Goal: Information Seeking & Learning: Learn about a topic

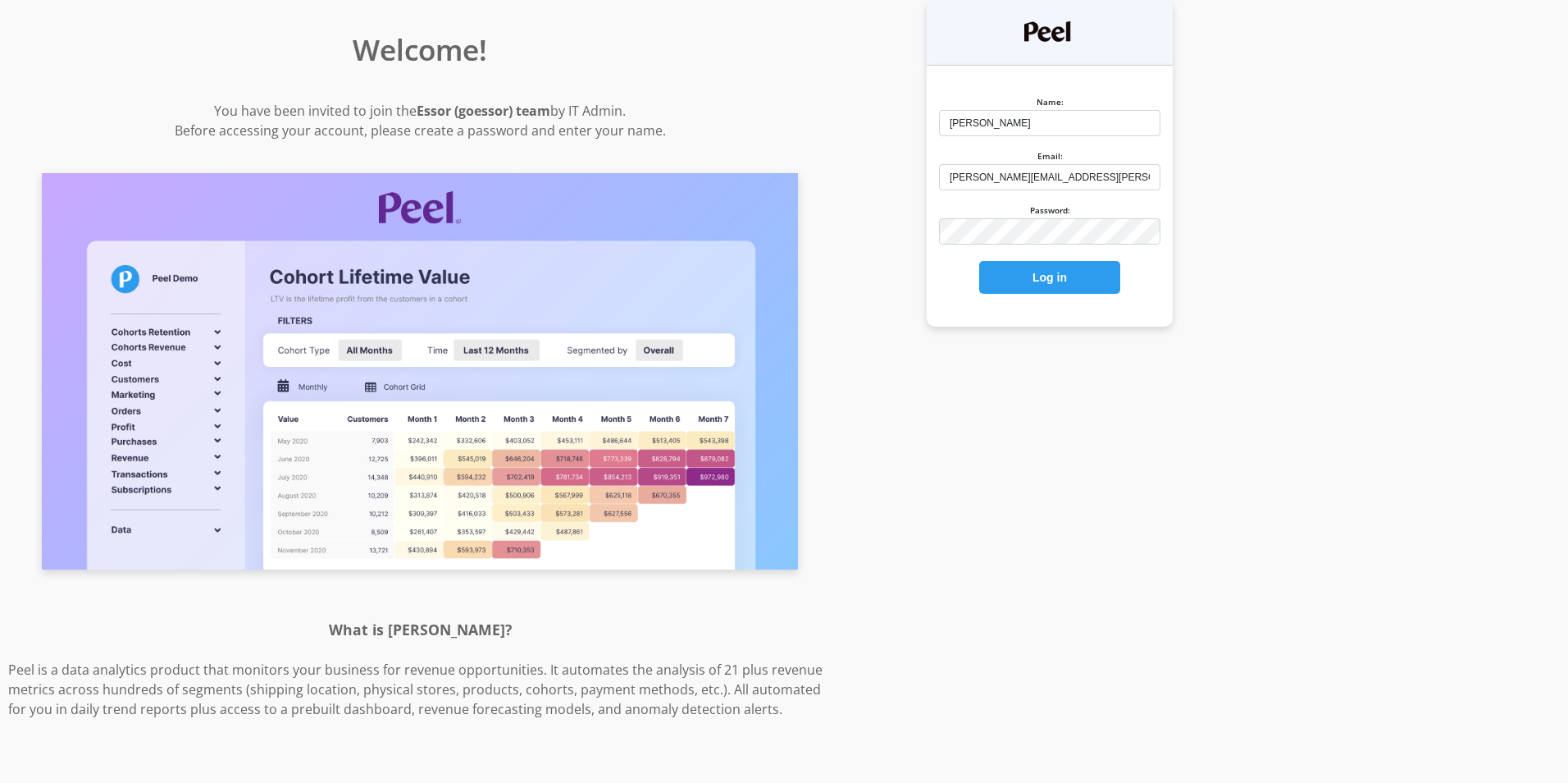
click at [979, 261] on button "Log in" at bounding box center [1049, 278] width 141 height 33
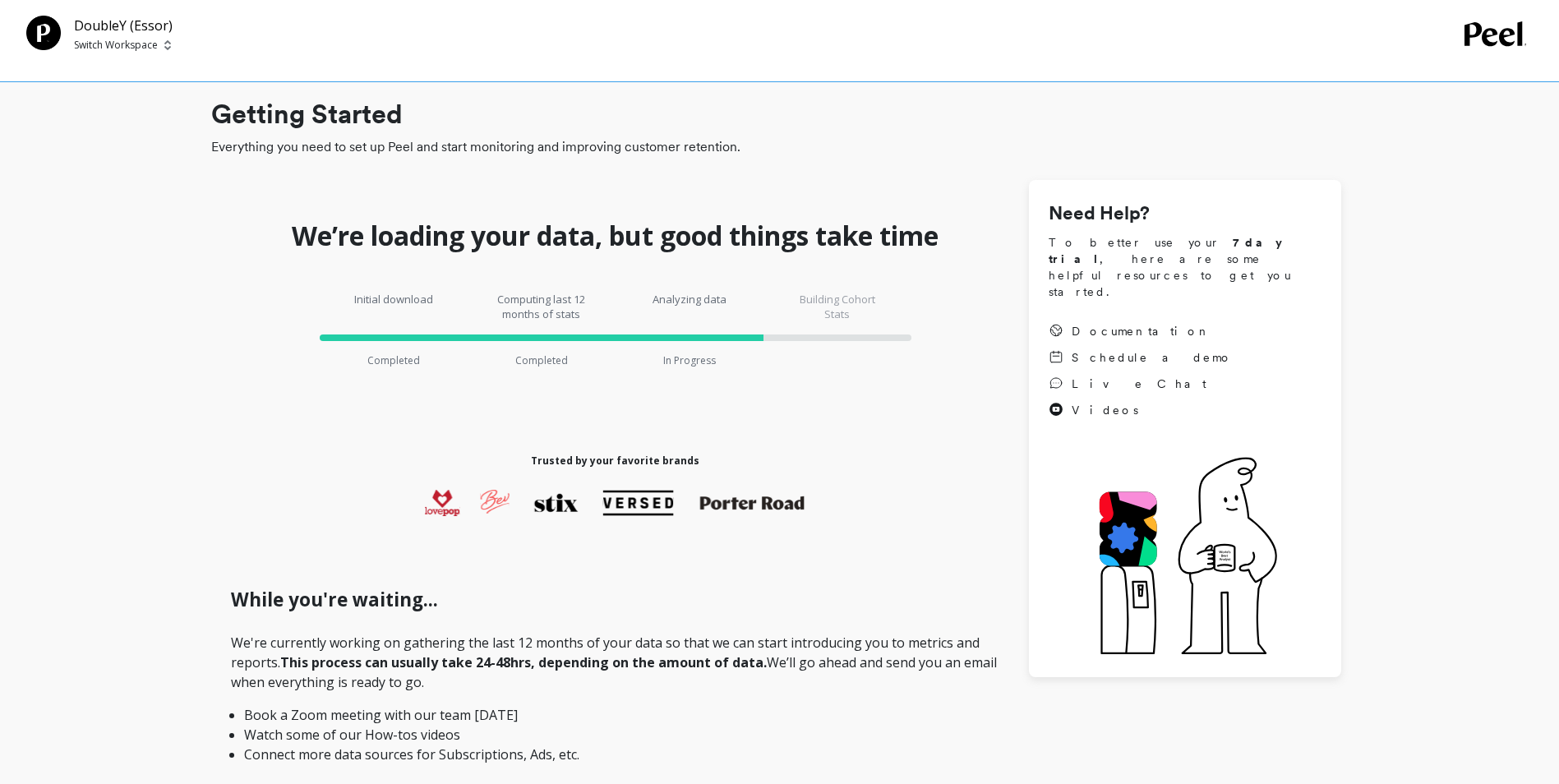
drag, startPoint x: 919, startPoint y: 207, endPoint x: 885, endPoint y: 212, distance: 34.4
click at [915, 247] on h1 "We’re loading your data, but good things take time" at bounding box center [615, 236] width 647 height 33
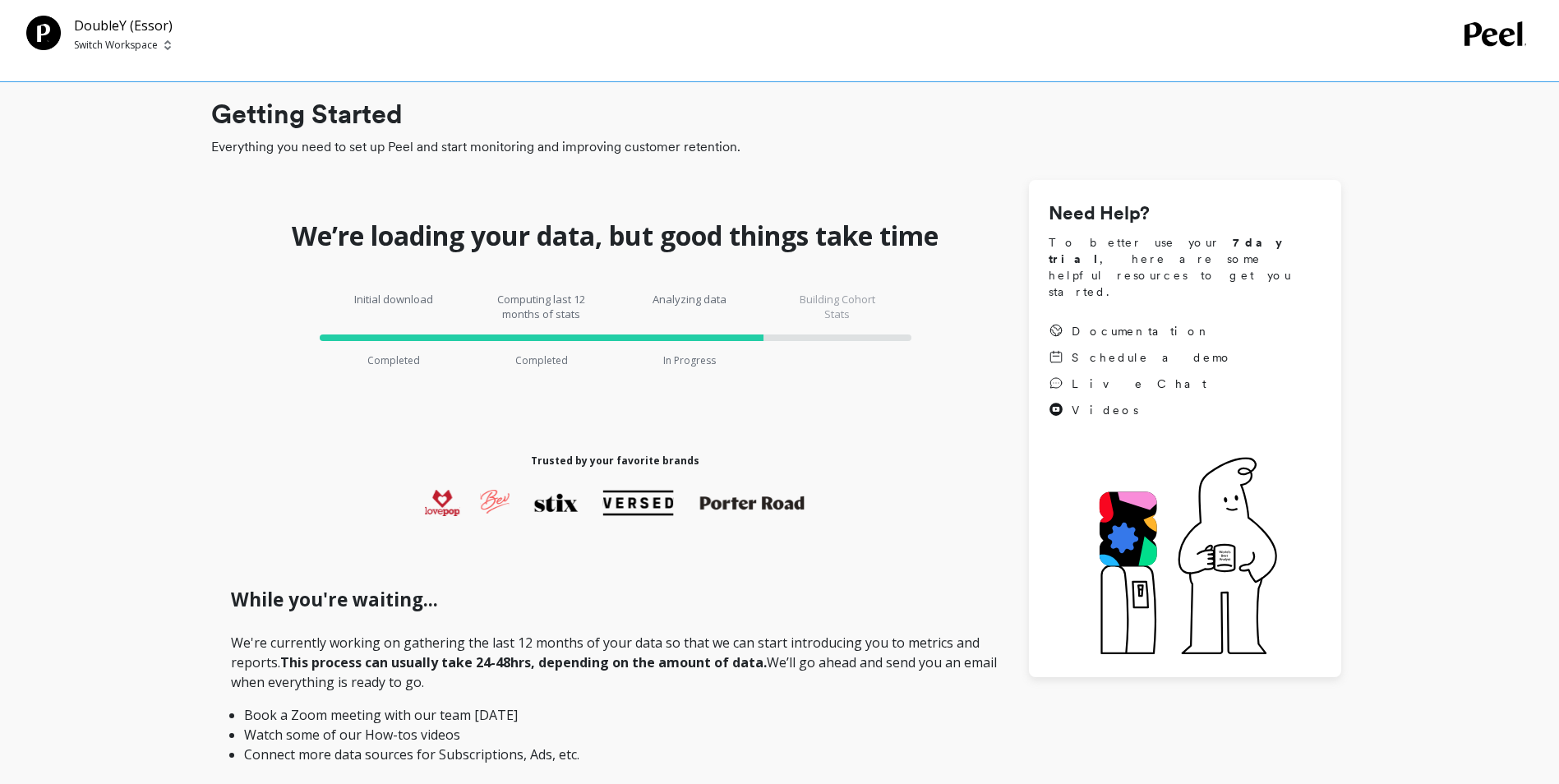
click at [155, 45] on p "Switch Workspace" at bounding box center [115, 45] width 84 height 13
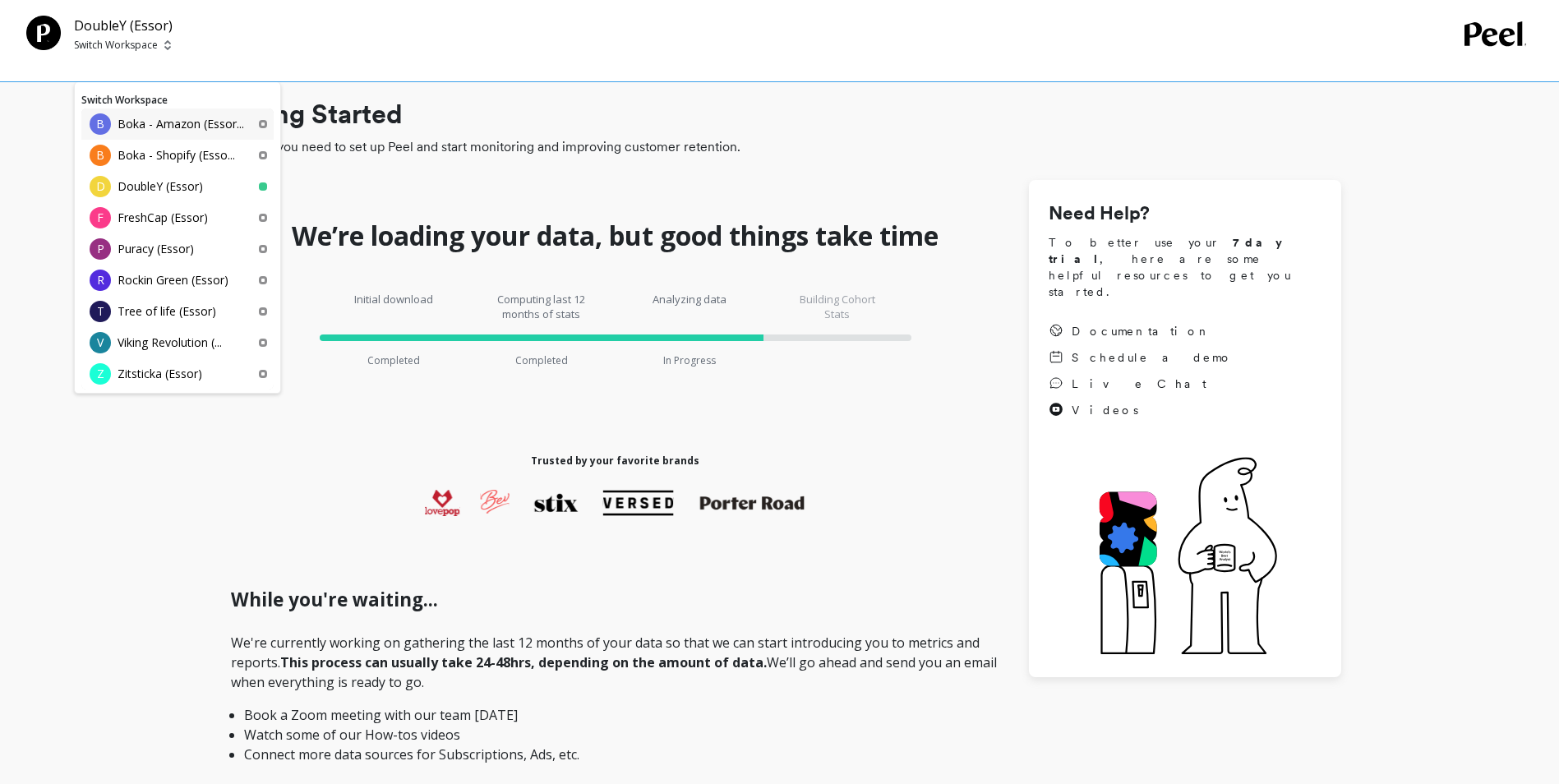
click at [132, 125] on p "Boka - Amazon (Essor..." at bounding box center [181, 124] width 126 height 17
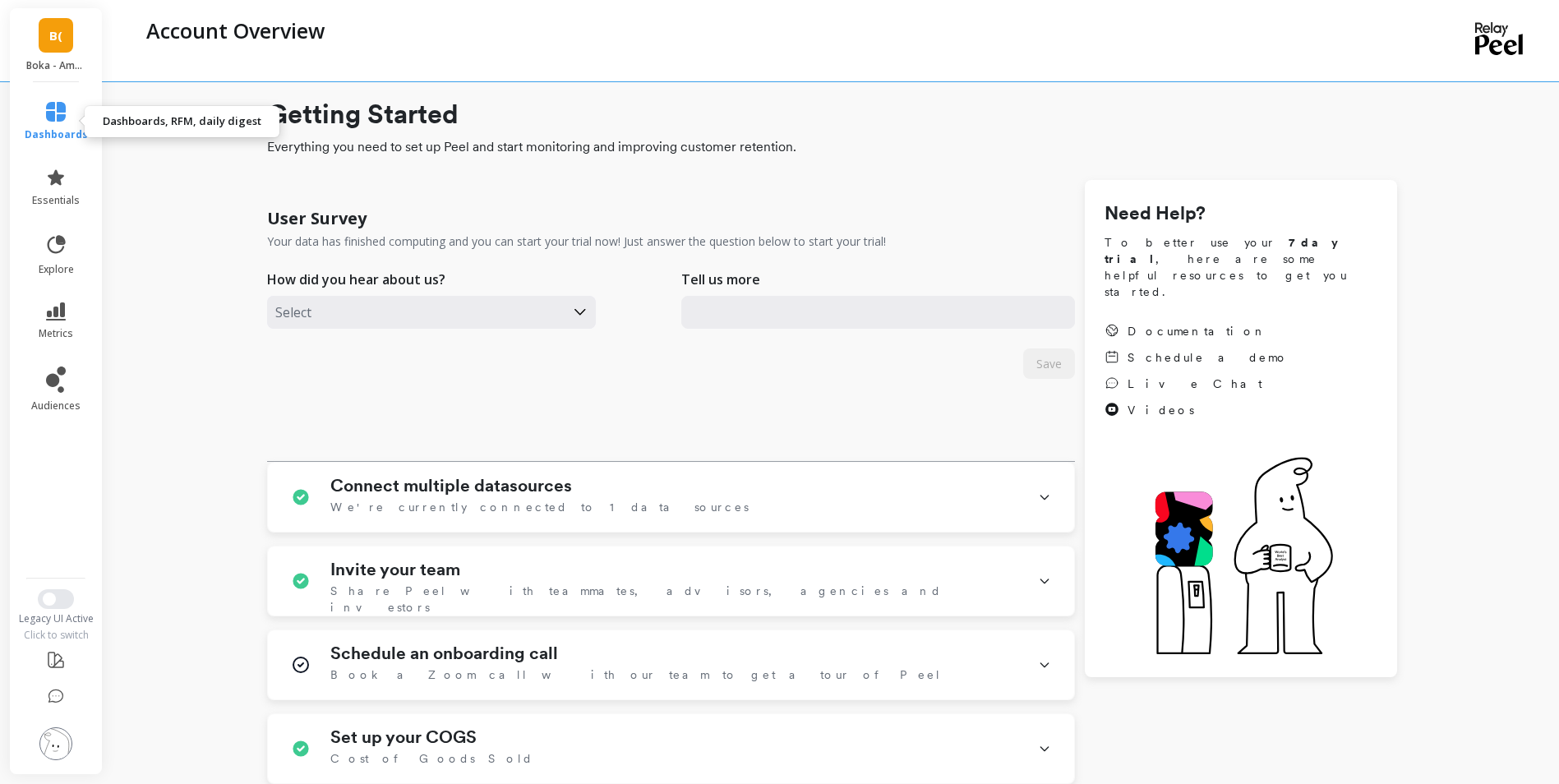
click at [59, 112] on icon at bounding box center [55, 111] width 19 height 19
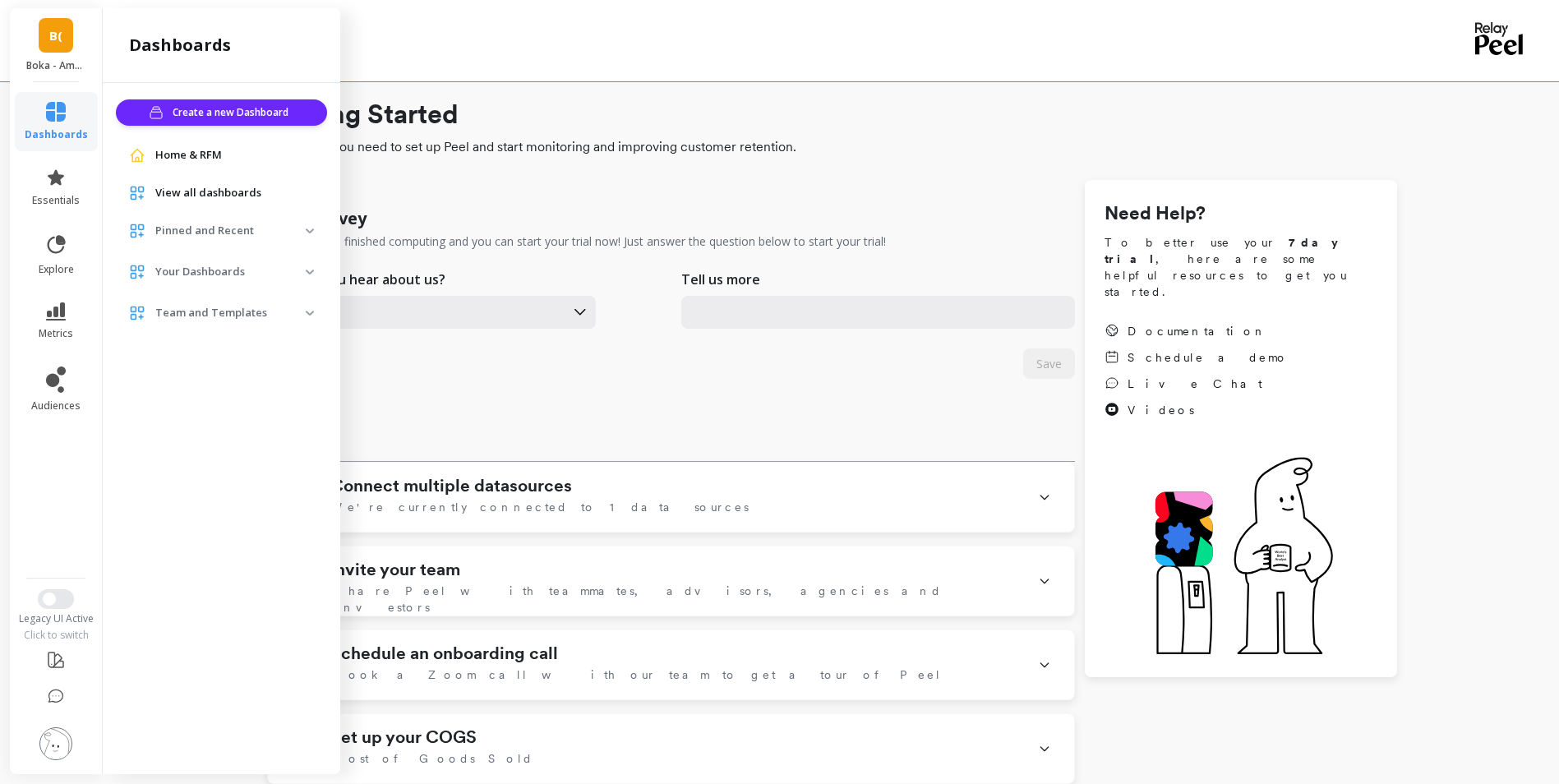
click at [224, 191] on span "View all dashboards" at bounding box center [208, 193] width 106 height 17
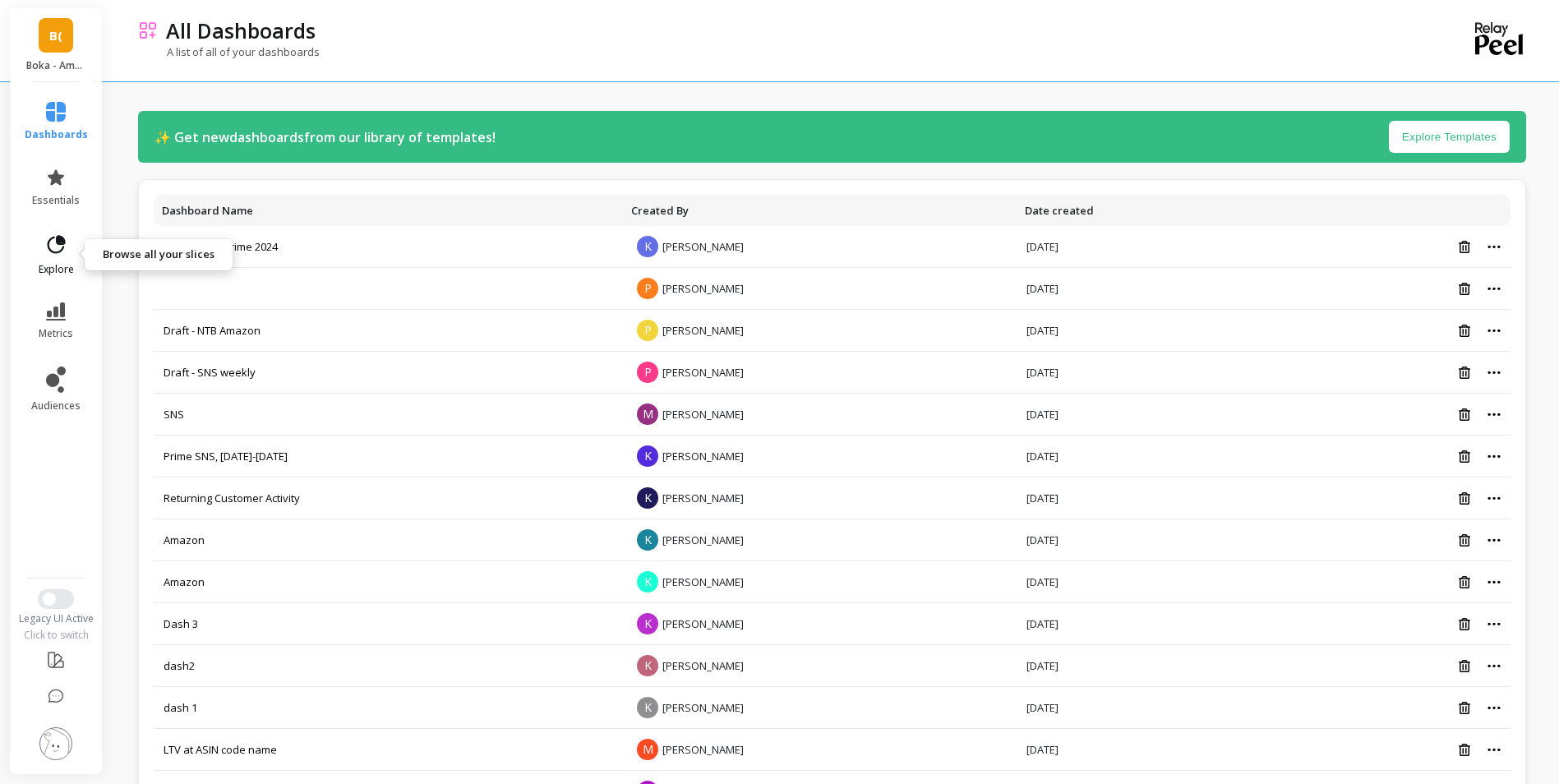
click at [56, 248] on icon at bounding box center [55, 244] width 23 height 23
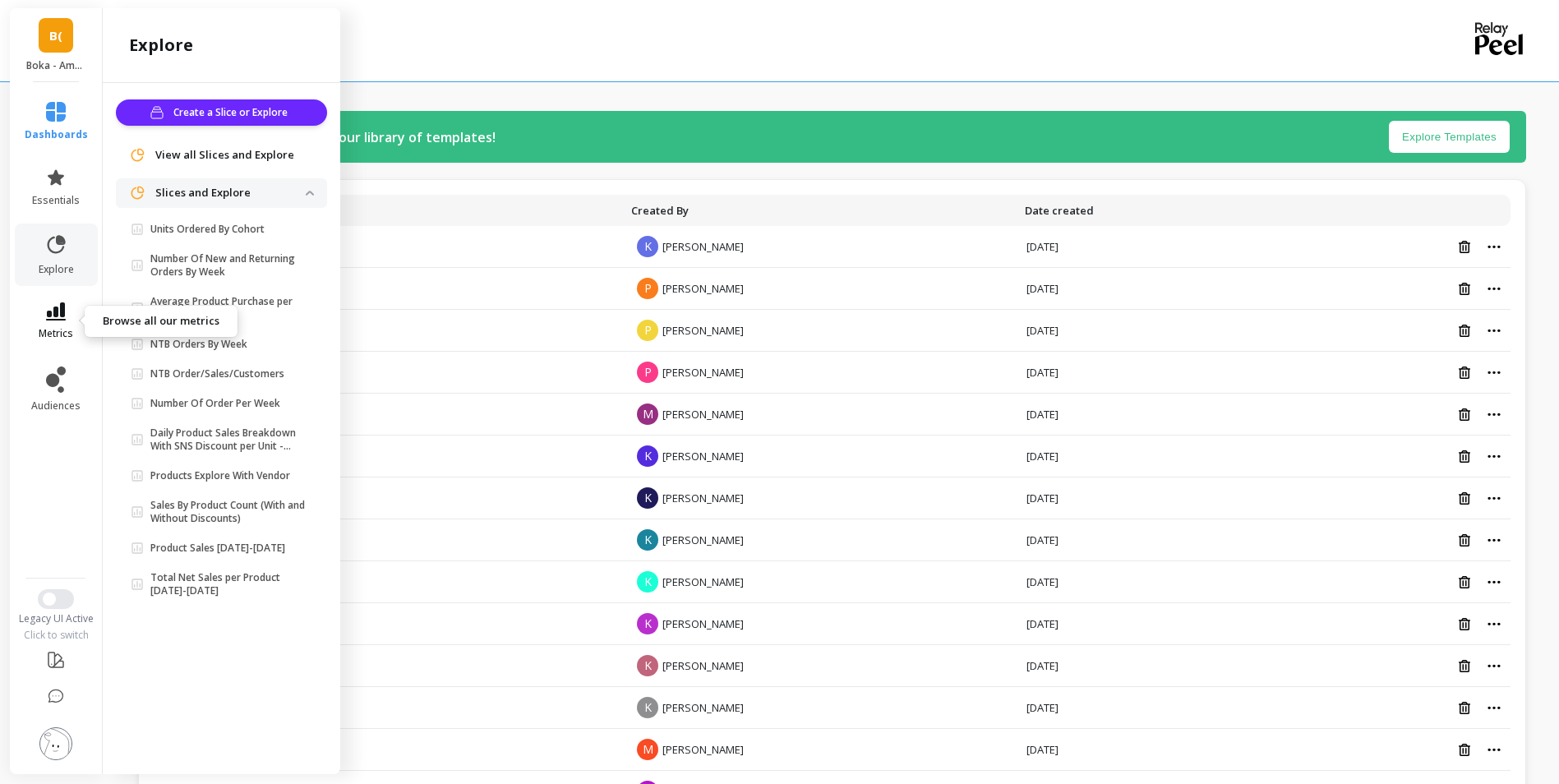
click at [52, 316] on icon at bounding box center [55, 311] width 19 height 18
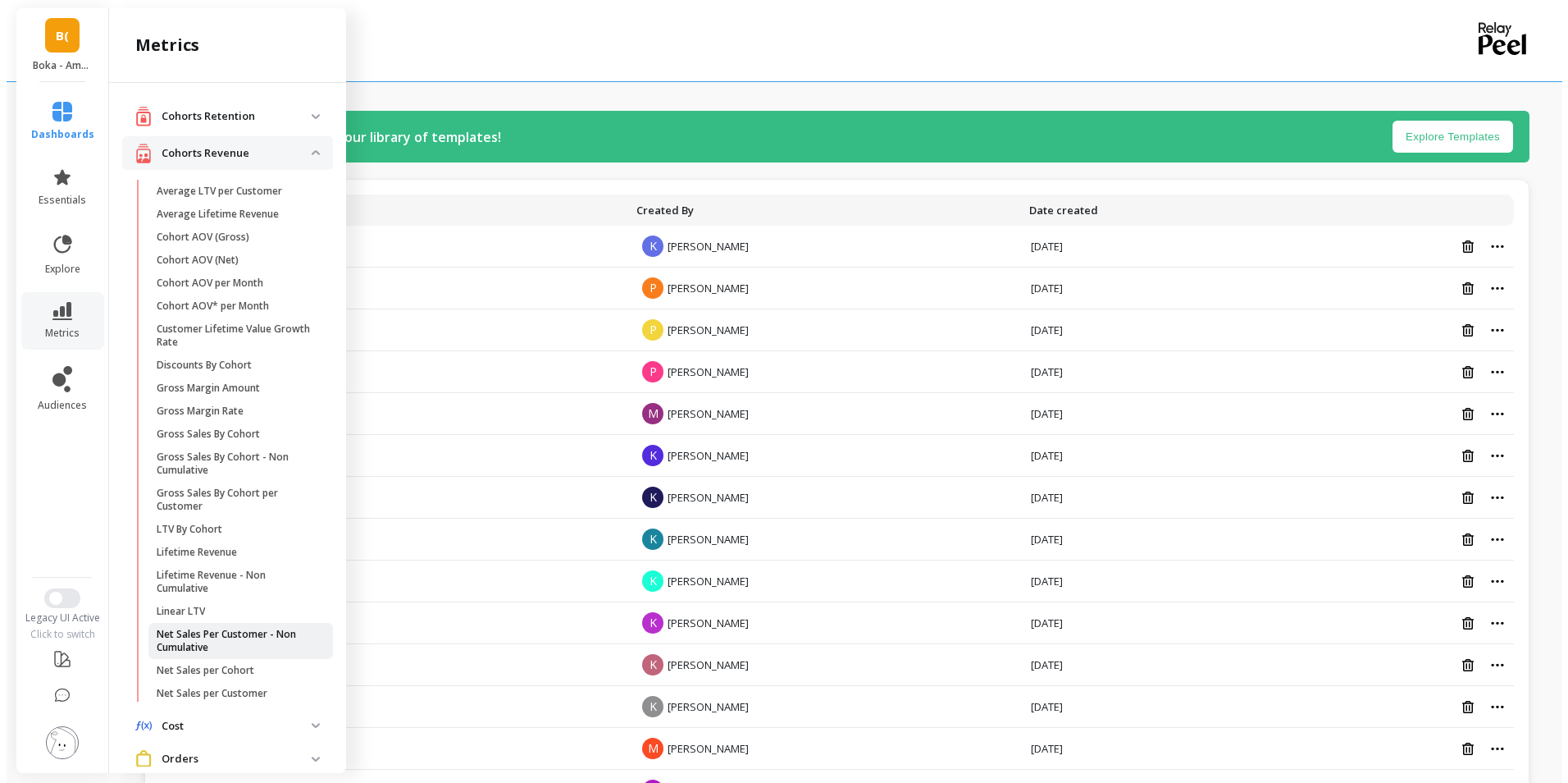
scroll to position [82, 0]
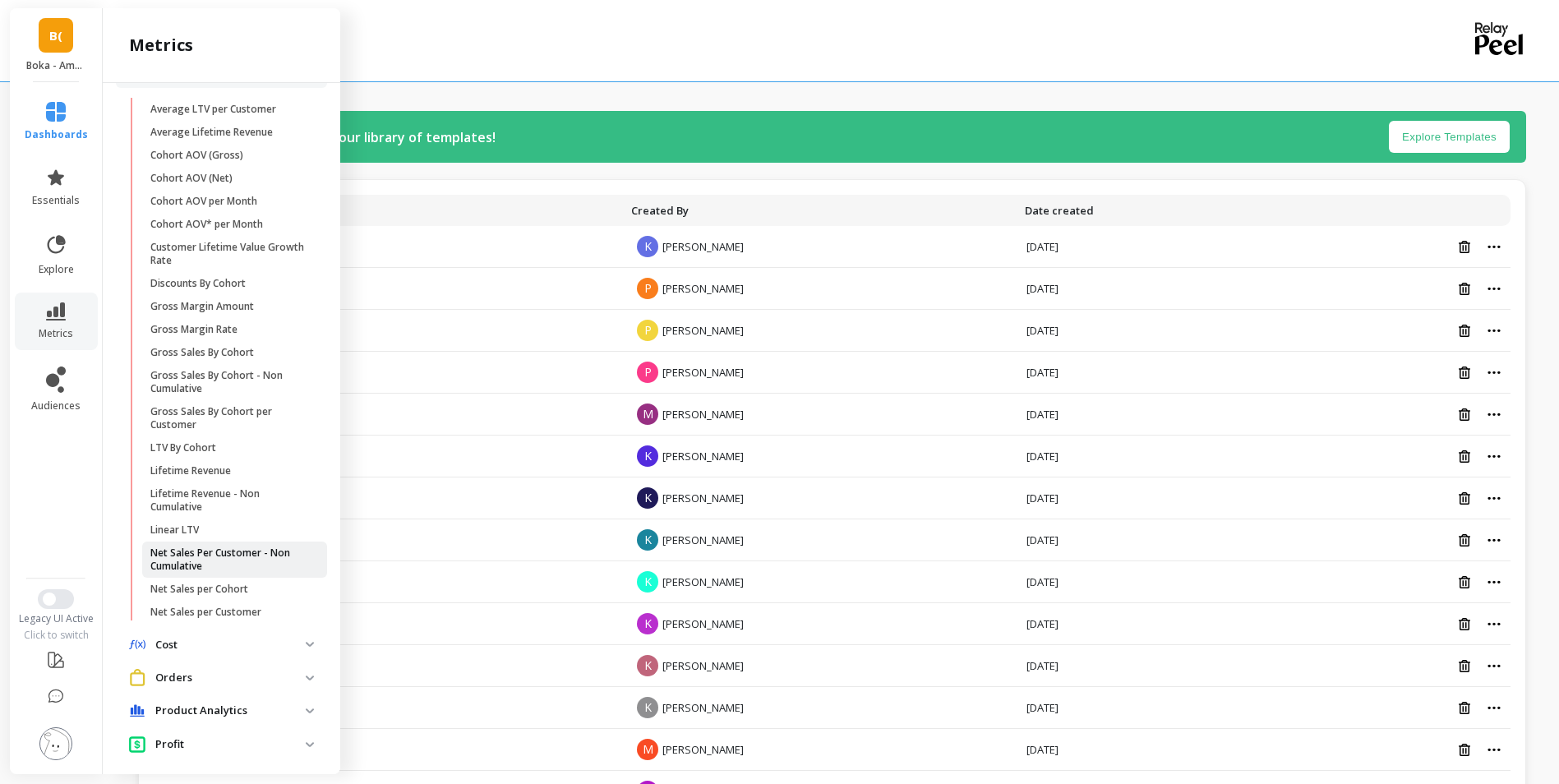
click at [230, 565] on p "Net Sales Per Customer - Non Cumulative" at bounding box center [229, 559] width 157 height 27
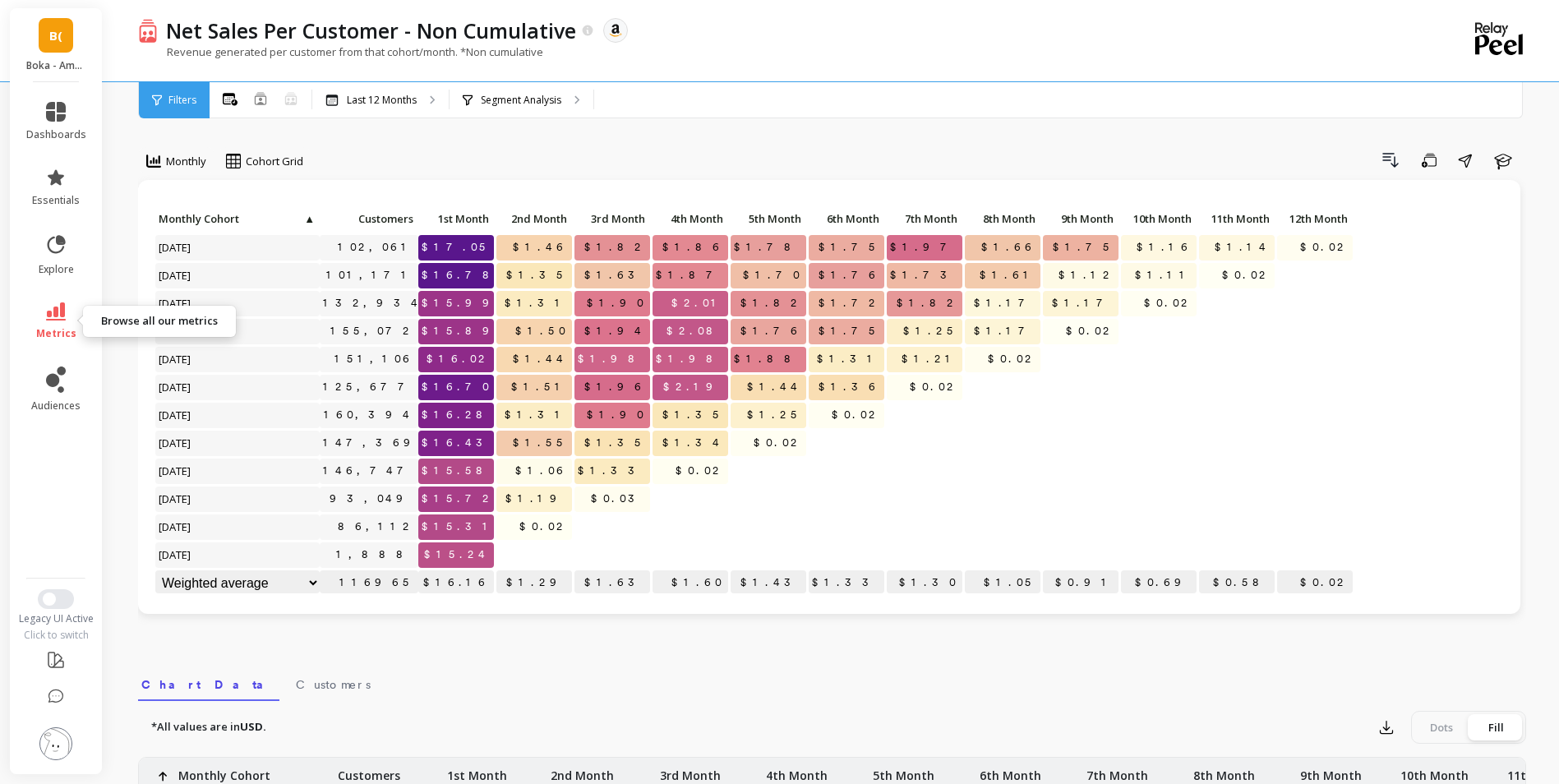
click at [34, 330] on link "metrics" at bounding box center [56, 321] width 60 height 38
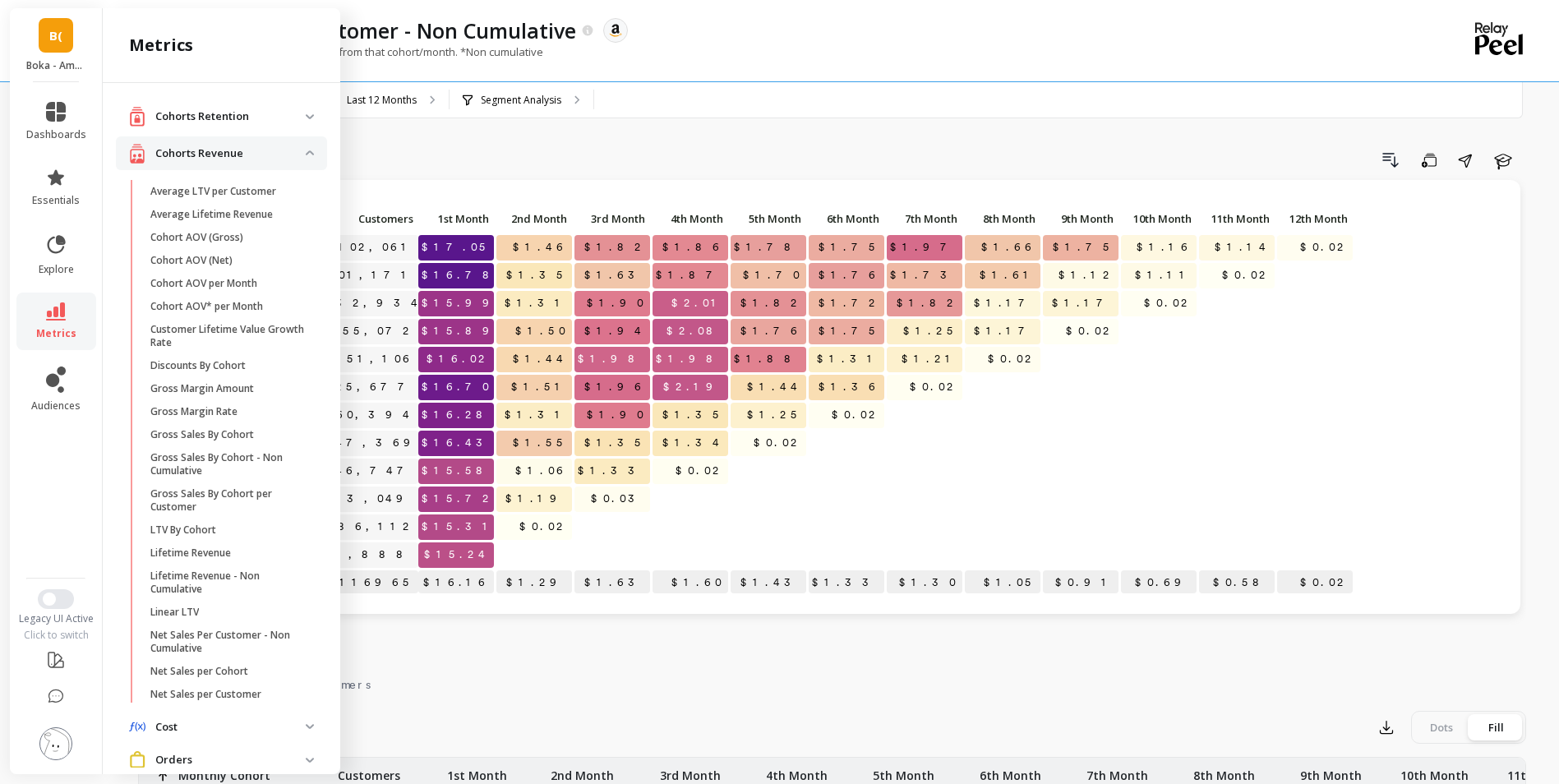
scroll to position [82, 0]
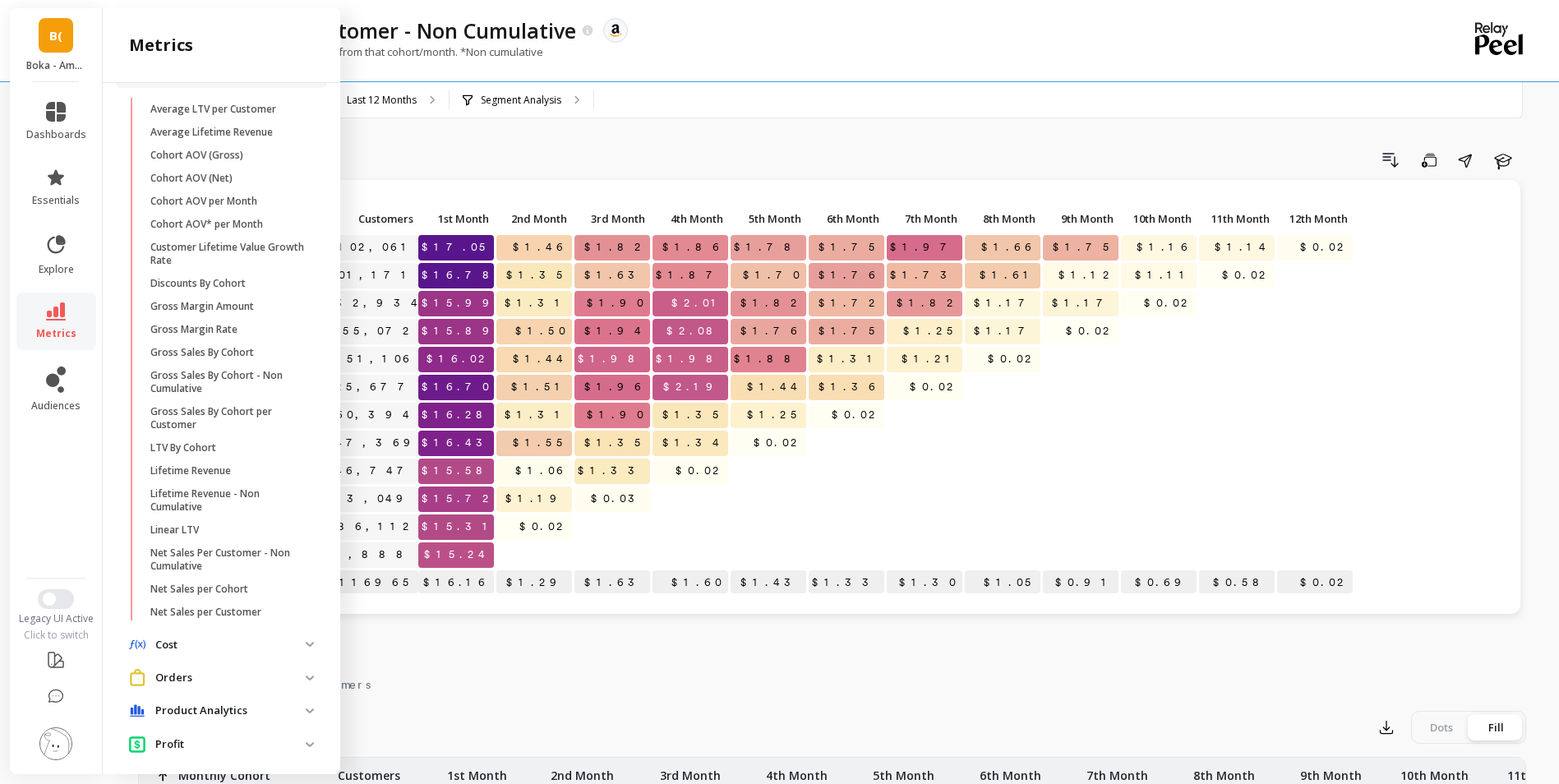
click at [34, 330] on link "metrics" at bounding box center [56, 321] width 60 height 38
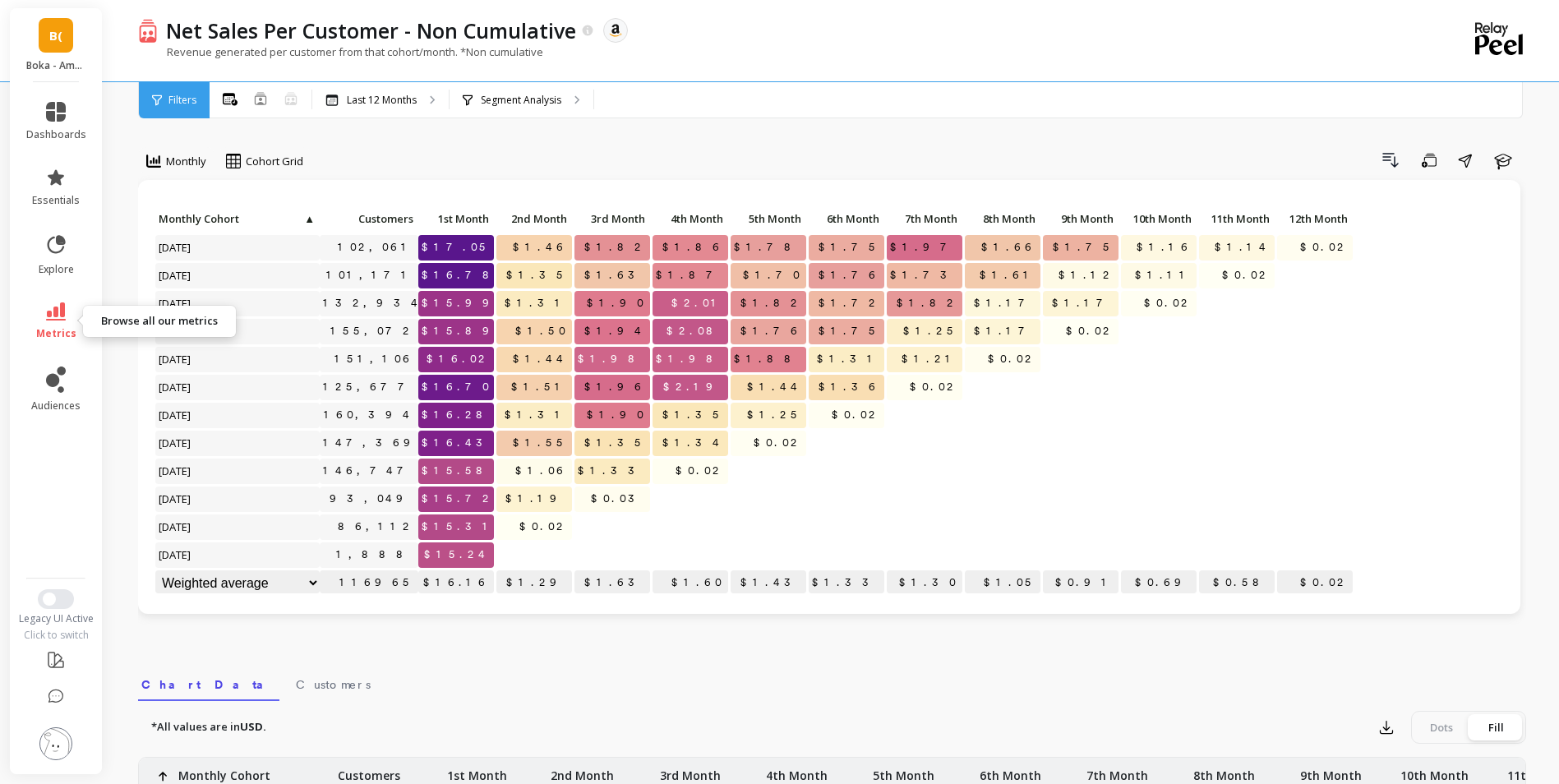
click at [65, 328] on span "metrics" at bounding box center [56, 333] width 41 height 13
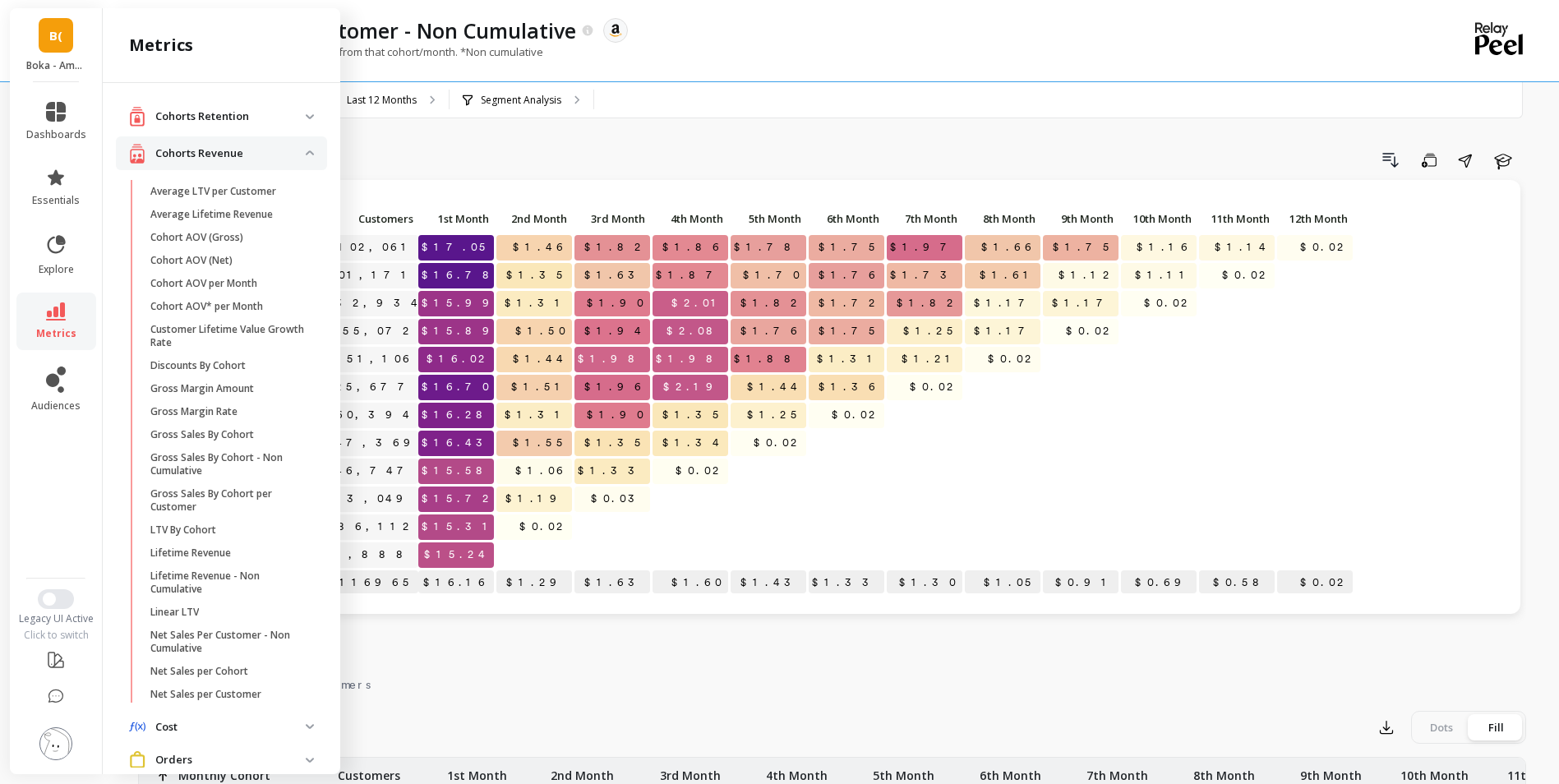
scroll to position [82, 0]
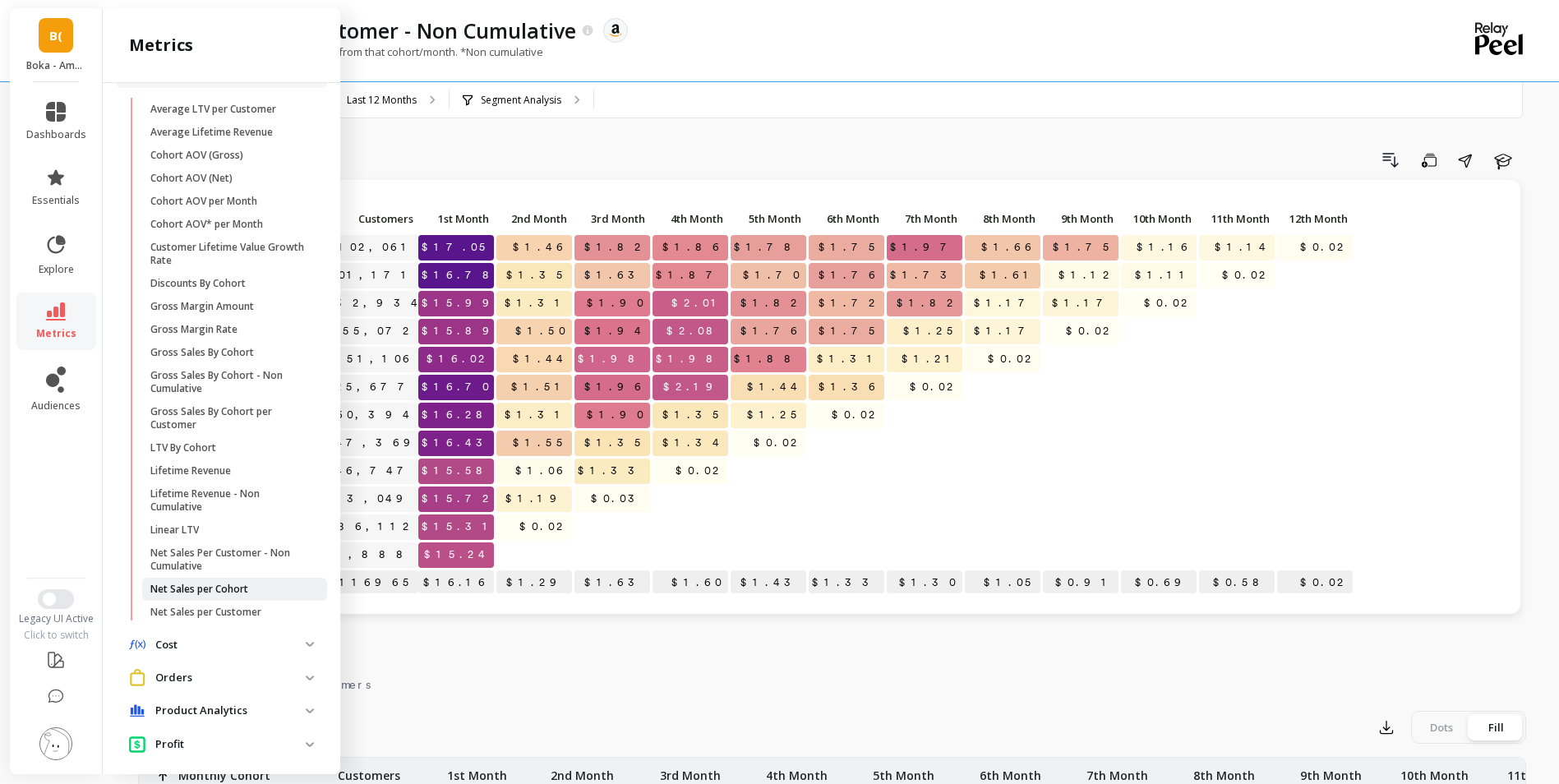
click at [245, 590] on p "Net Sales per Cohort" at bounding box center [199, 589] width 98 height 13
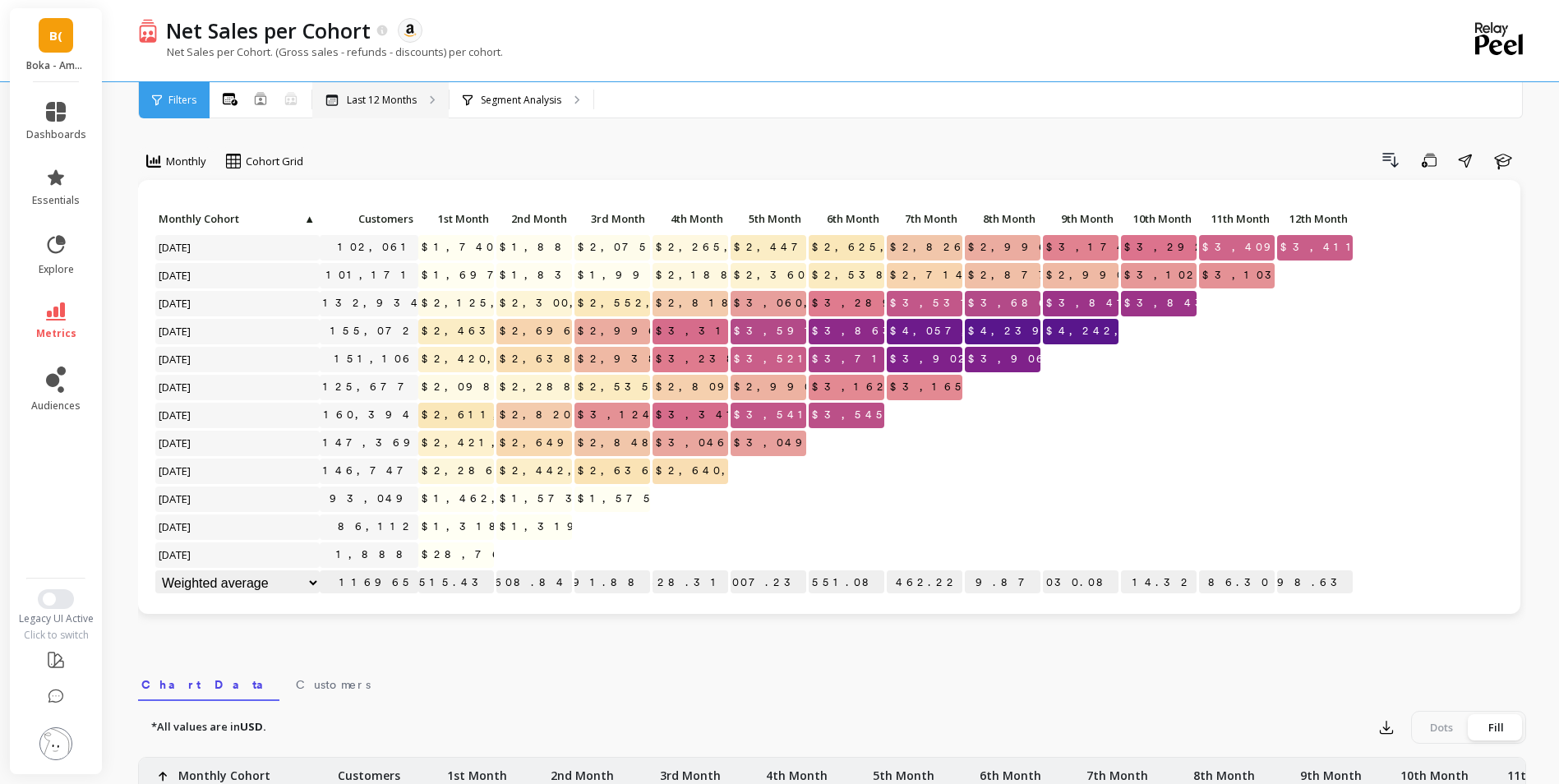
click at [360, 92] on div "Last 12 Months" at bounding box center [381, 99] width 136 height 36
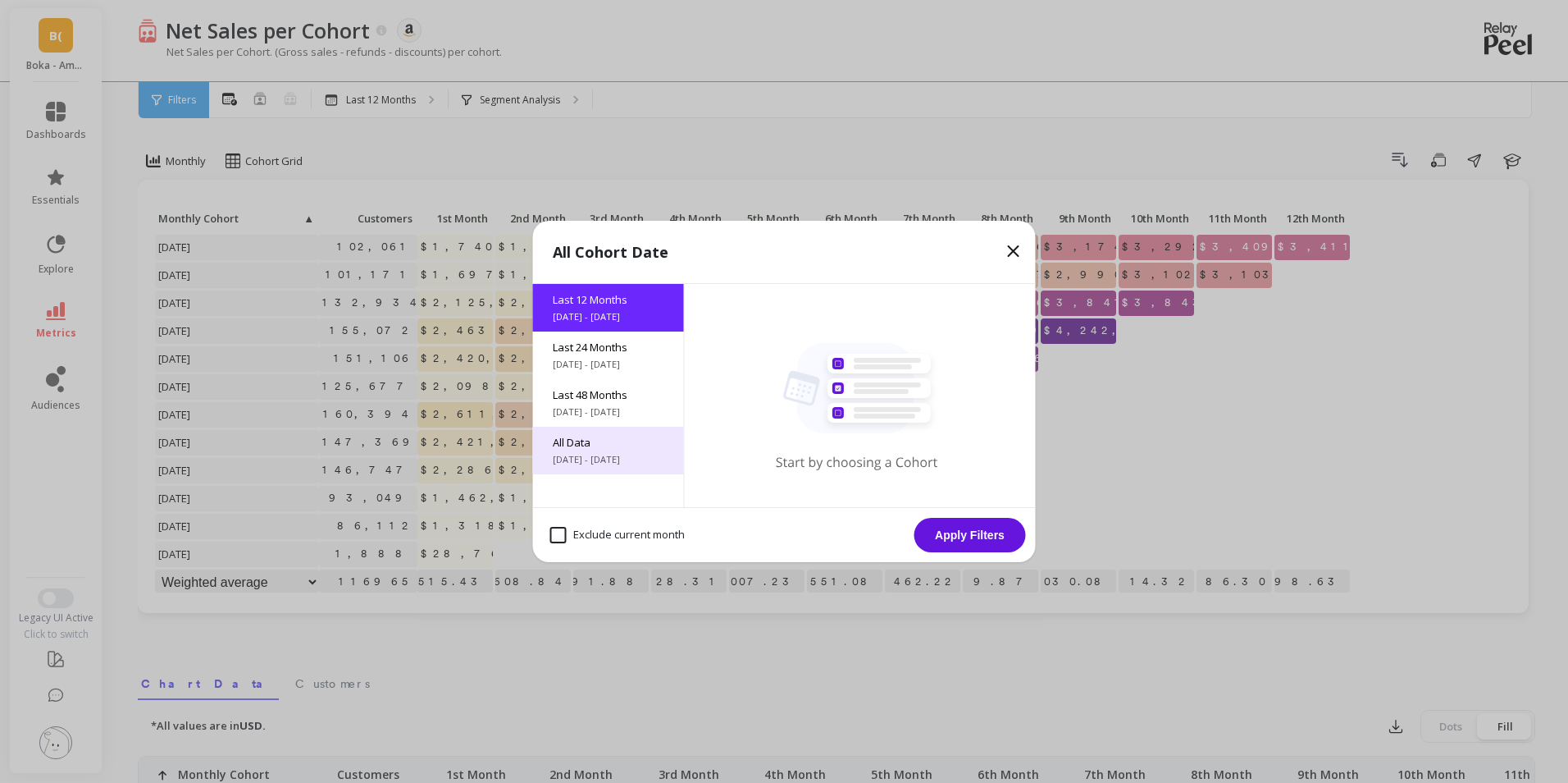
click at [579, 466] on div "All Data 6/8/2017 - 10/8/2025" at bounding box center [609, 451] width 151 height 48
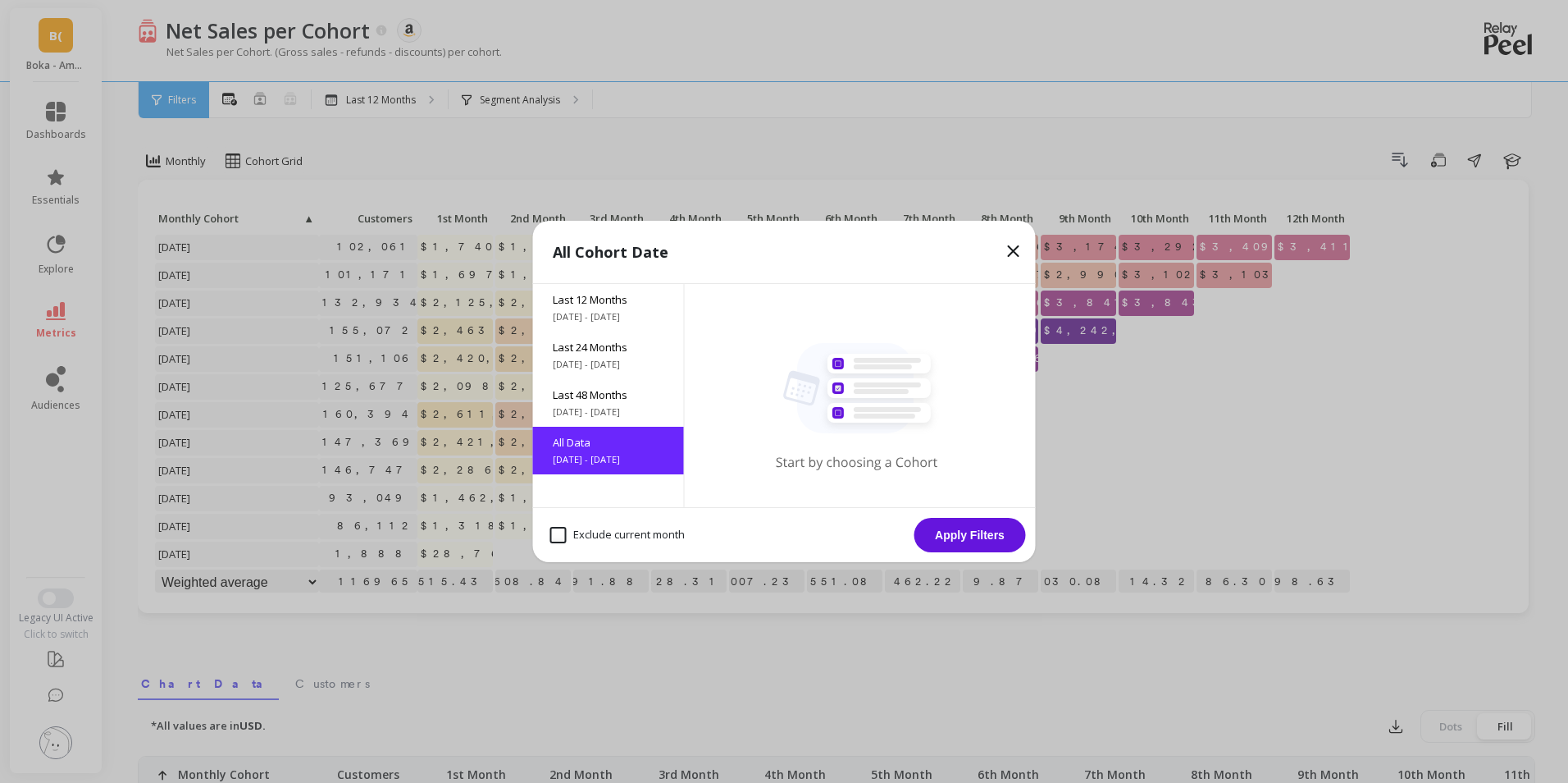
click at [945, 535] on button "Apply Filters" at bounding box center [969, 535] width 111 height 34
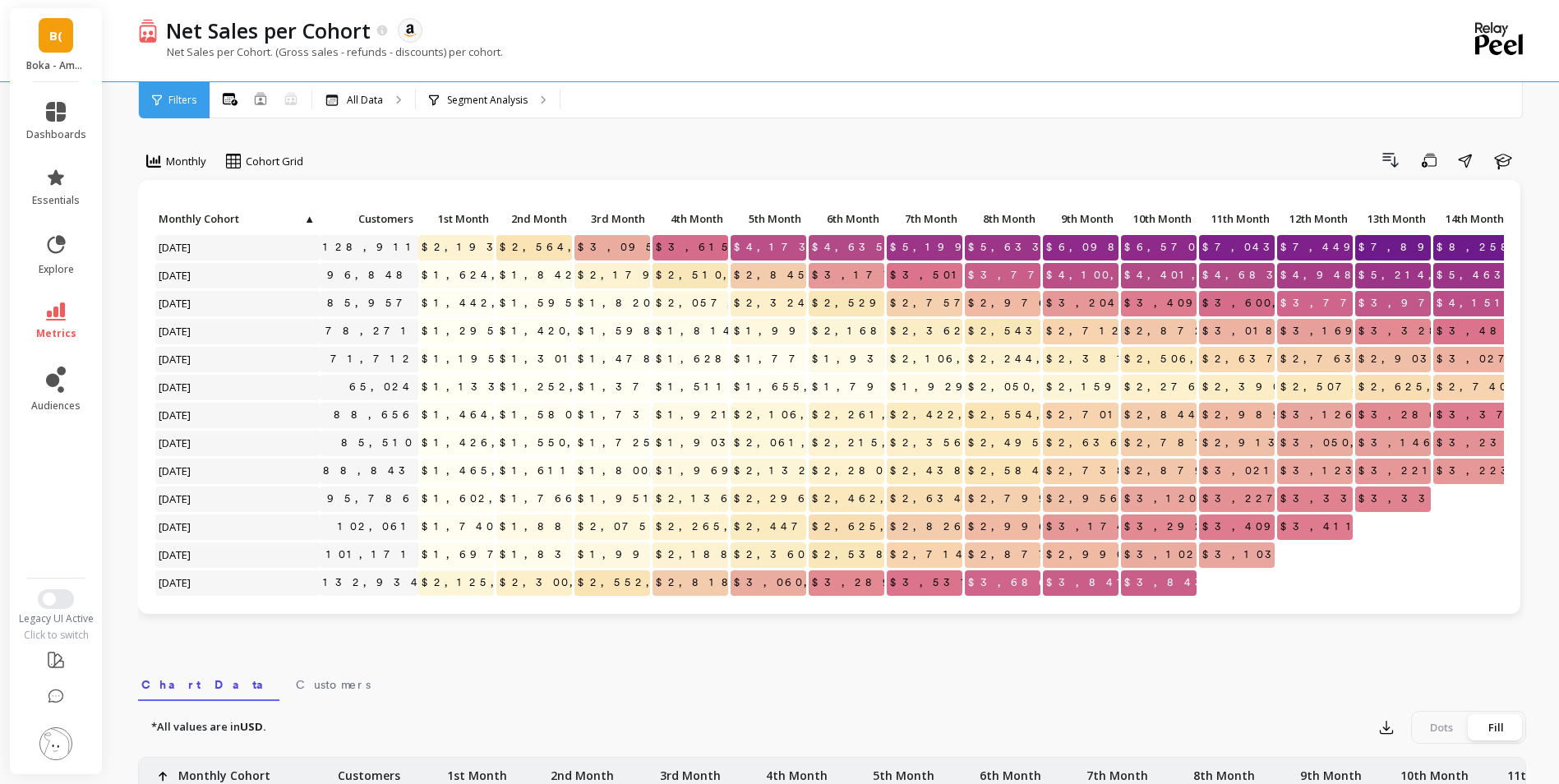
click at [45, 44] on link "B(" at bounding box center [55, 35] width 34 height 34
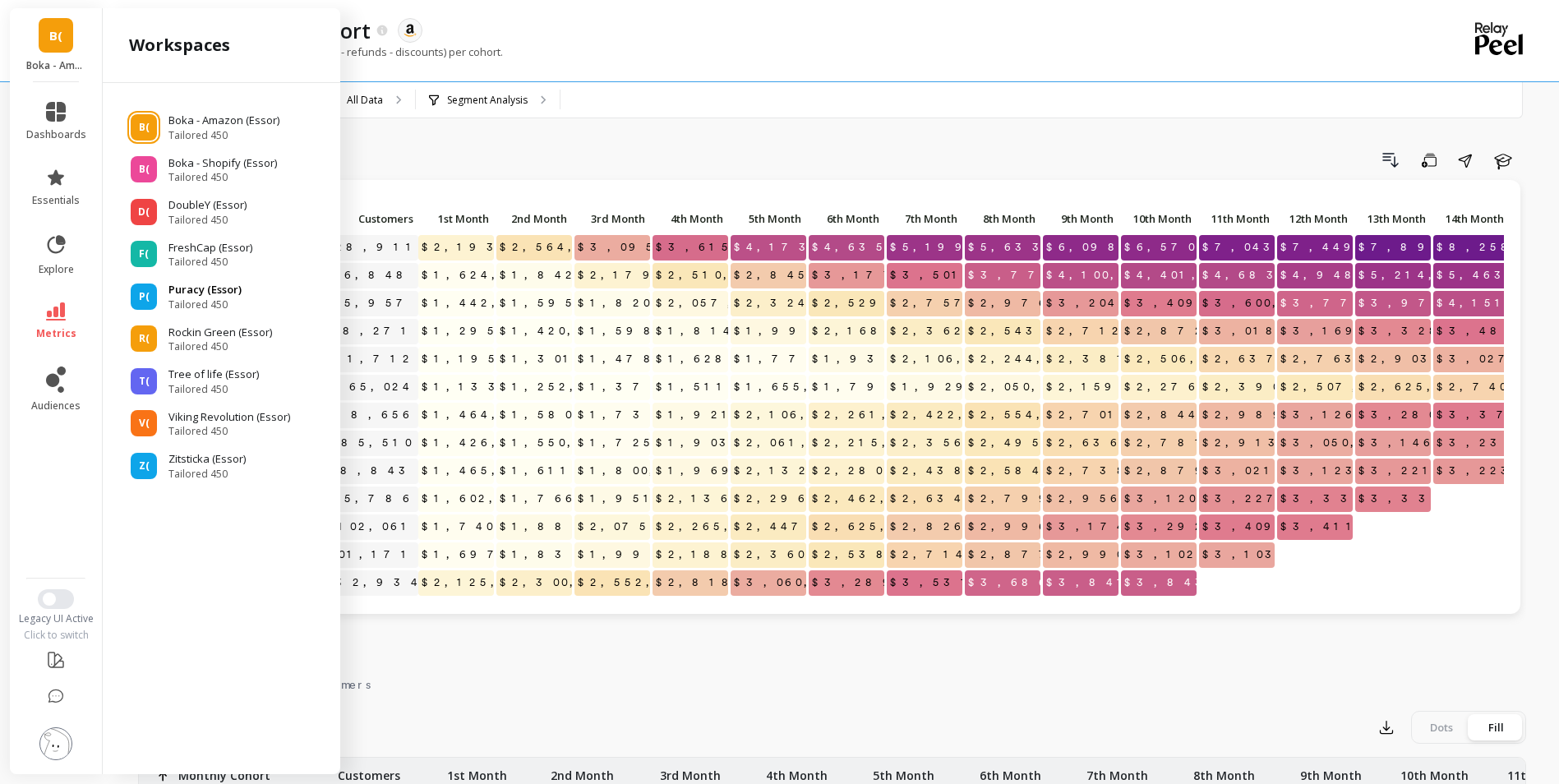
click at [184, 294] on p "Puracy (Essor)" at bounding box center [205, 290] width 73 height 17
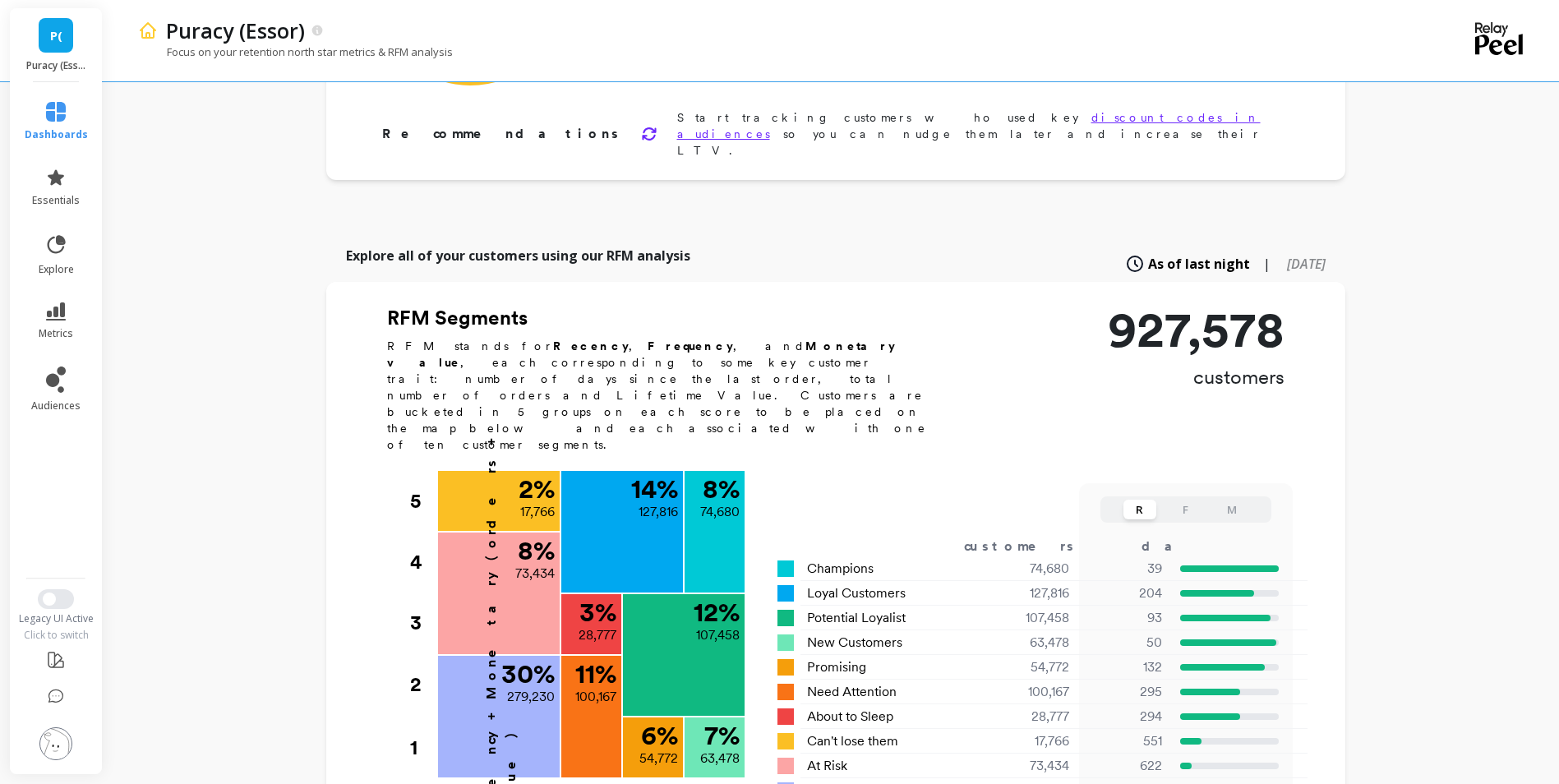
scroll to position [269, 0]
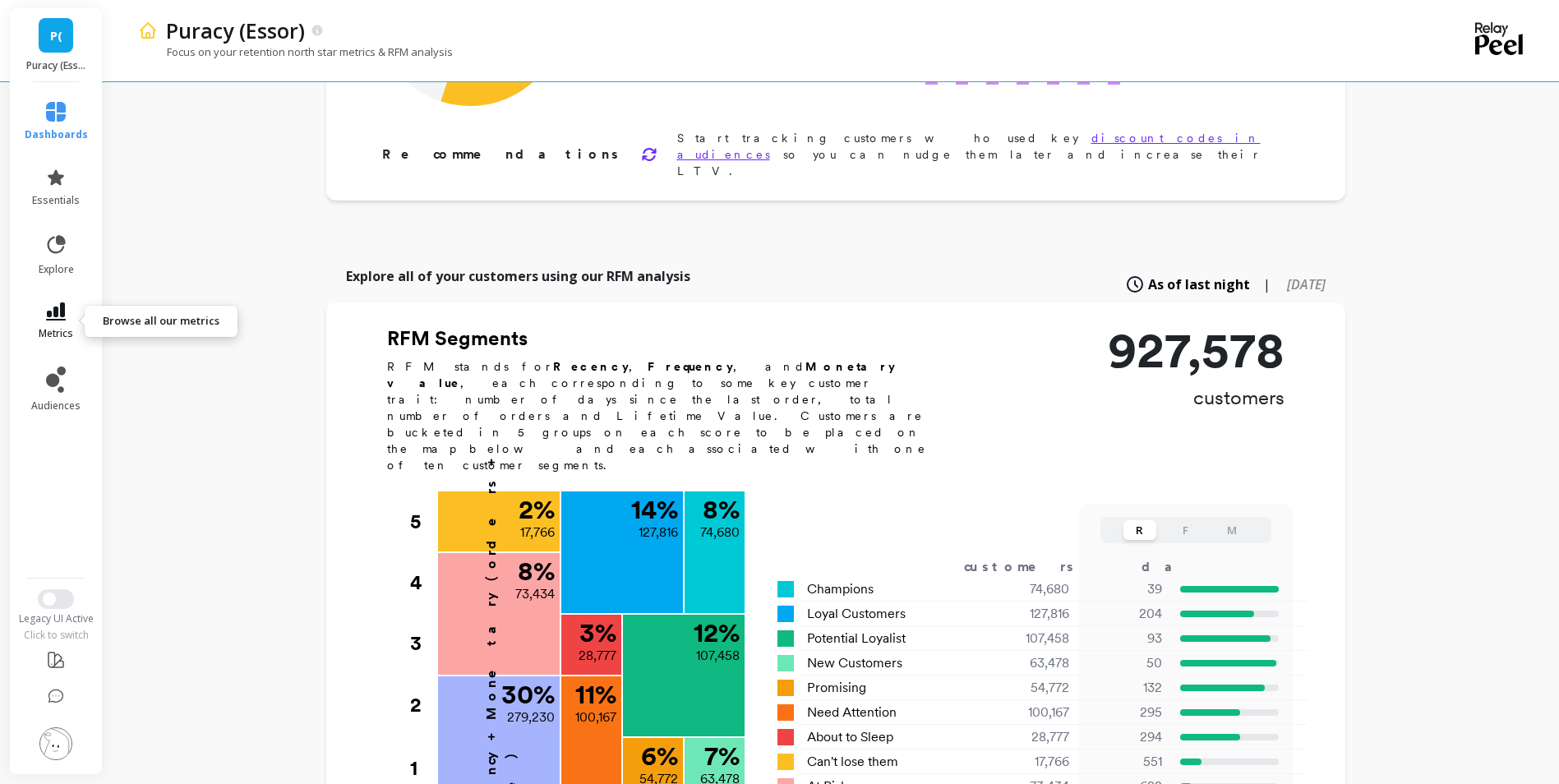
click at [55, 310] on icon at bounding box center [55, 311] width 19 height 18
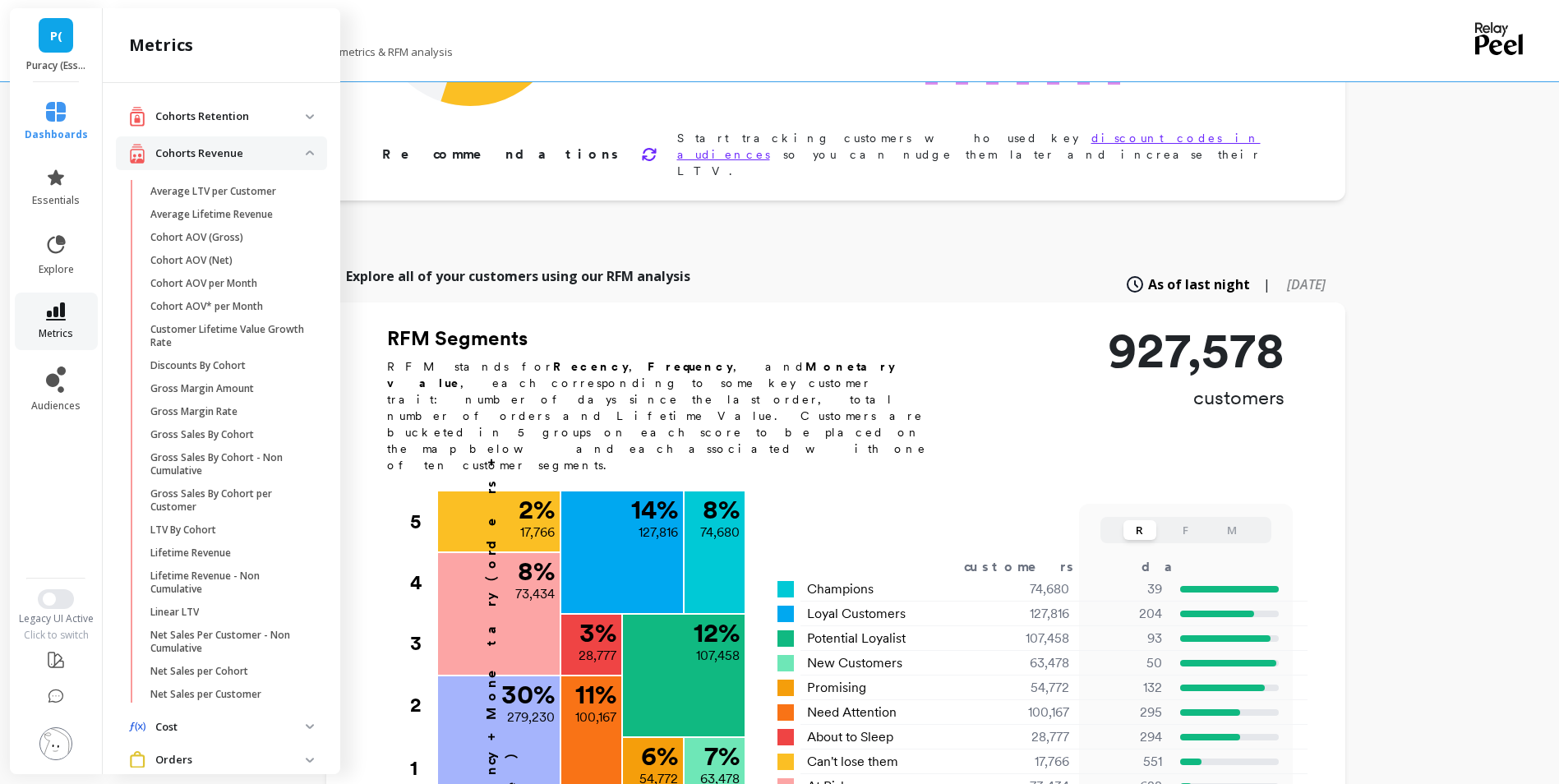
scroll to position [82, 0]
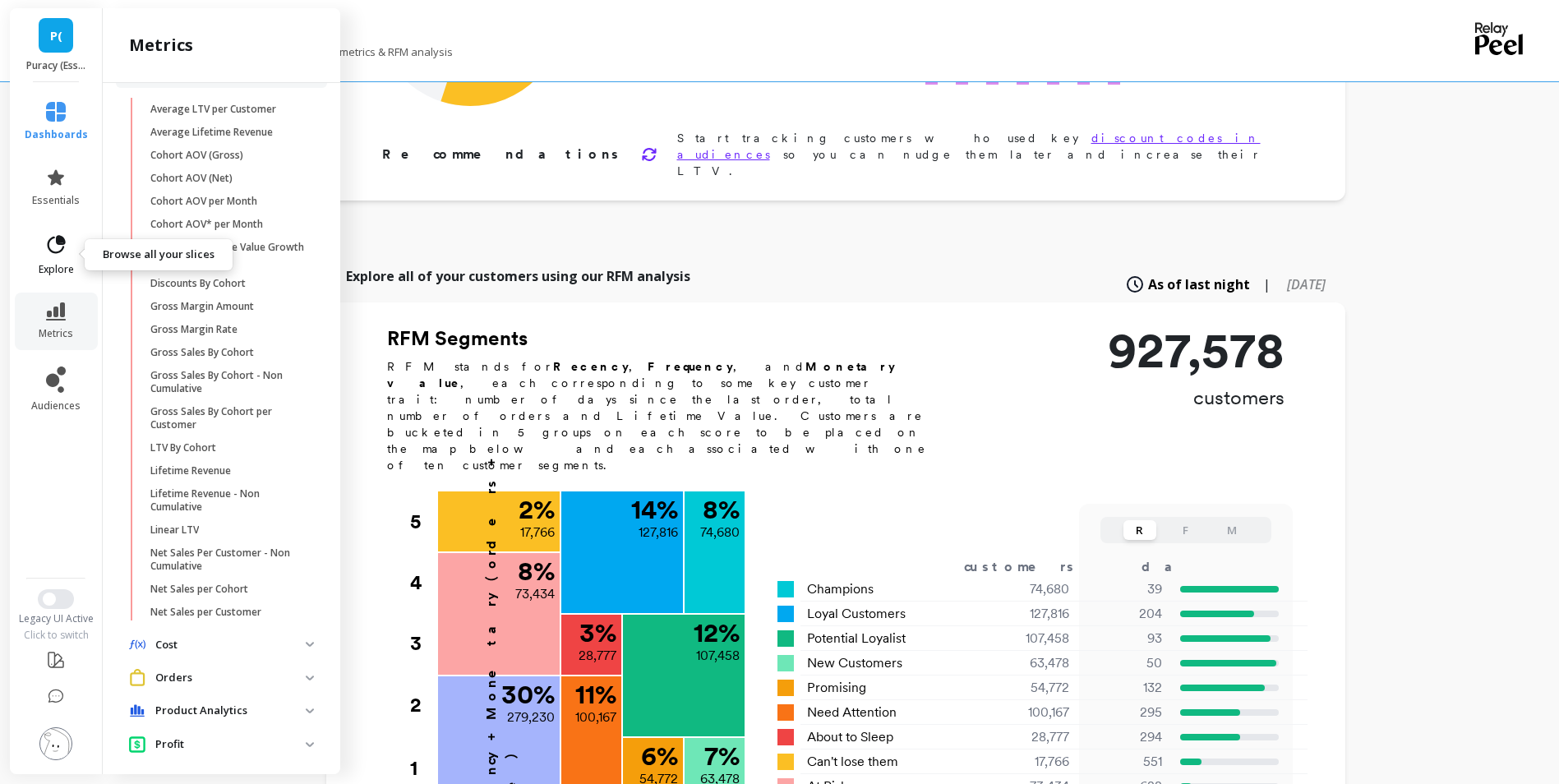
click at [58, 262] on link "explore" at bounding box center [56, 254] width 64 height 42
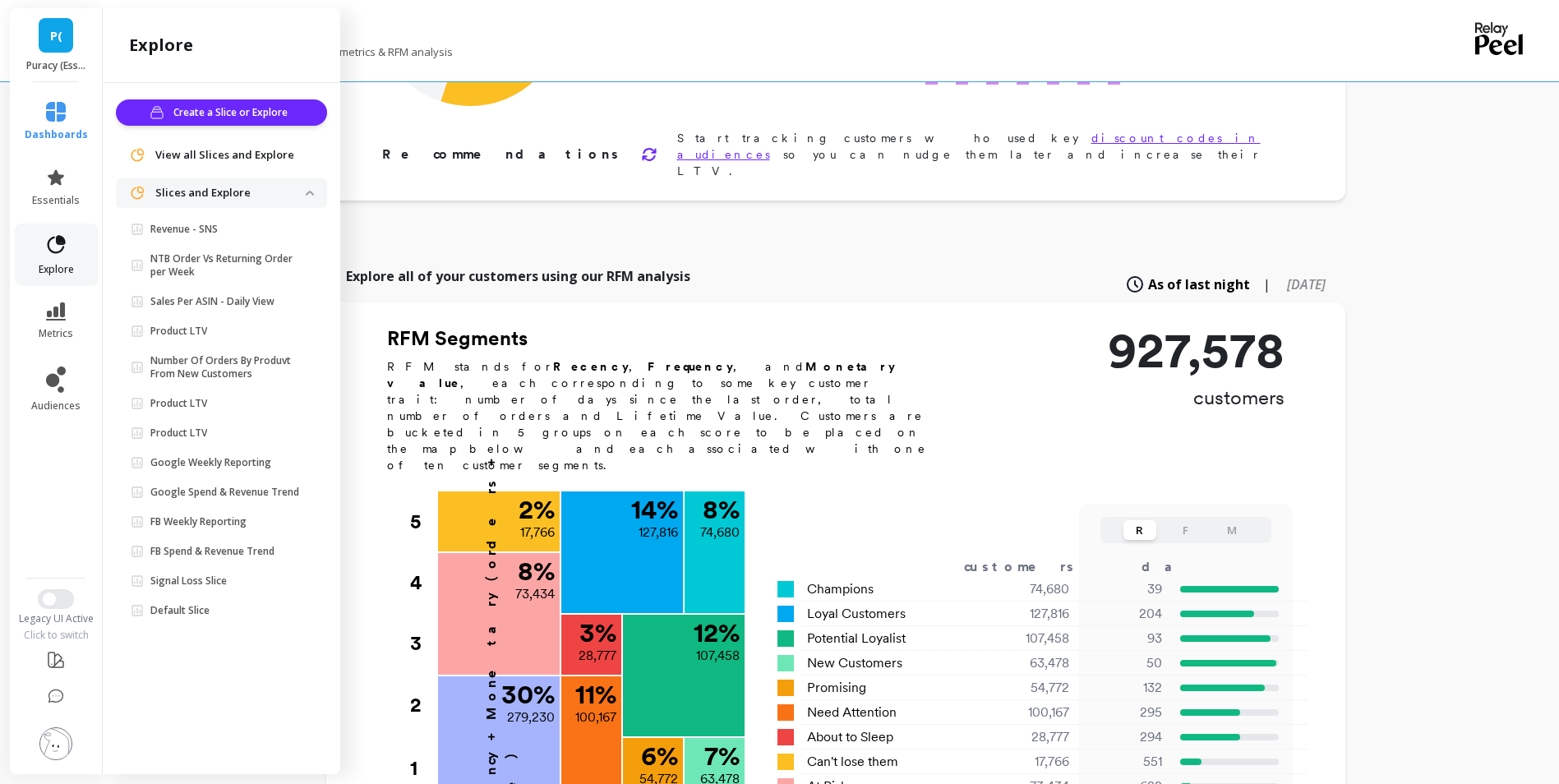
scroll to position [0, 0]
click at [56, 310] on icon at bounding box center [55, 311] width 19 height 18
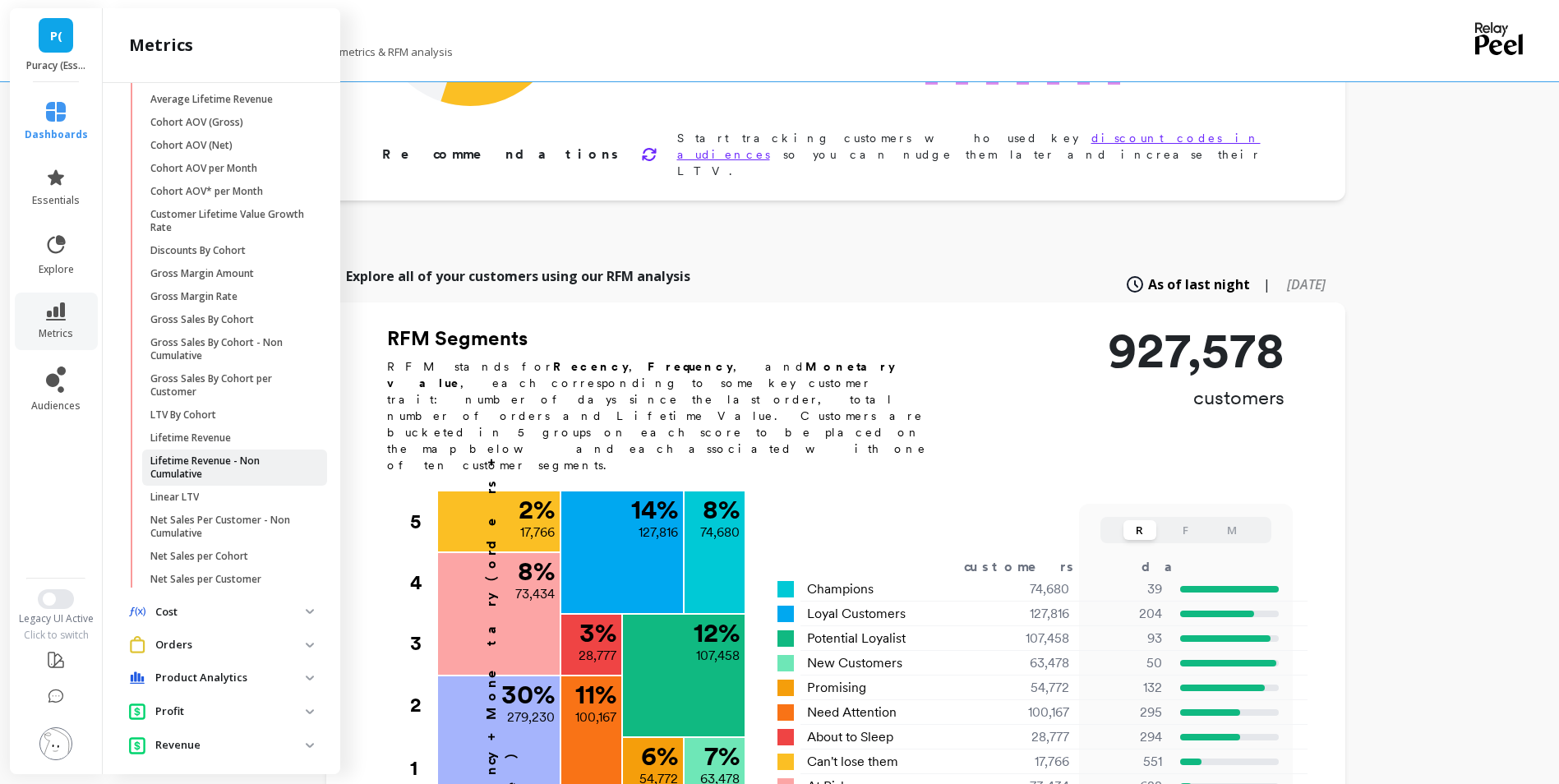
scroll to position [128, 0]
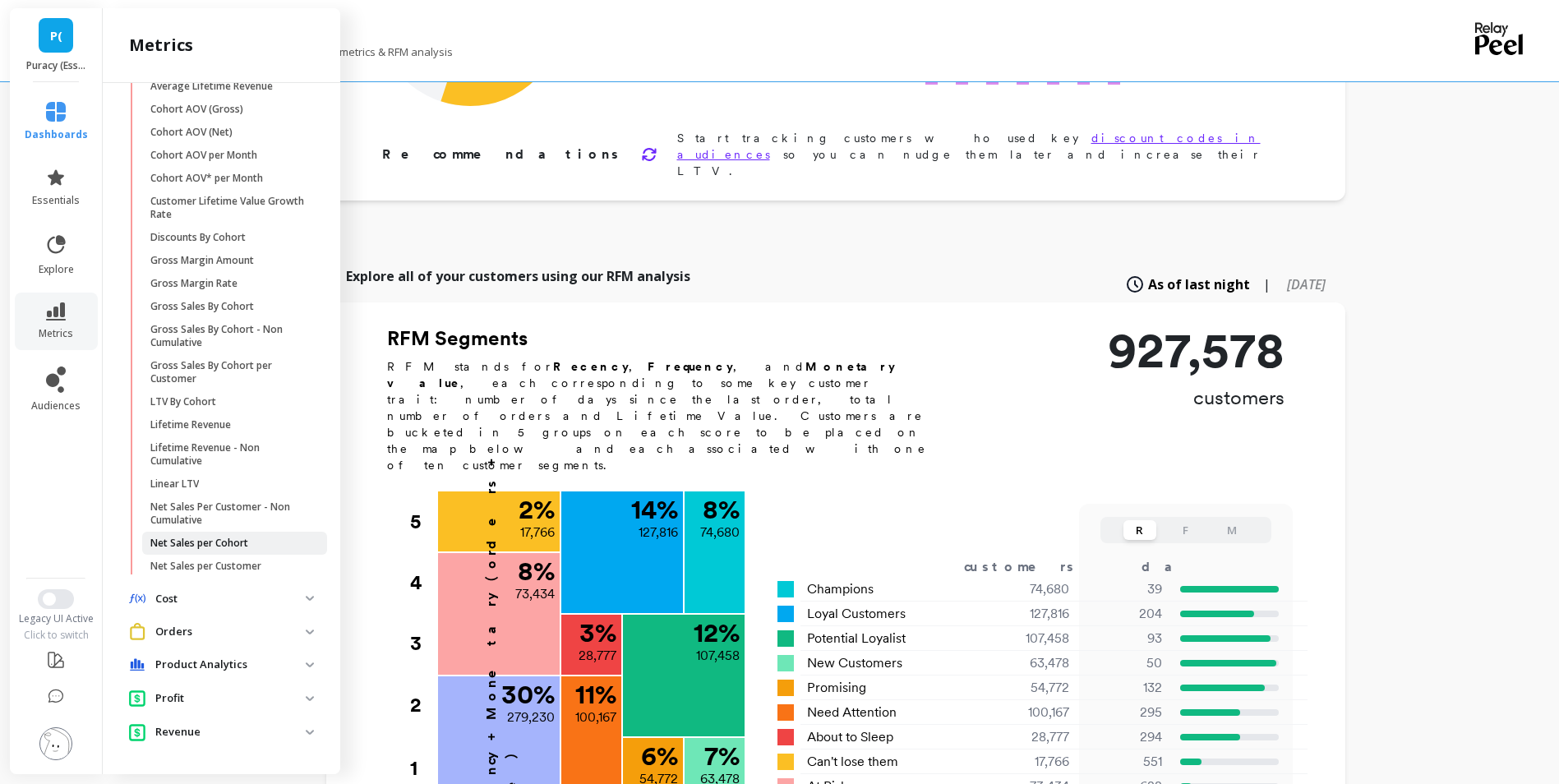
click at [193, 538] on p "Net Sales per Cohort" at bounding box center [199, 543] width 98 height 13
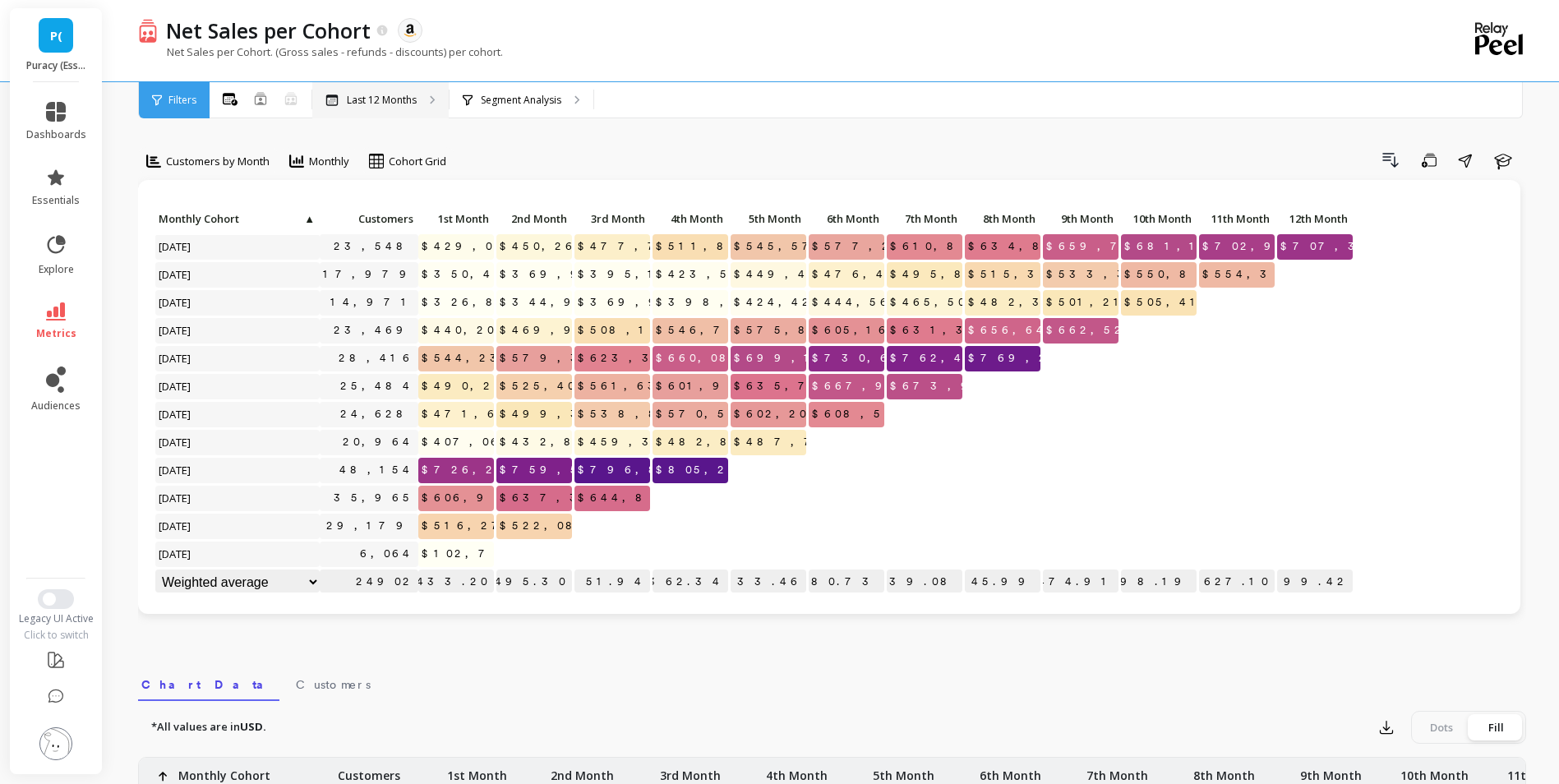
click at [376, 101] on p "Last 12 Months" at bounding box center [381, 100] width 70 height 13
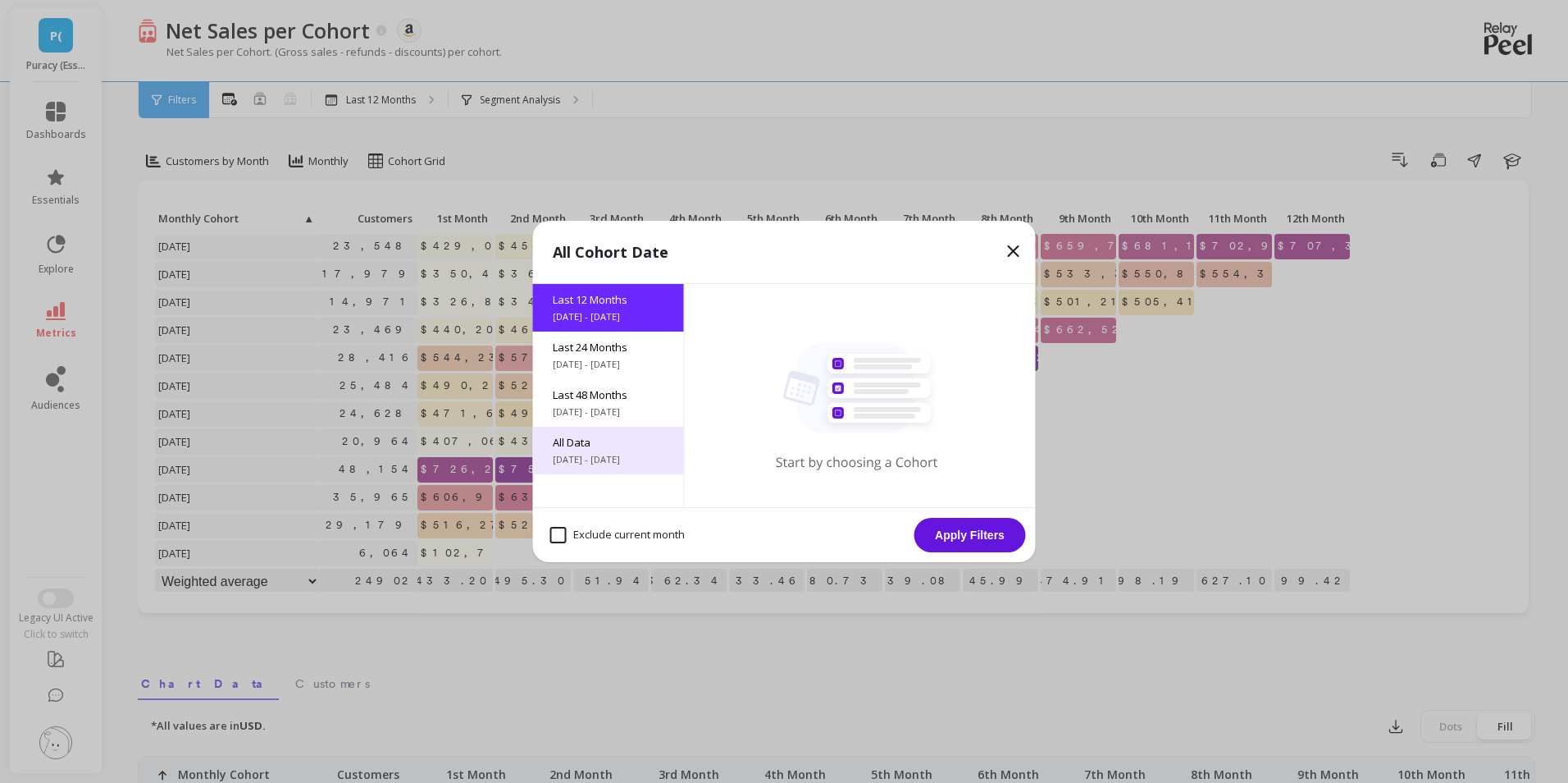
click at [586, 443] on span "All Data" at bounding box center [608, 443] width 111 height 15
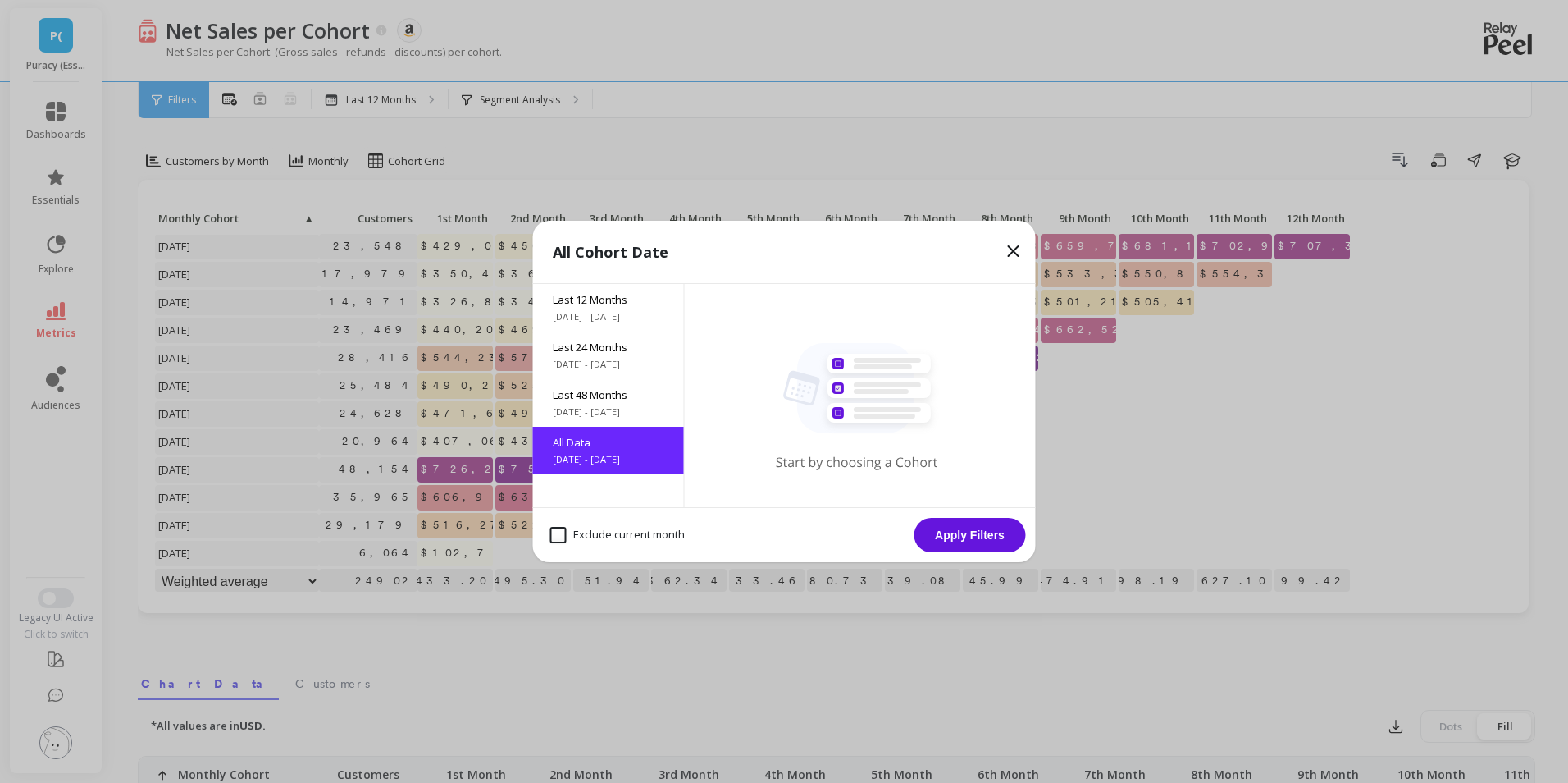
click at [954, 523] on button "Apply Filters" at bounding box center [969, 535] width 111 height 34
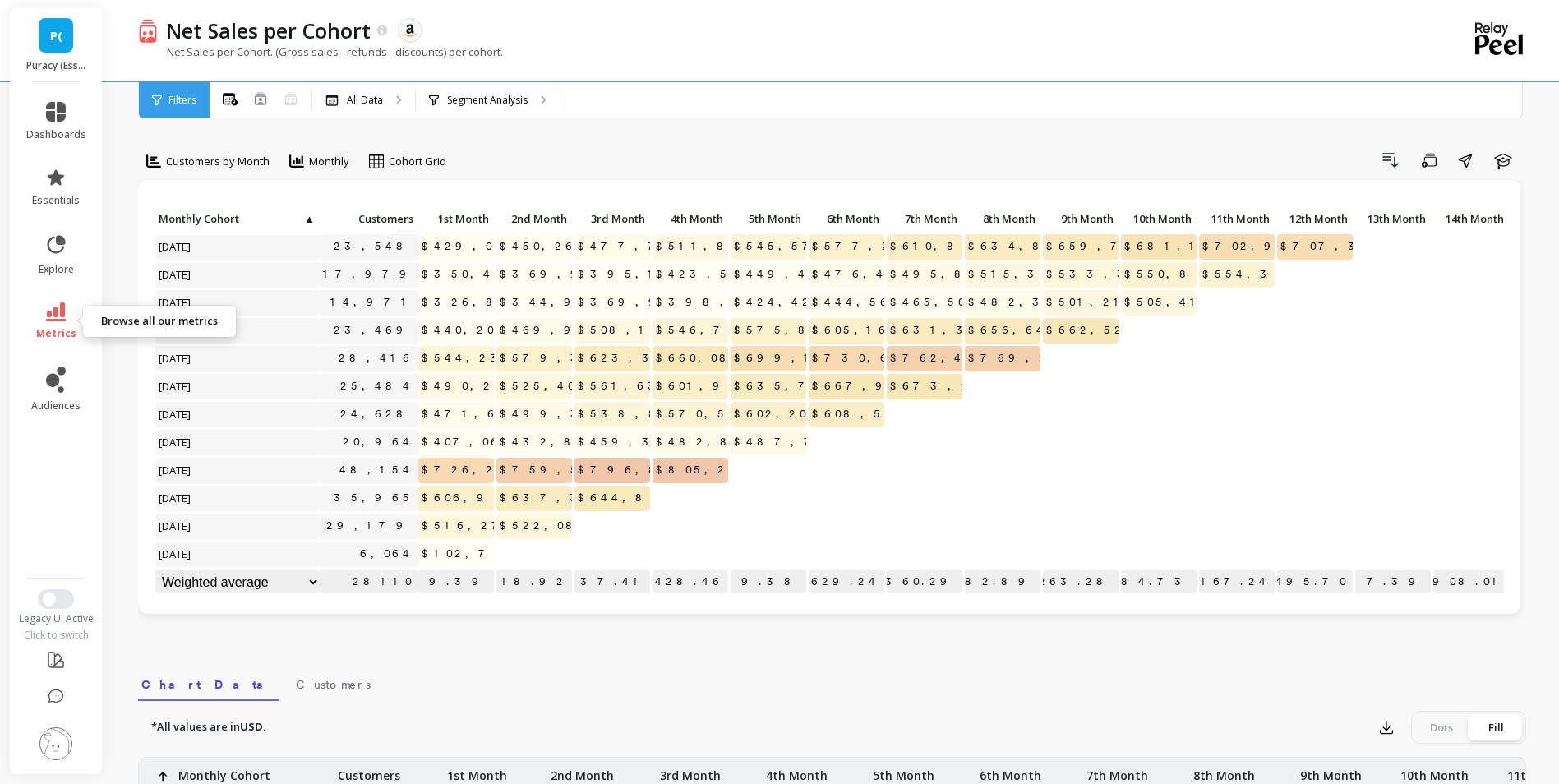
click at [53, 322] on link "metrics" at bounding box center [56, 321] width 60 height 38
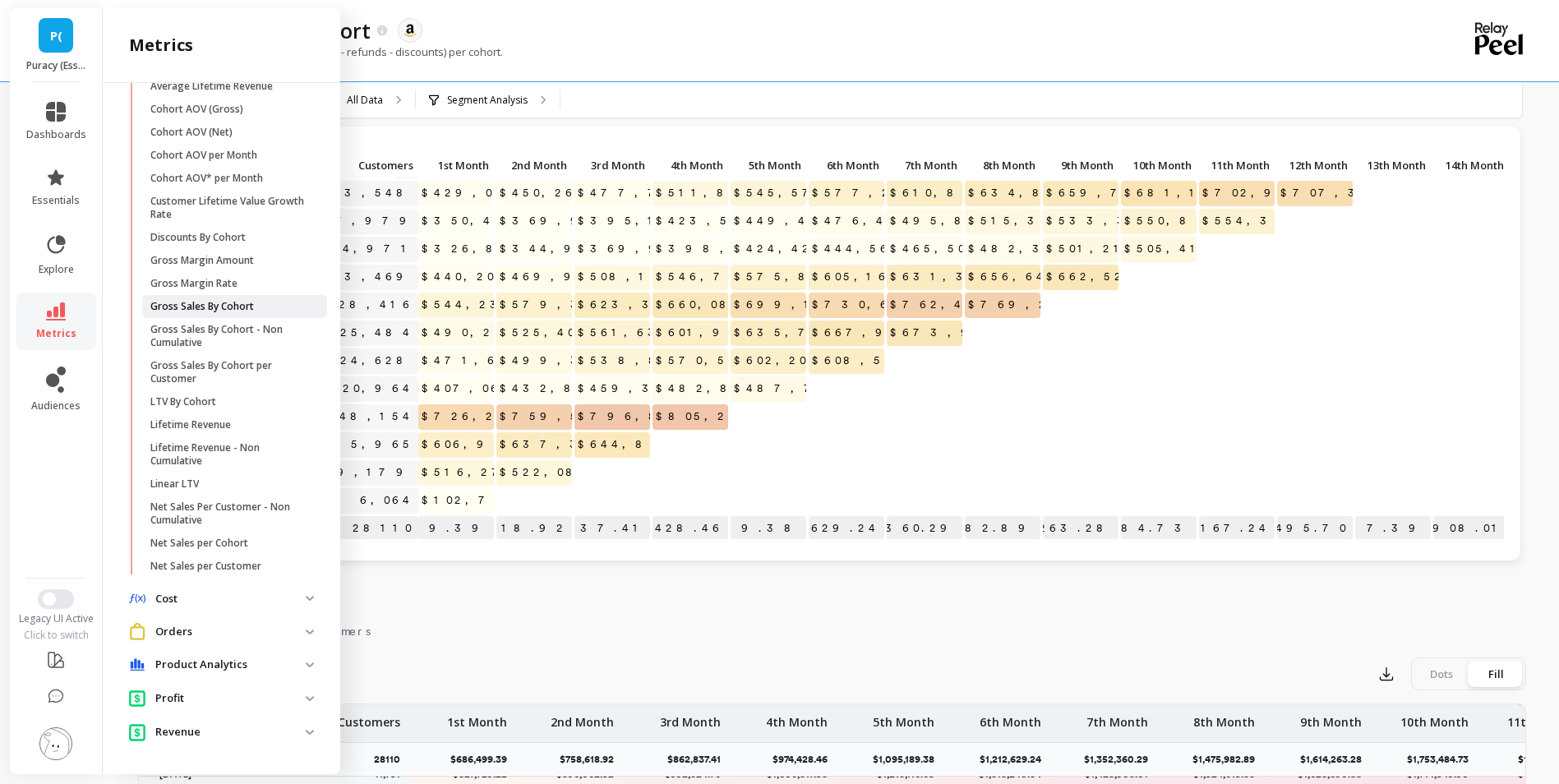
scroll to position [82, 0]
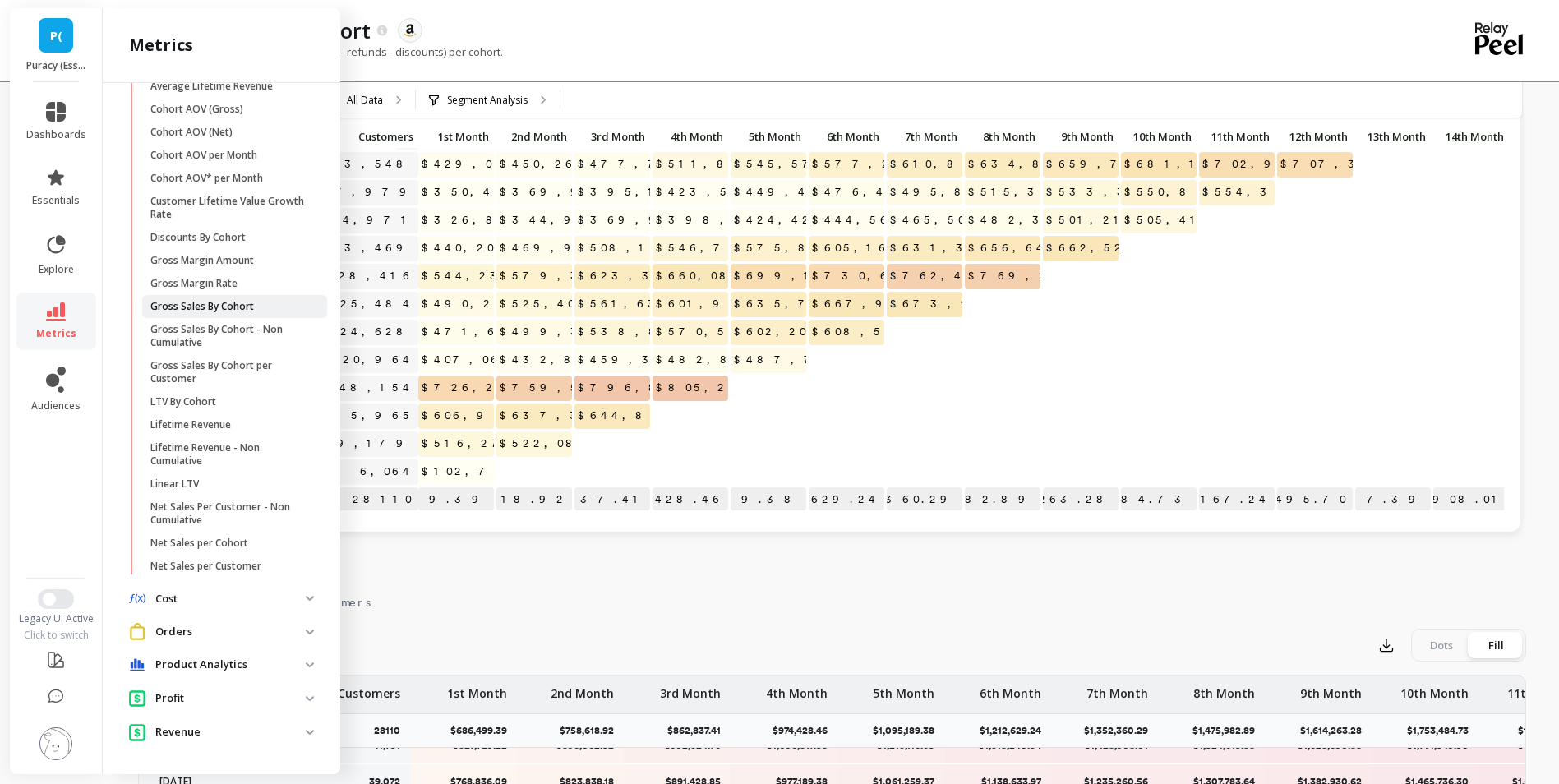
click at [231, 304] on p "Gross Sales By Cohort" at bounding box center [202, 306] width 103 height 13
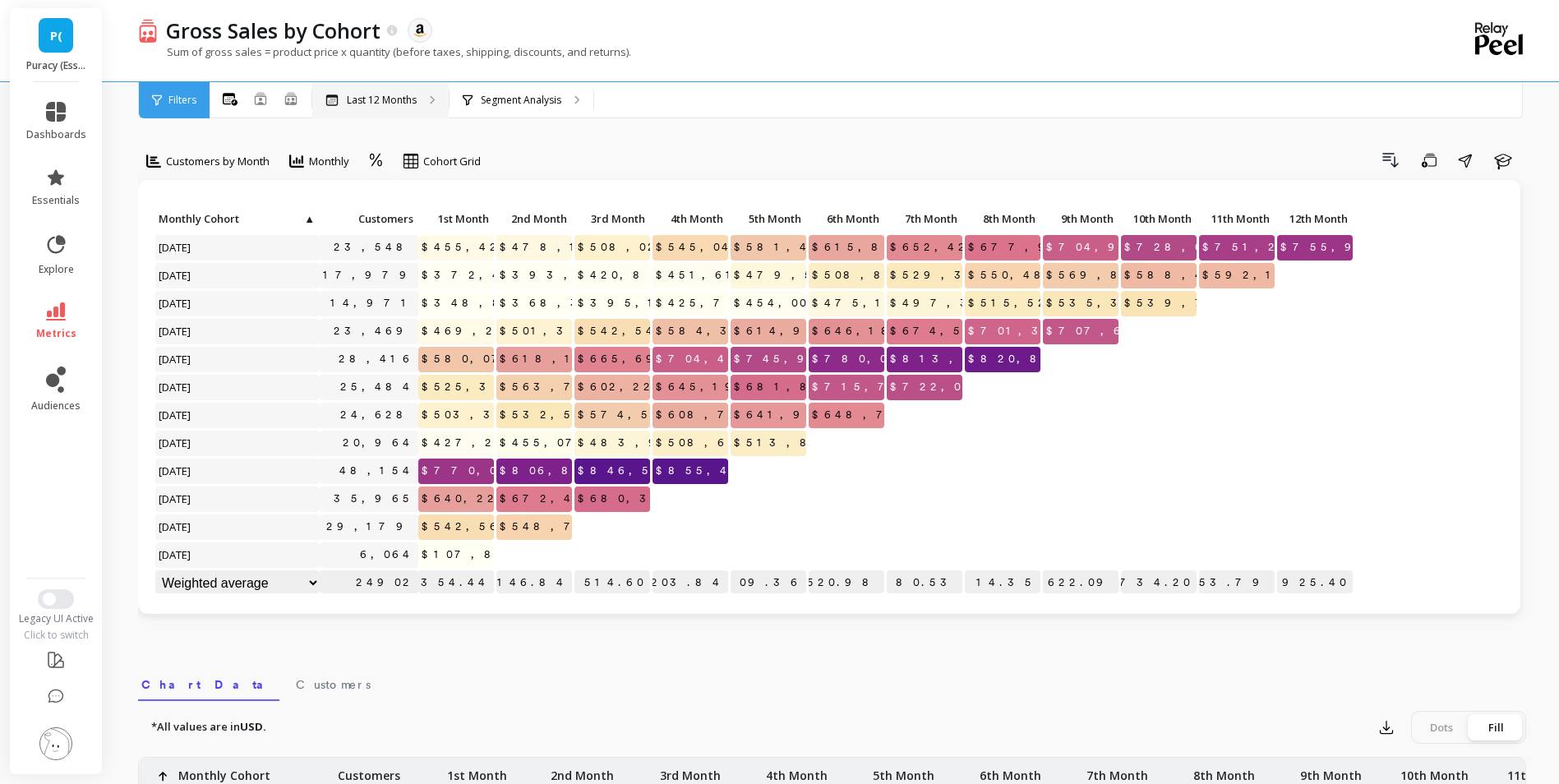
click at [381, 102] on p "Last 12 Months" at bounding box center [381, 100] width 70 height 13
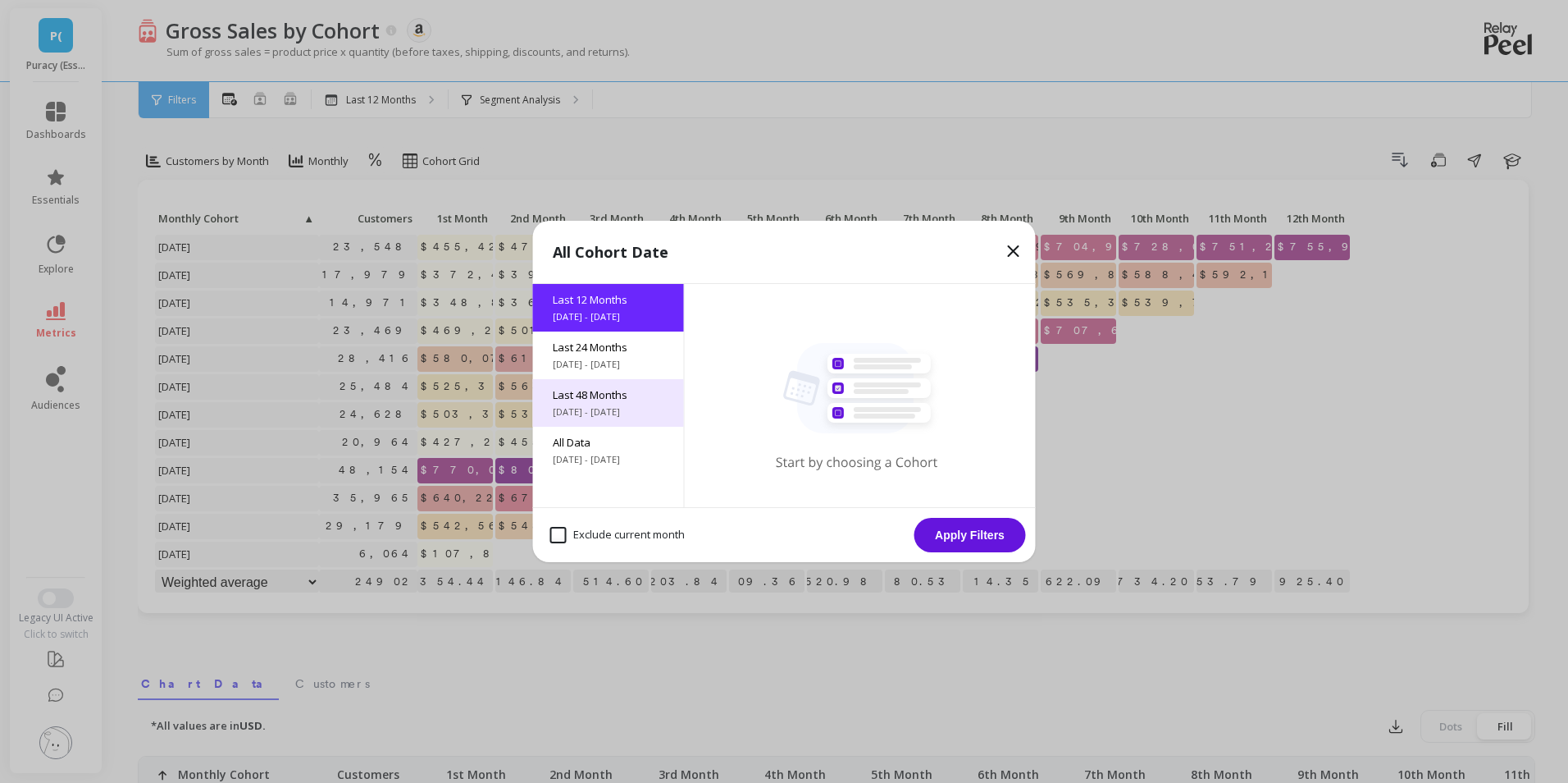
click at [612, 408] on span "10/8/2021 - 10/8/2025" at bounding box center [608, 412] width 111 height 13
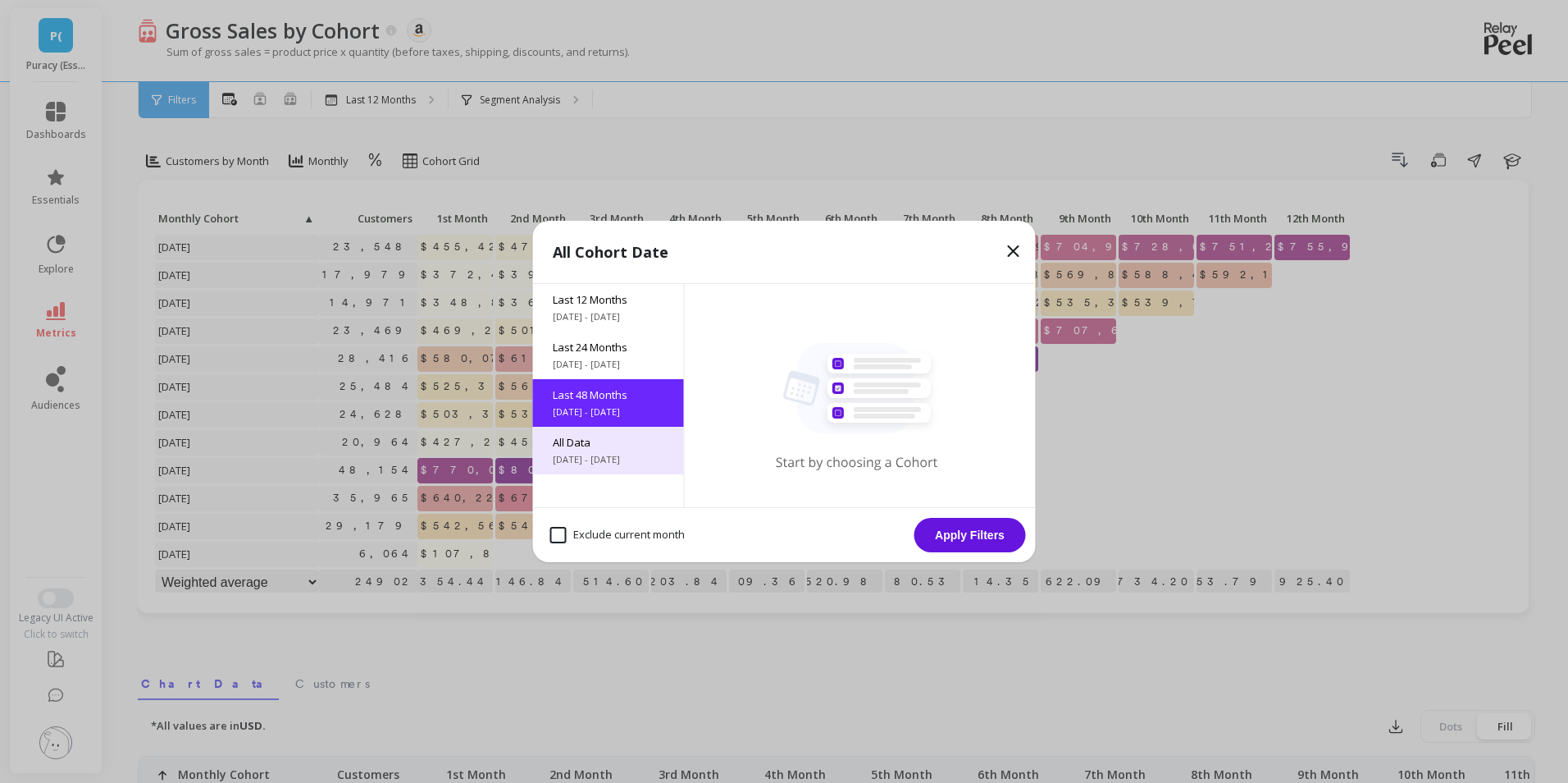
click at [623, 436] on span "All Data" at bounding box center [608, 443] width 111 height 15
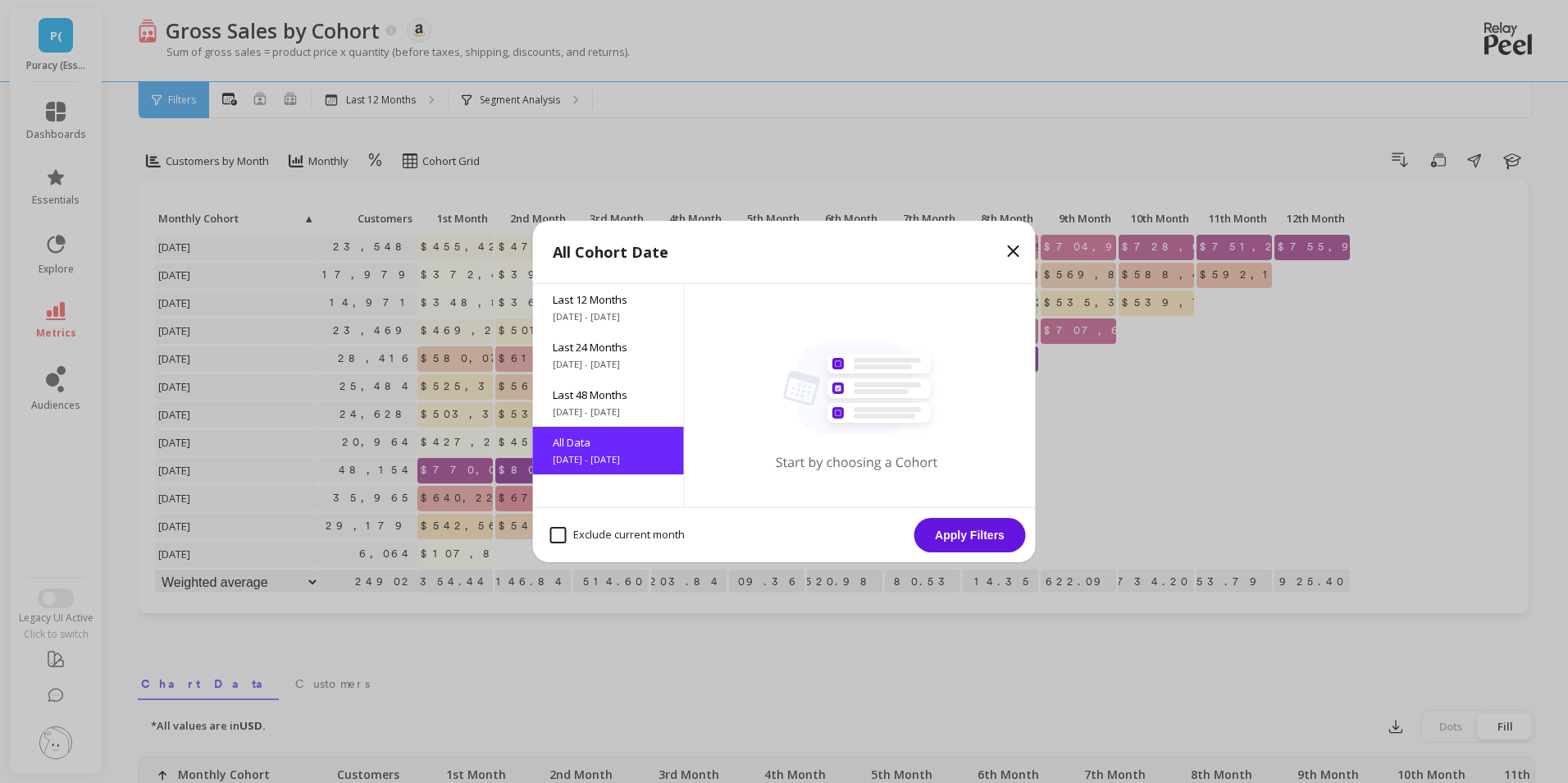
click at [1000, 537] on button "Apply Filters" at bounding box center [969, 535] width 111 height 34
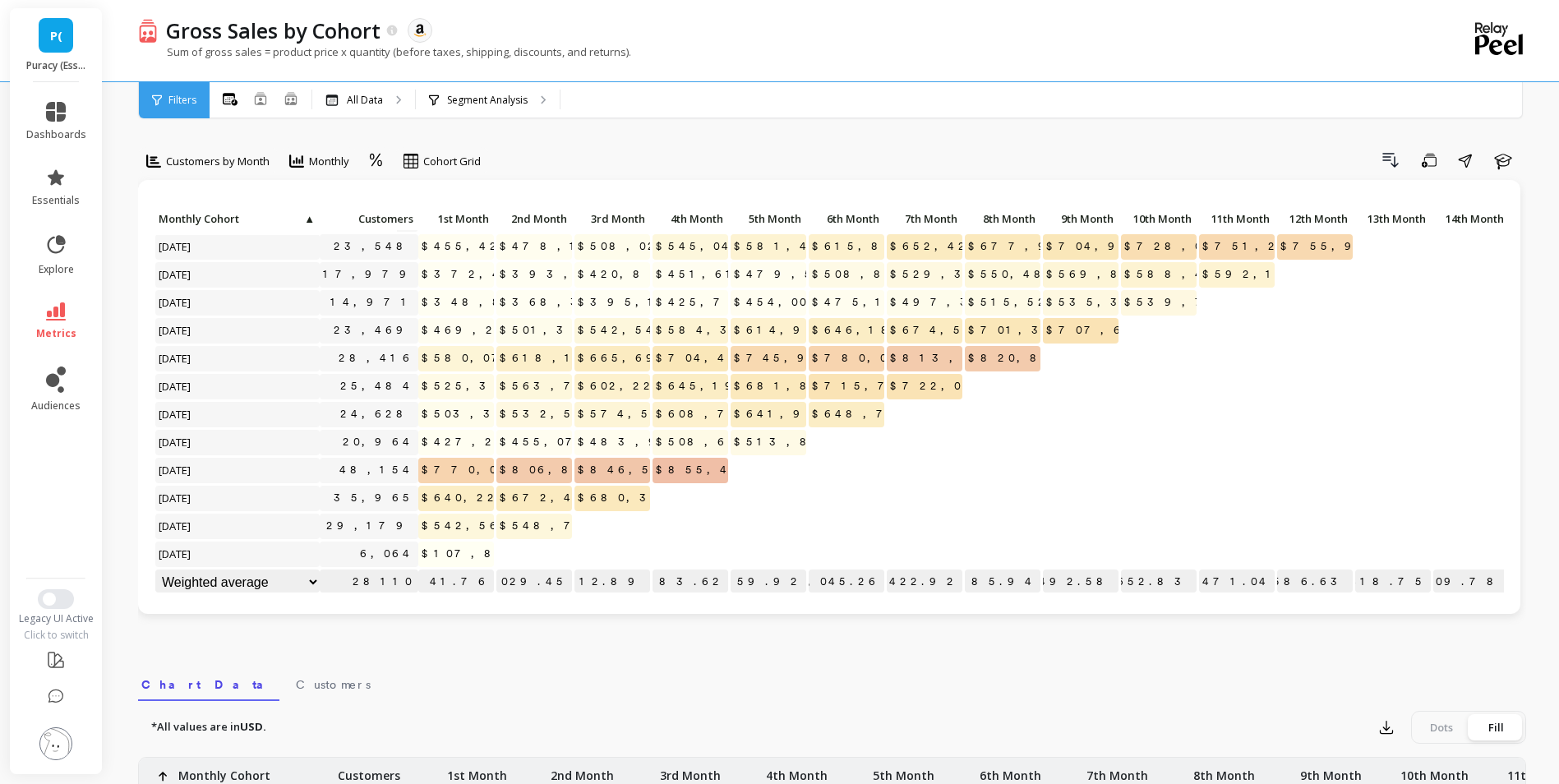
scroll to position [82, 0]
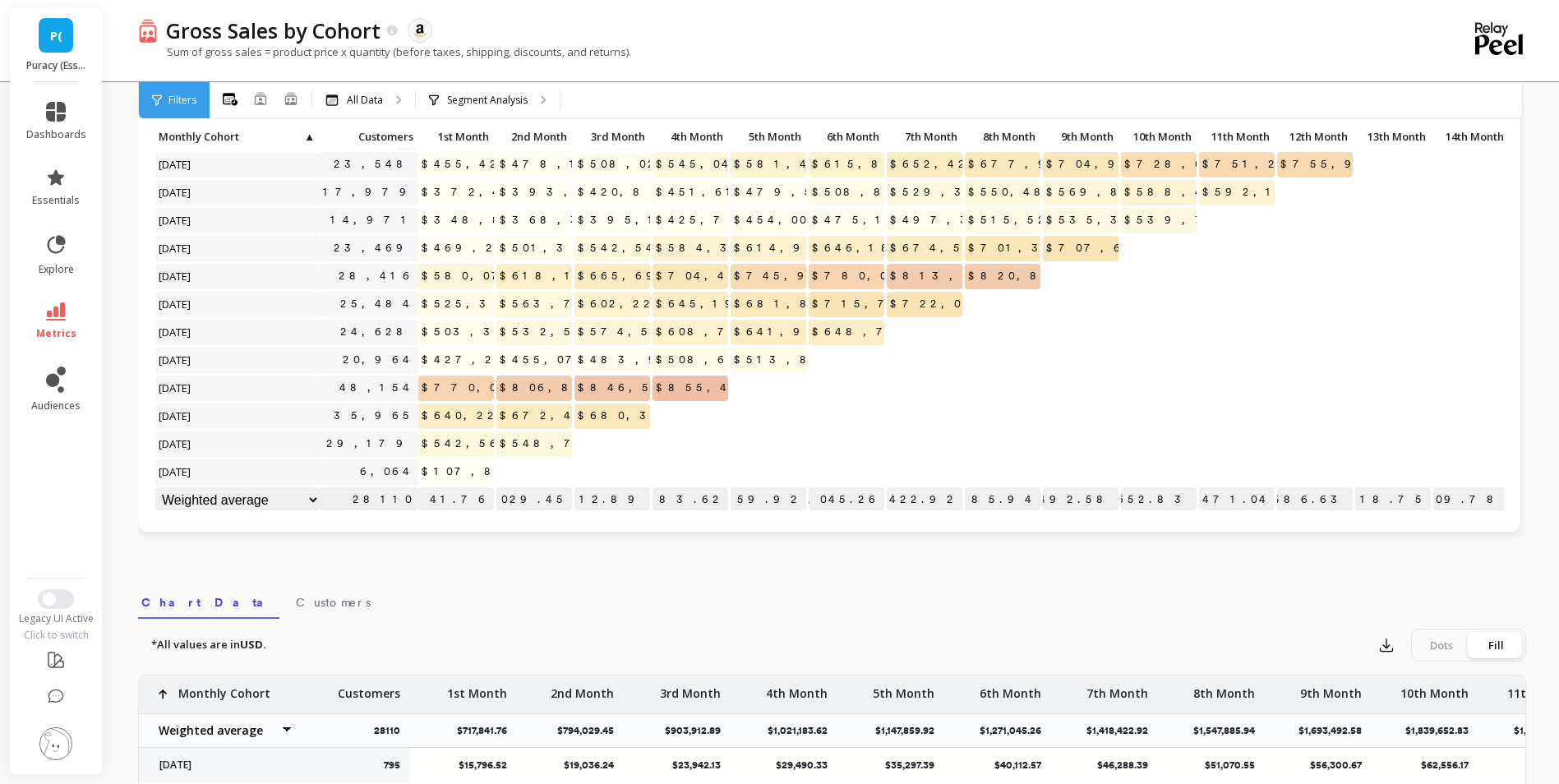
click at [59, 327] on span "metrics" at bounding box center [56, 333] width 41 height 13
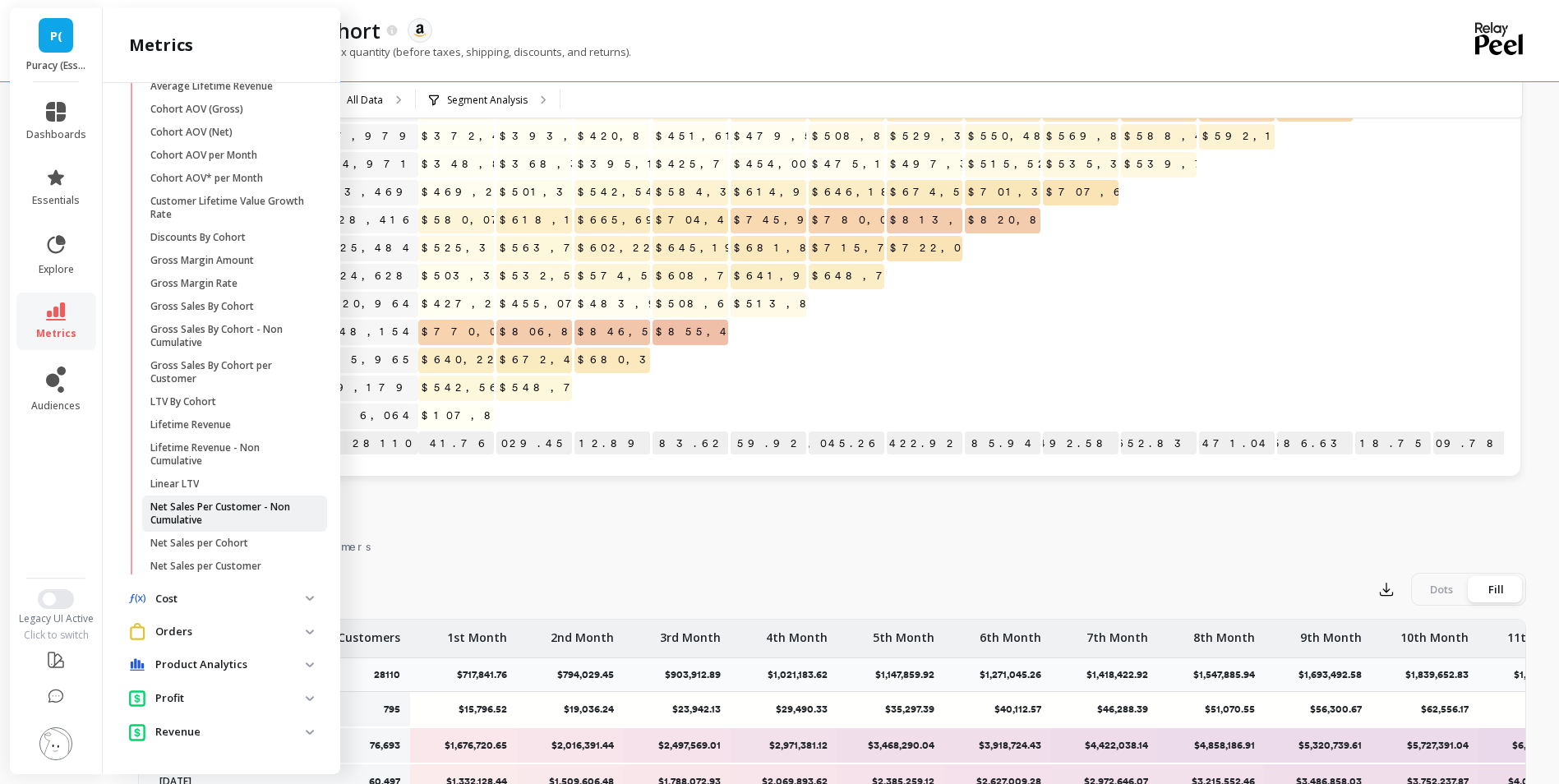
scroll to position [164, 0]
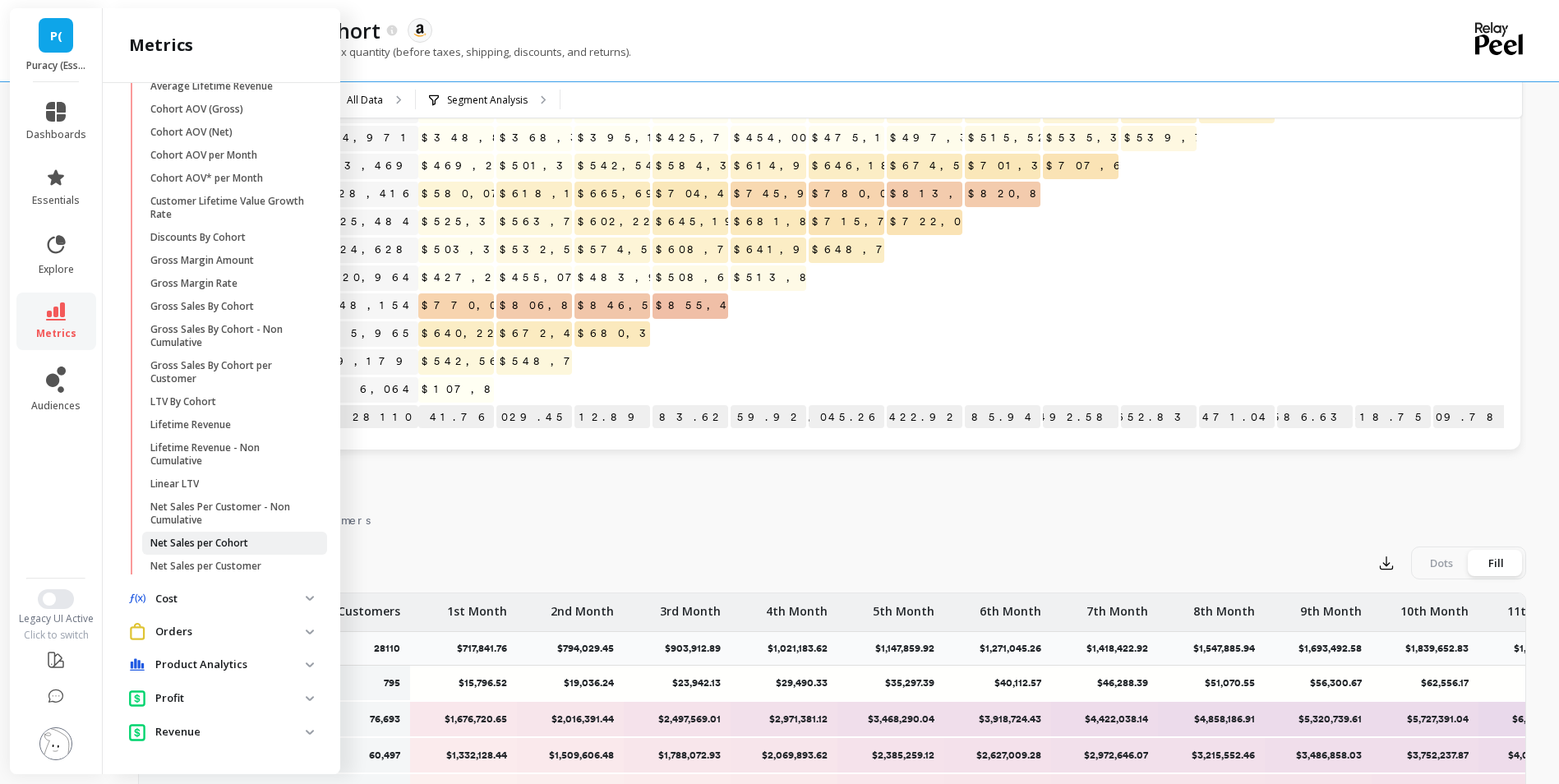
click at [250, 542] on span "Net Sales per Cohort" at bounding box center [229, 543] width 157 height 13
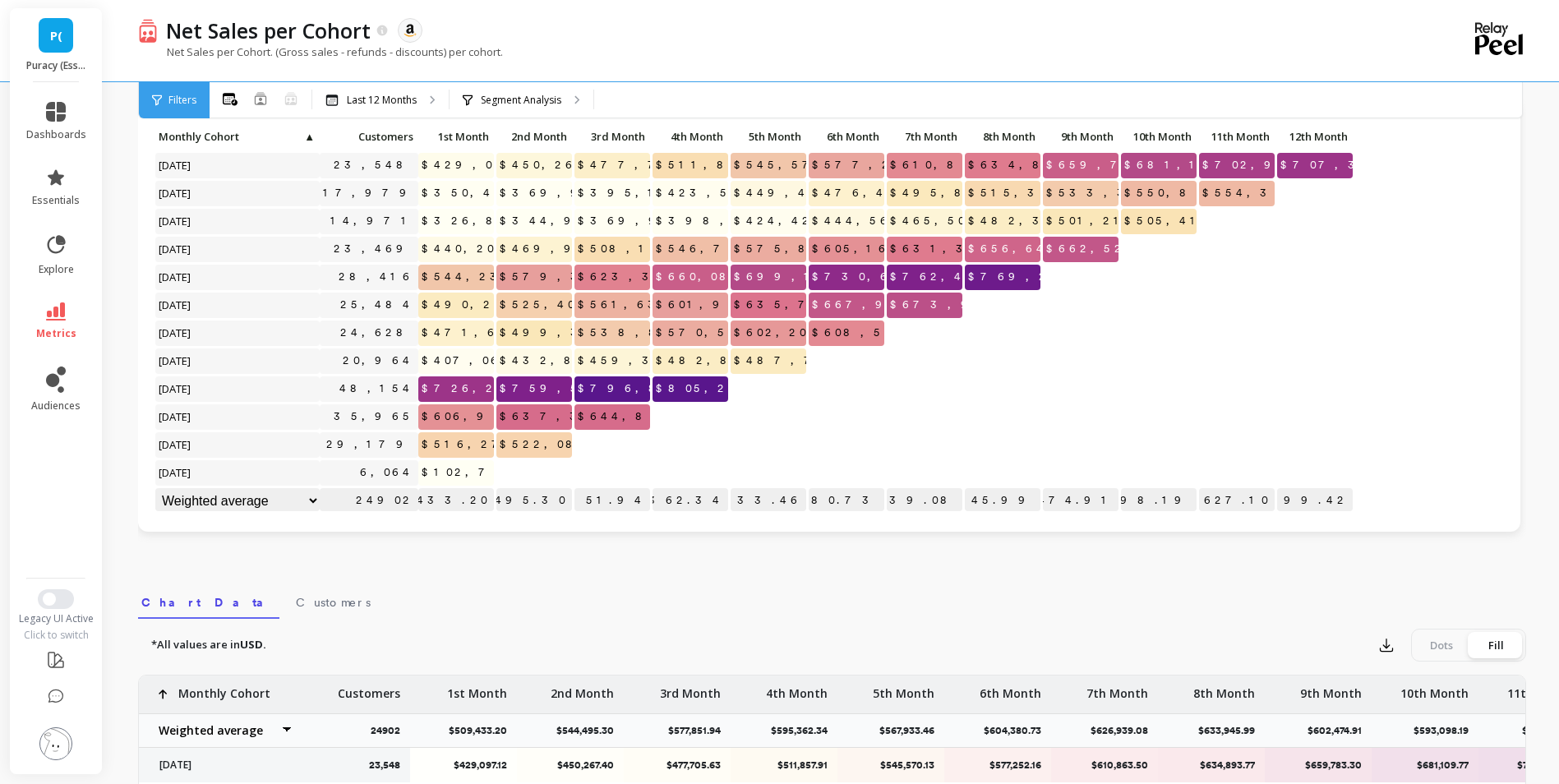
scroll to position [1, 0]
click at [1385, 641] on icon "button" at bounding box center [1386, 645] width 17 height 17
click at [1399, 694] on button "CSV" at bounding box center [1445, 690] width 147 height 29
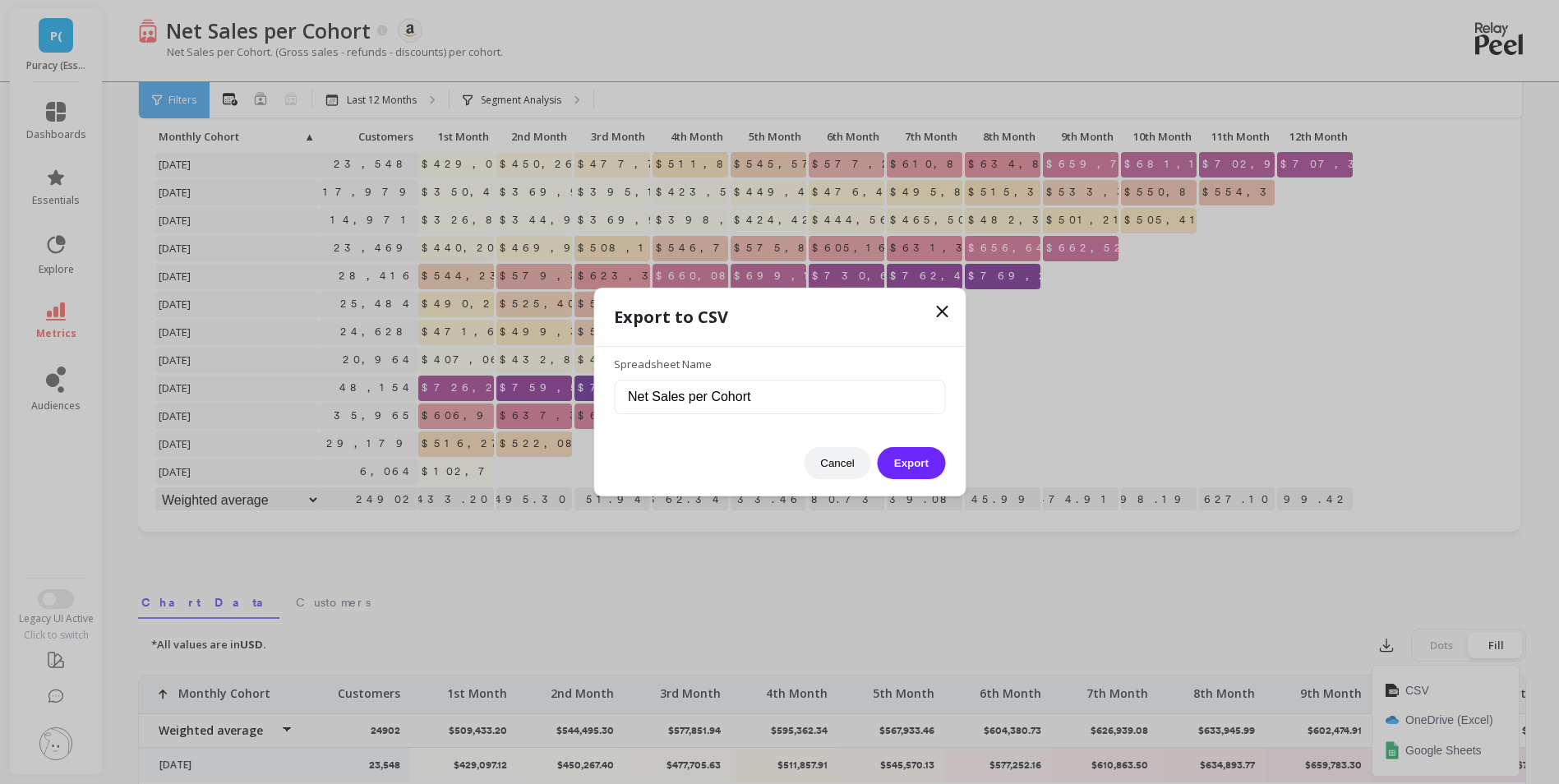
click at [925, 445] on div "Cancel Export" at bounding box center [779, 454] width 331 height 49
click at [918, 452] on button "Export" at bounding box center [910, 462] width 67 height 32
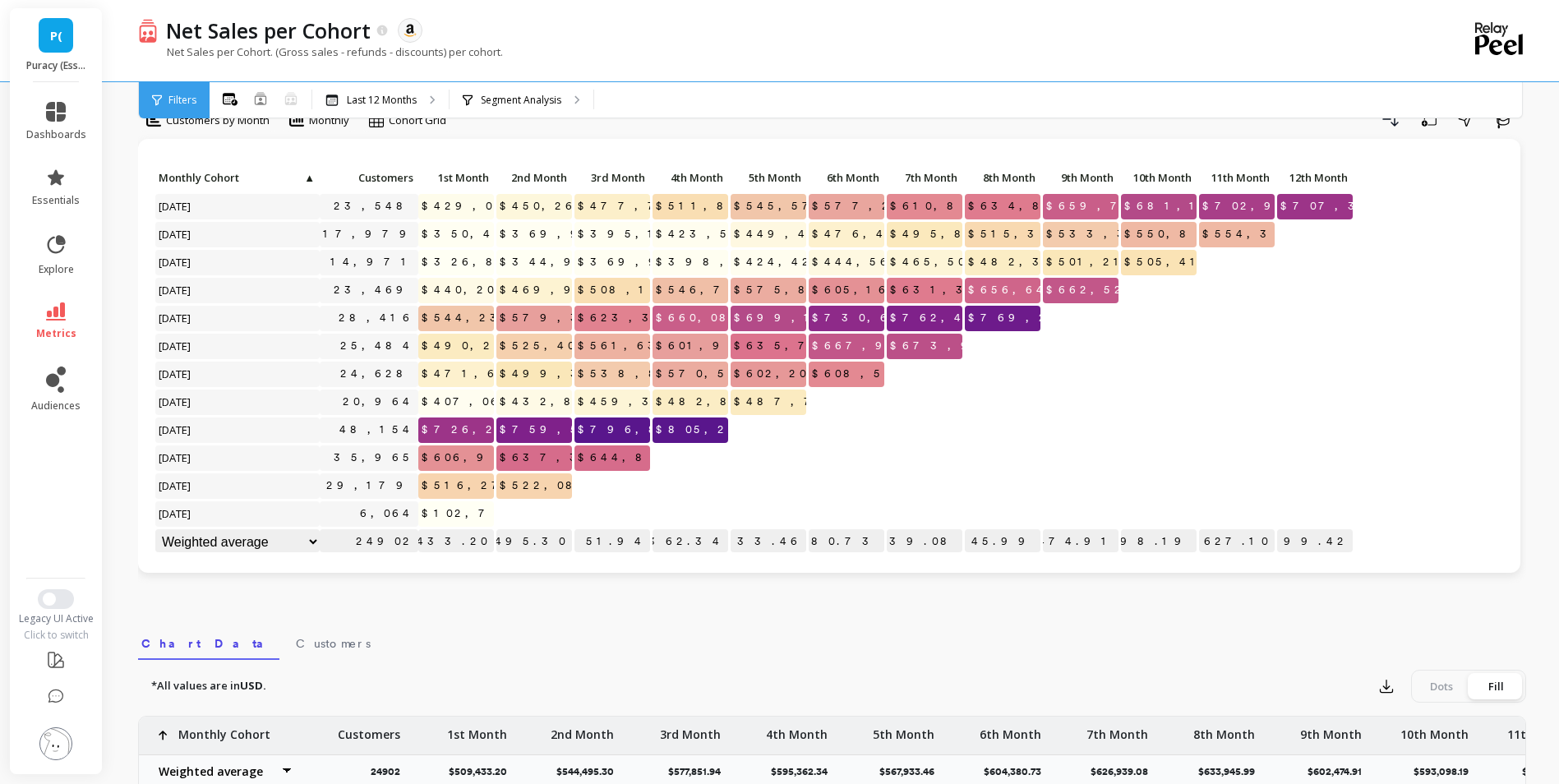
scroll to position [0, 0]
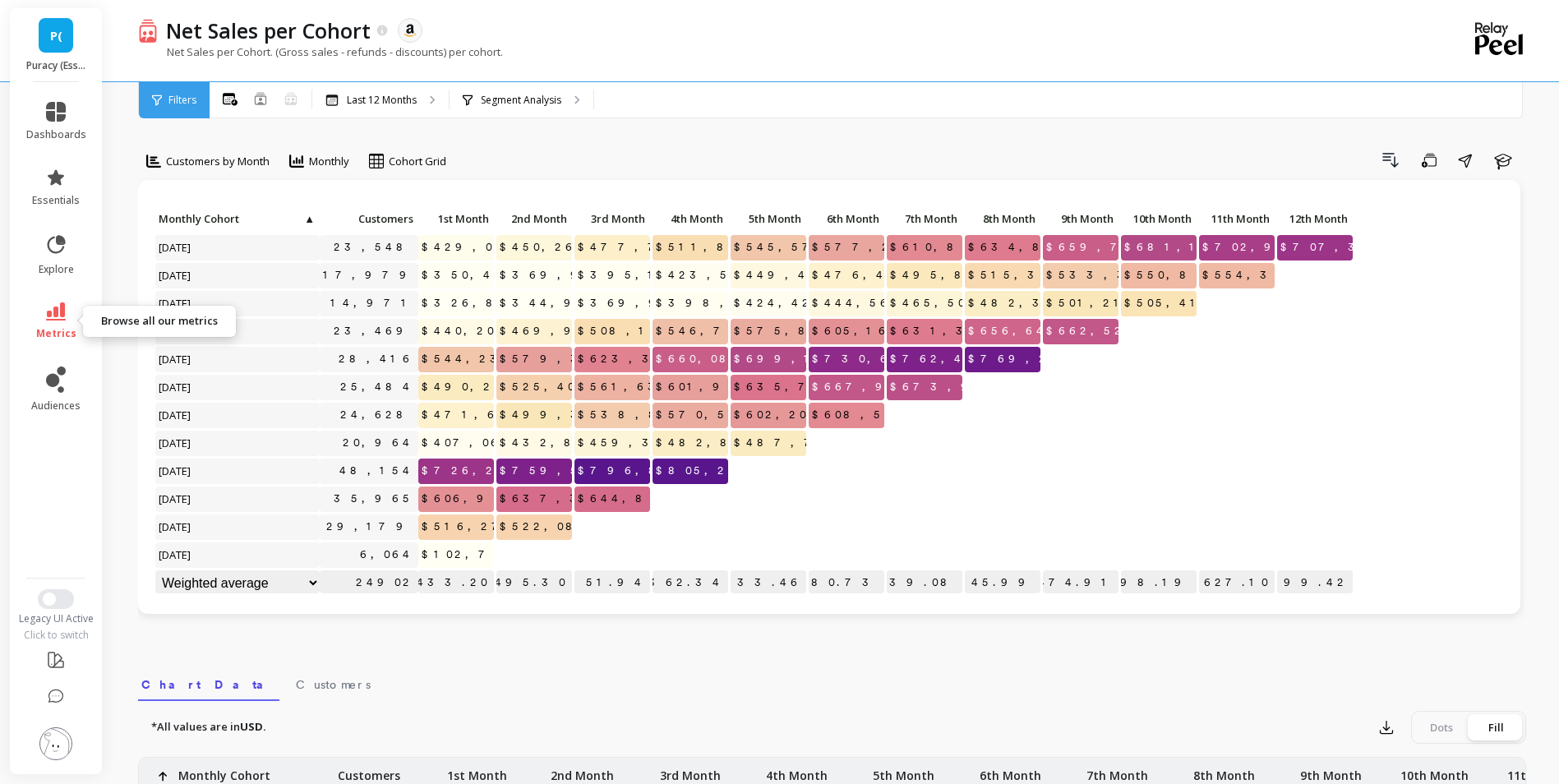
click at [48, 322] on link "metrics" at bounding box center [56, 321] width 60 height 38
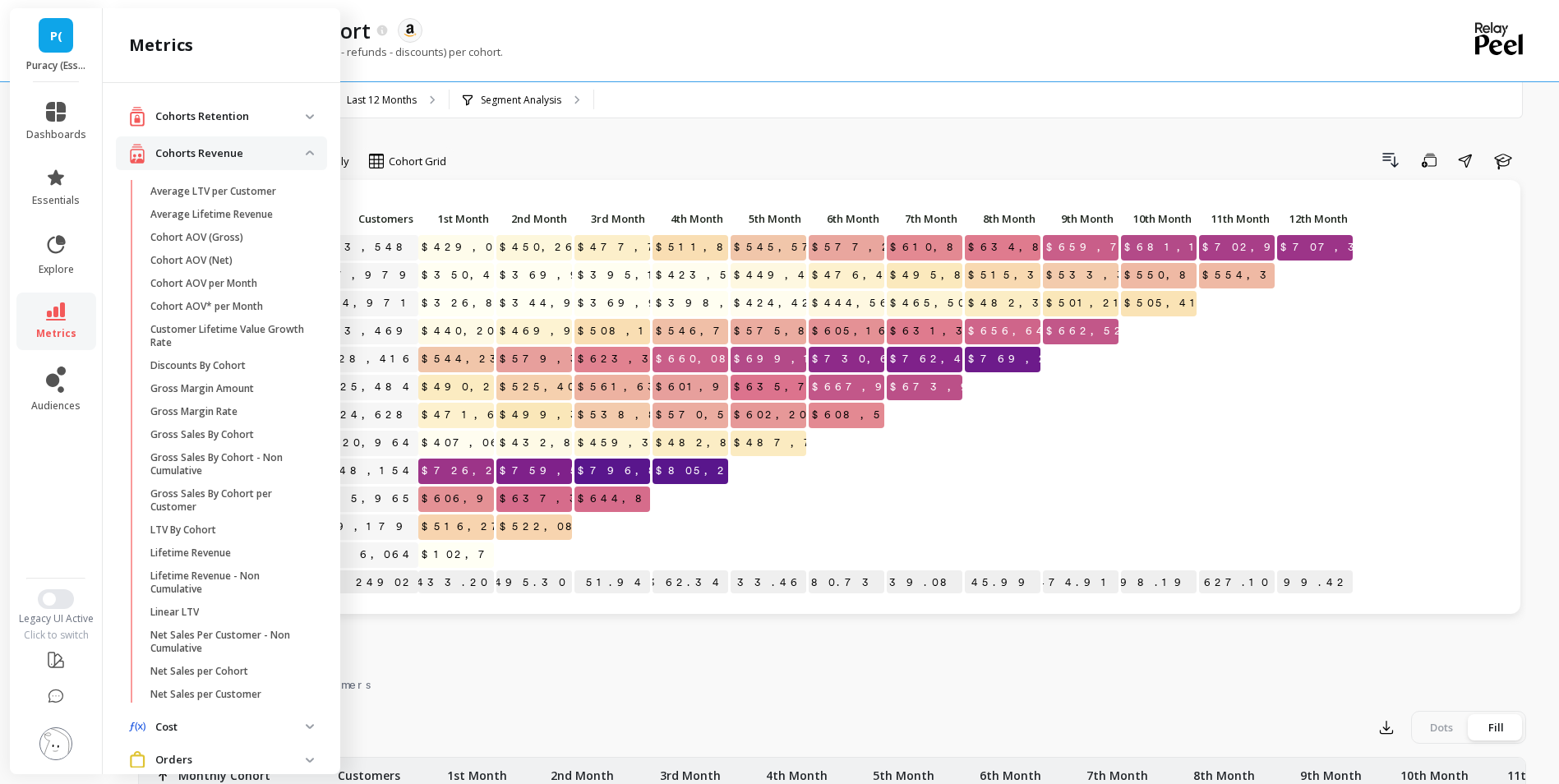
scroll to position [128, 0]
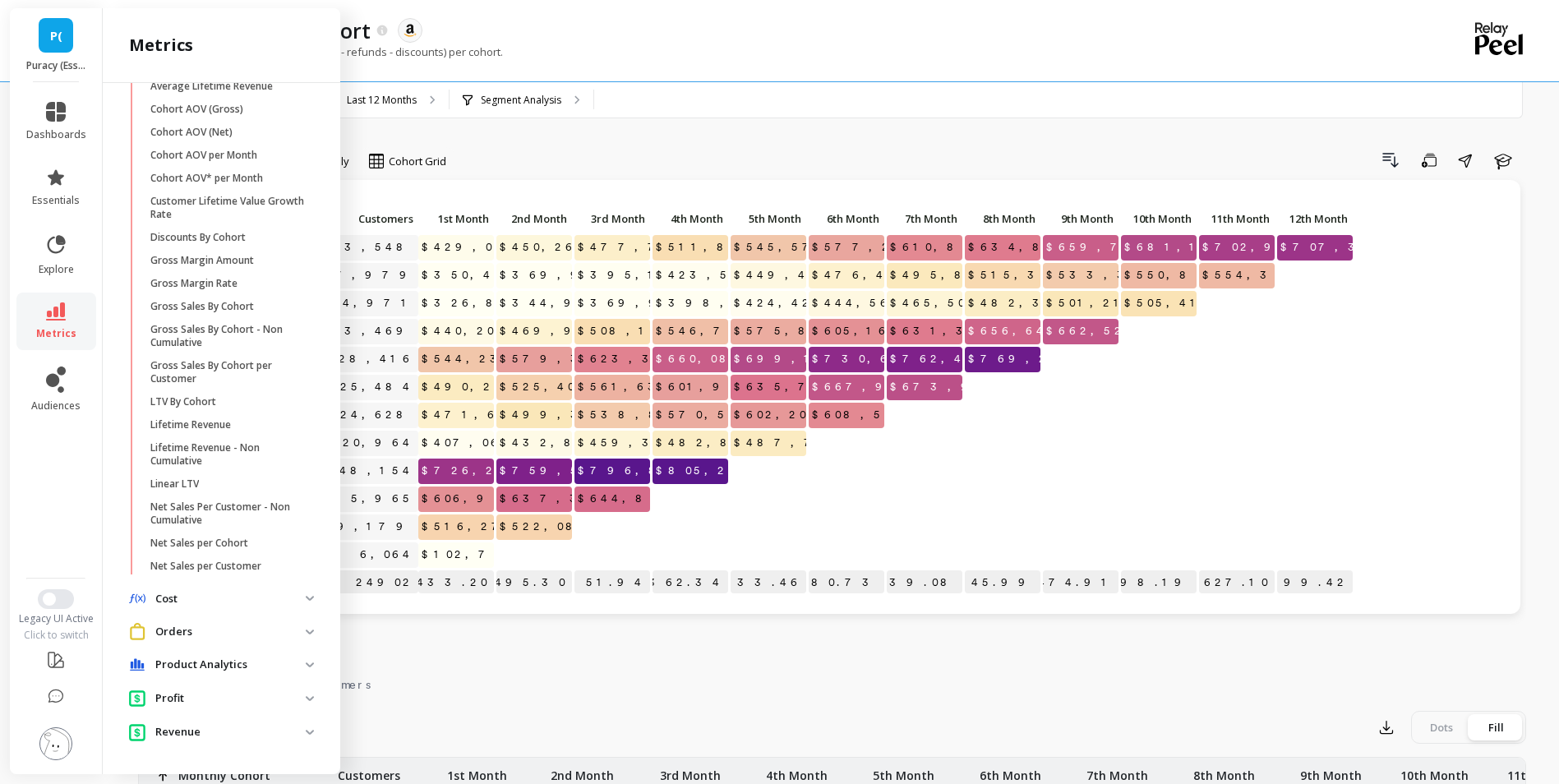
click at [217, 635] on p "Orders" at bounding box center [230, 632] width 150 height 17
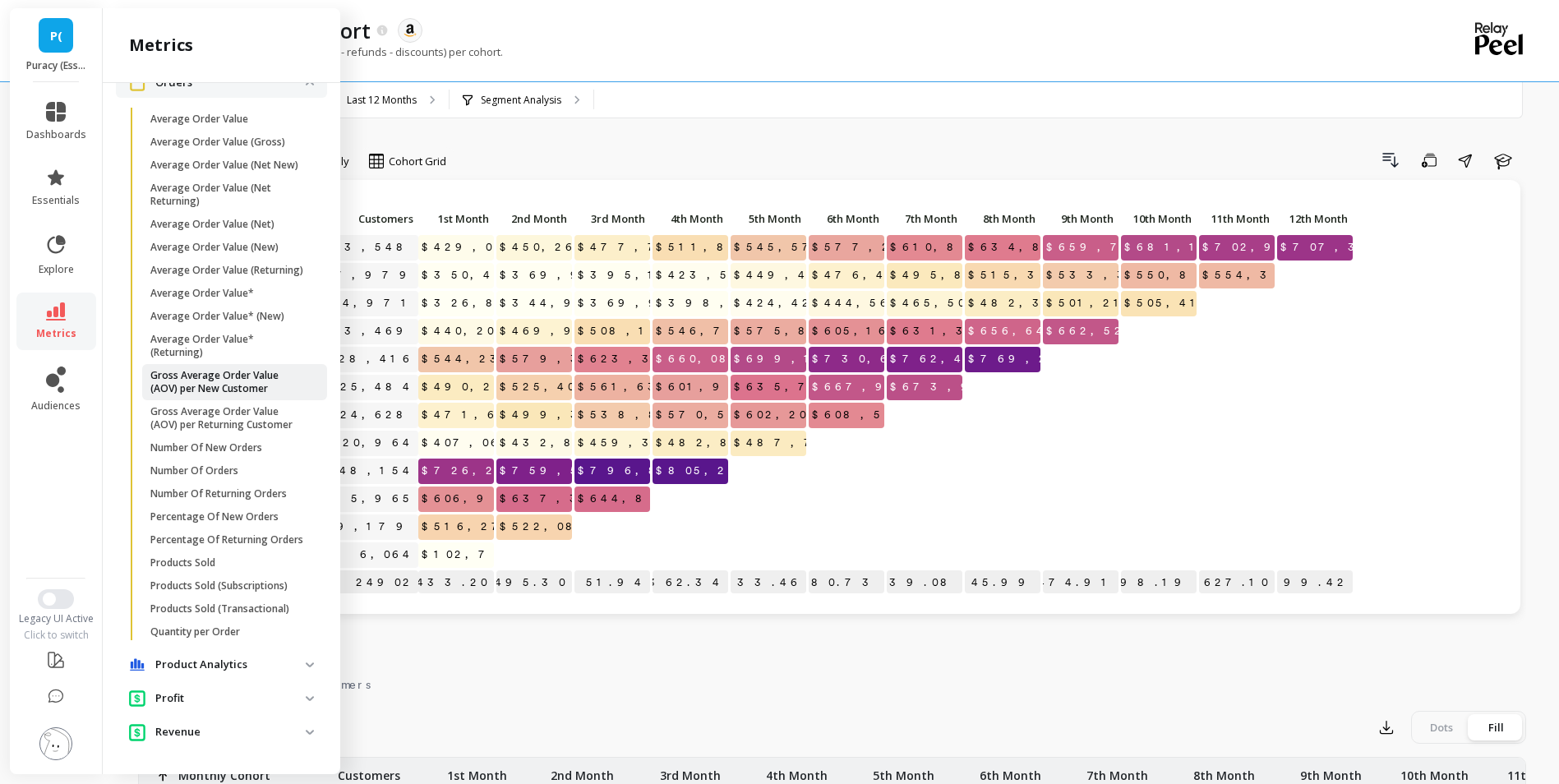
scroll to position [717, 0]
click at [262, 669] on p "Product Analytics" at bounding box center [230, 665] width 150 height 17
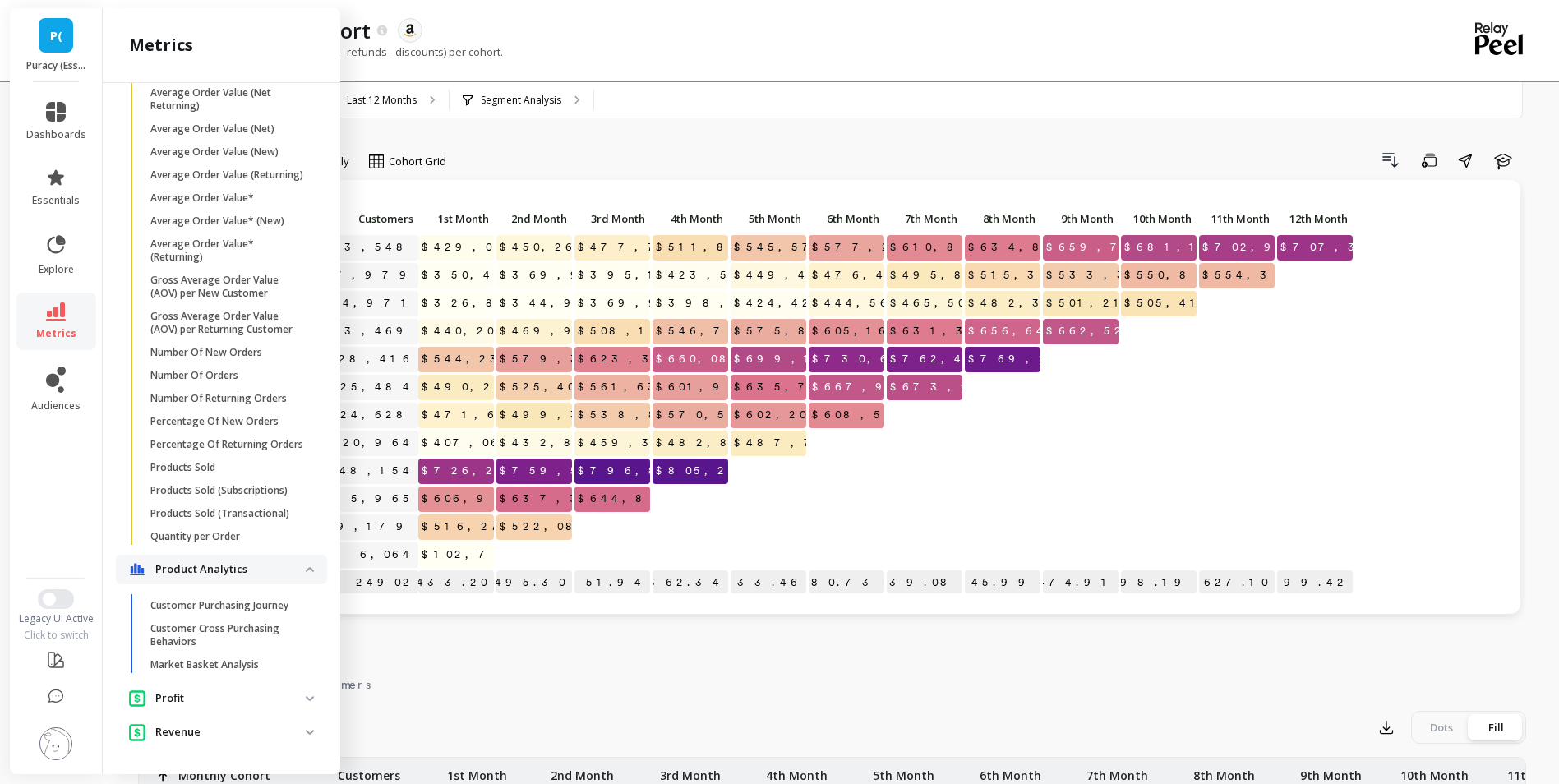
scroll to position [812, 0]
click at [227, 370] on link "Number Of Orders" at bounding box center [234, 375] width 185 height 23
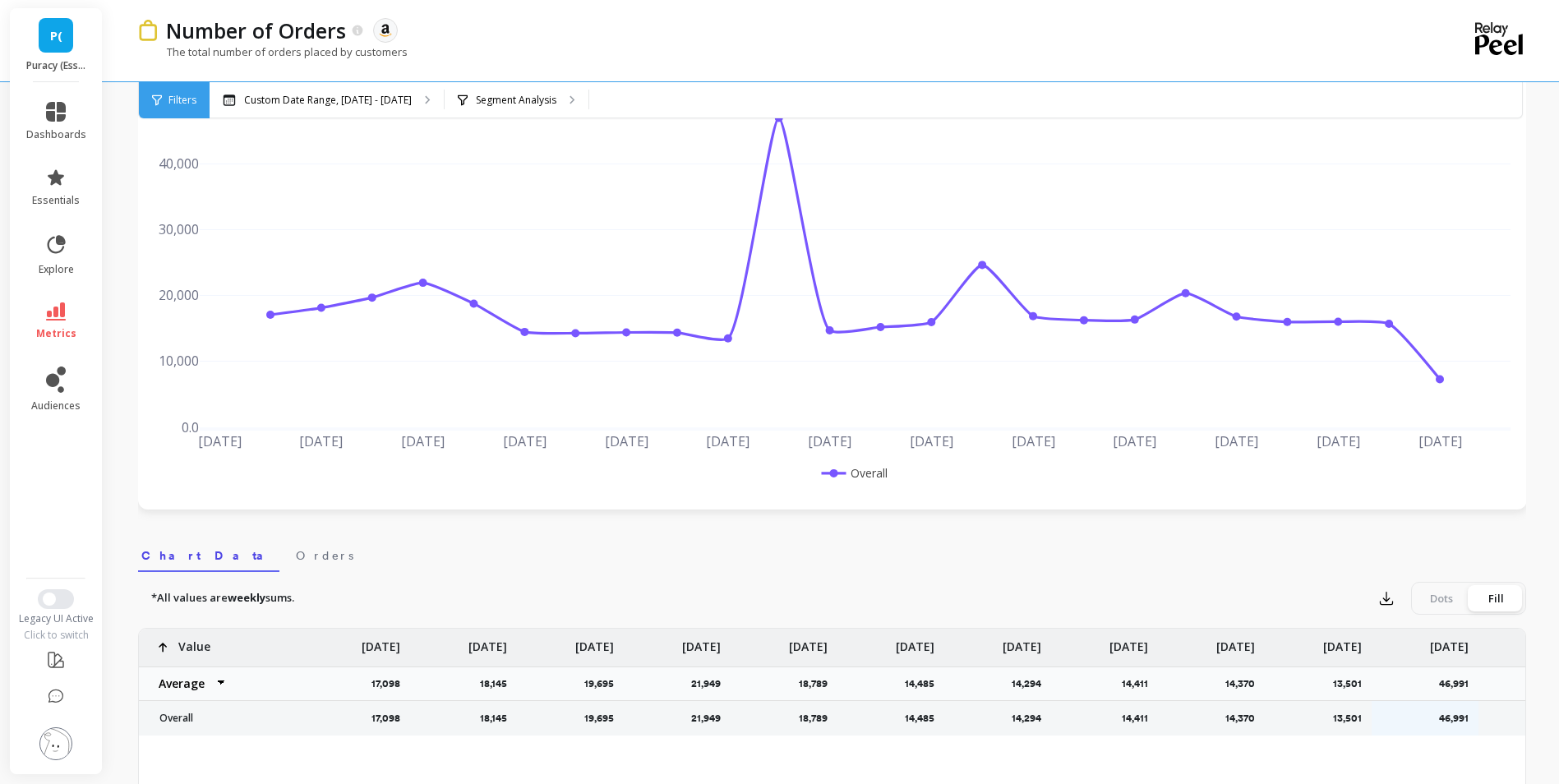
scroll to position [82, 0]
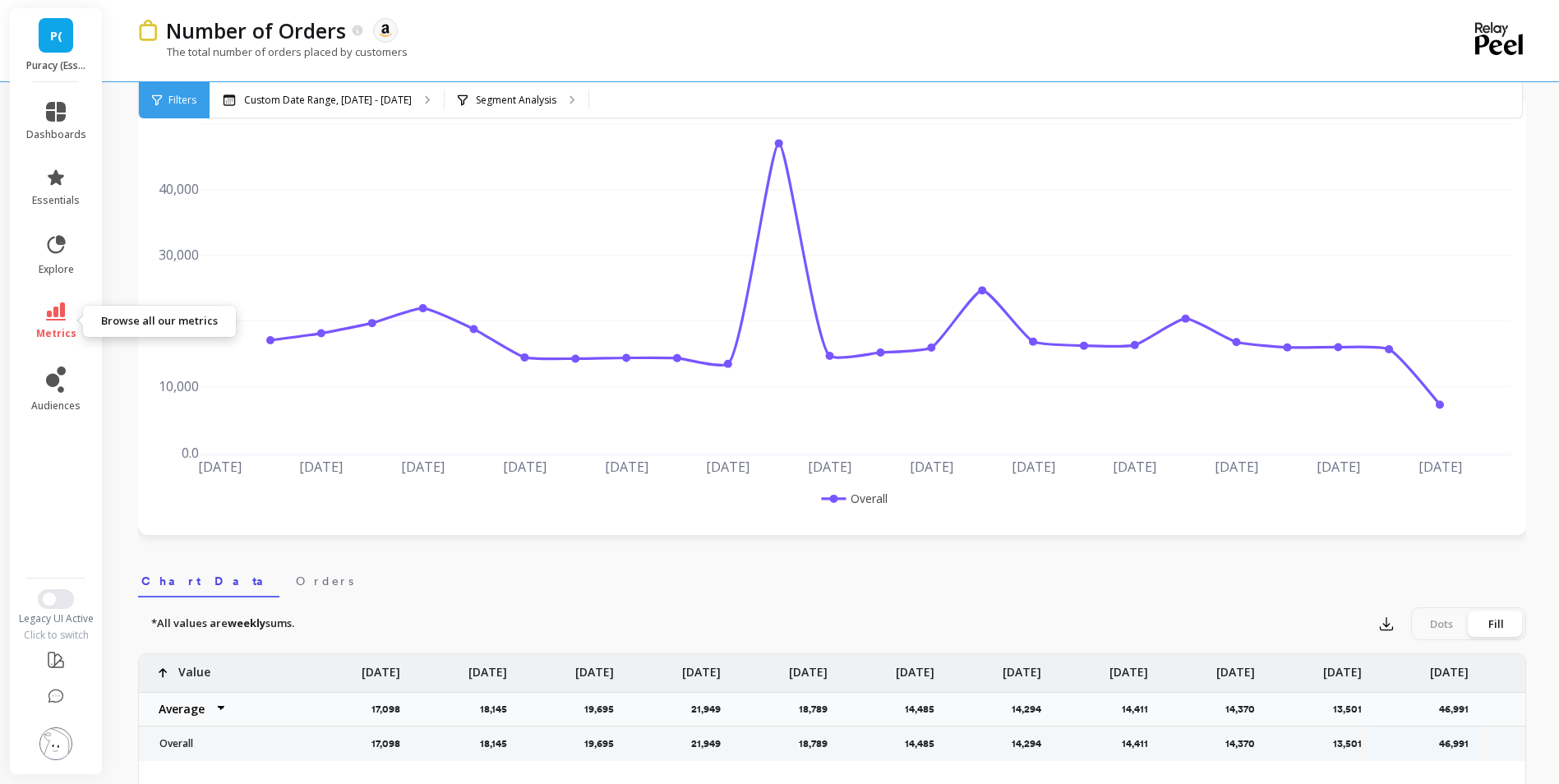
click at [59, 314] on icon at bounding box center [55, 311] width 19 height 18
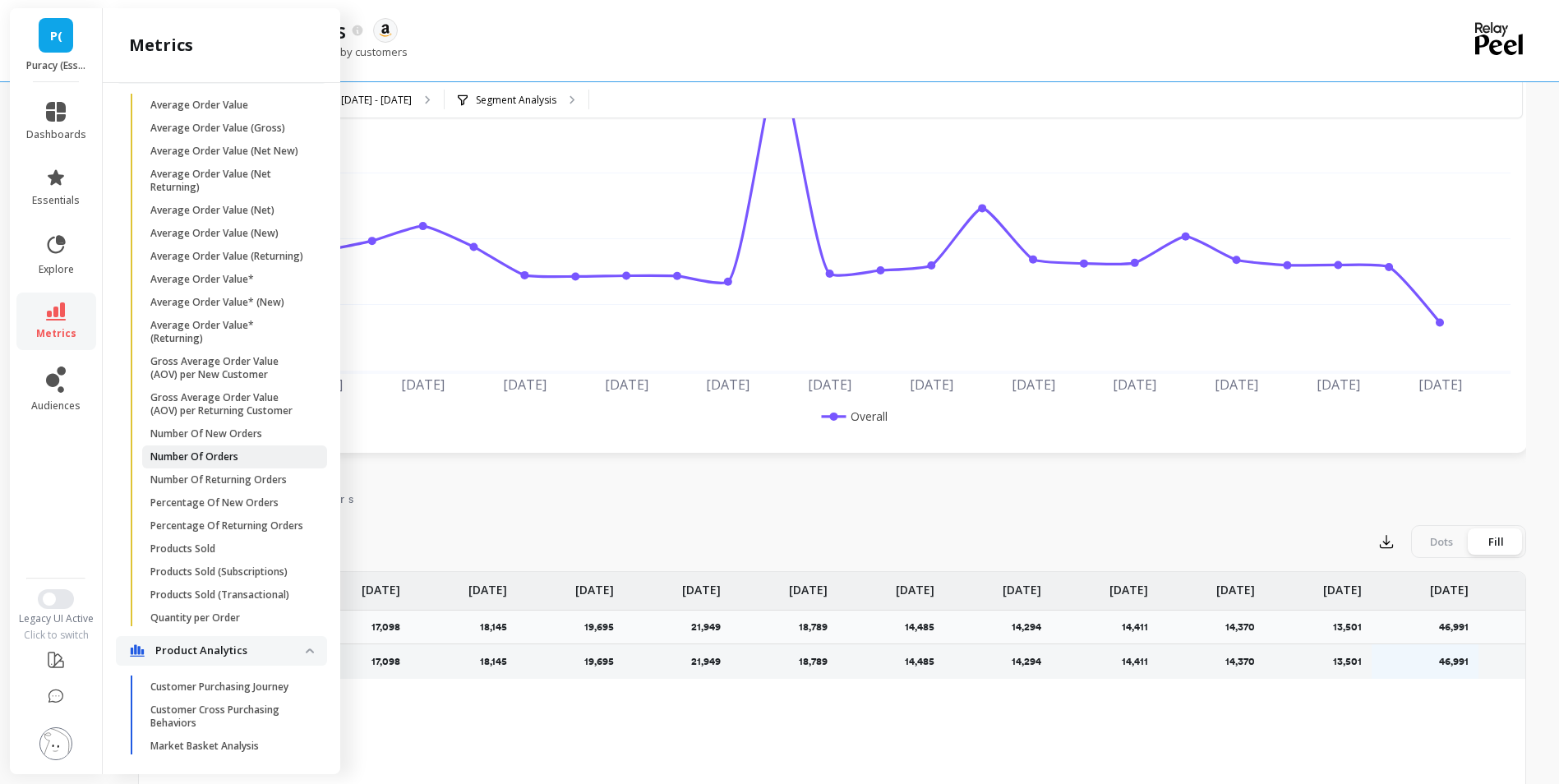
scroll to position [812, 0]
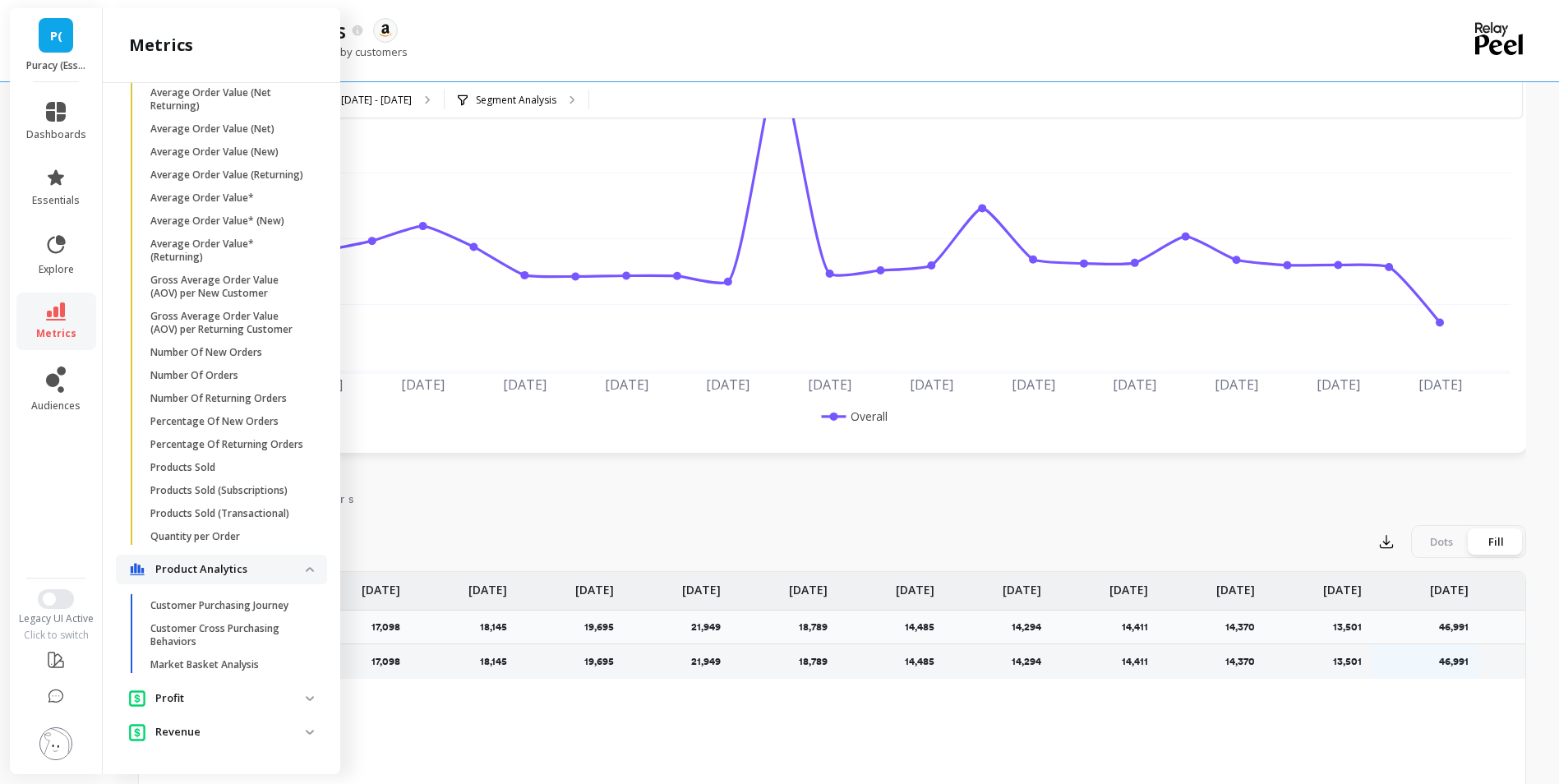
click at [189, 693] on p "Profit" at bounding box center [230, 698] width 150 height 17
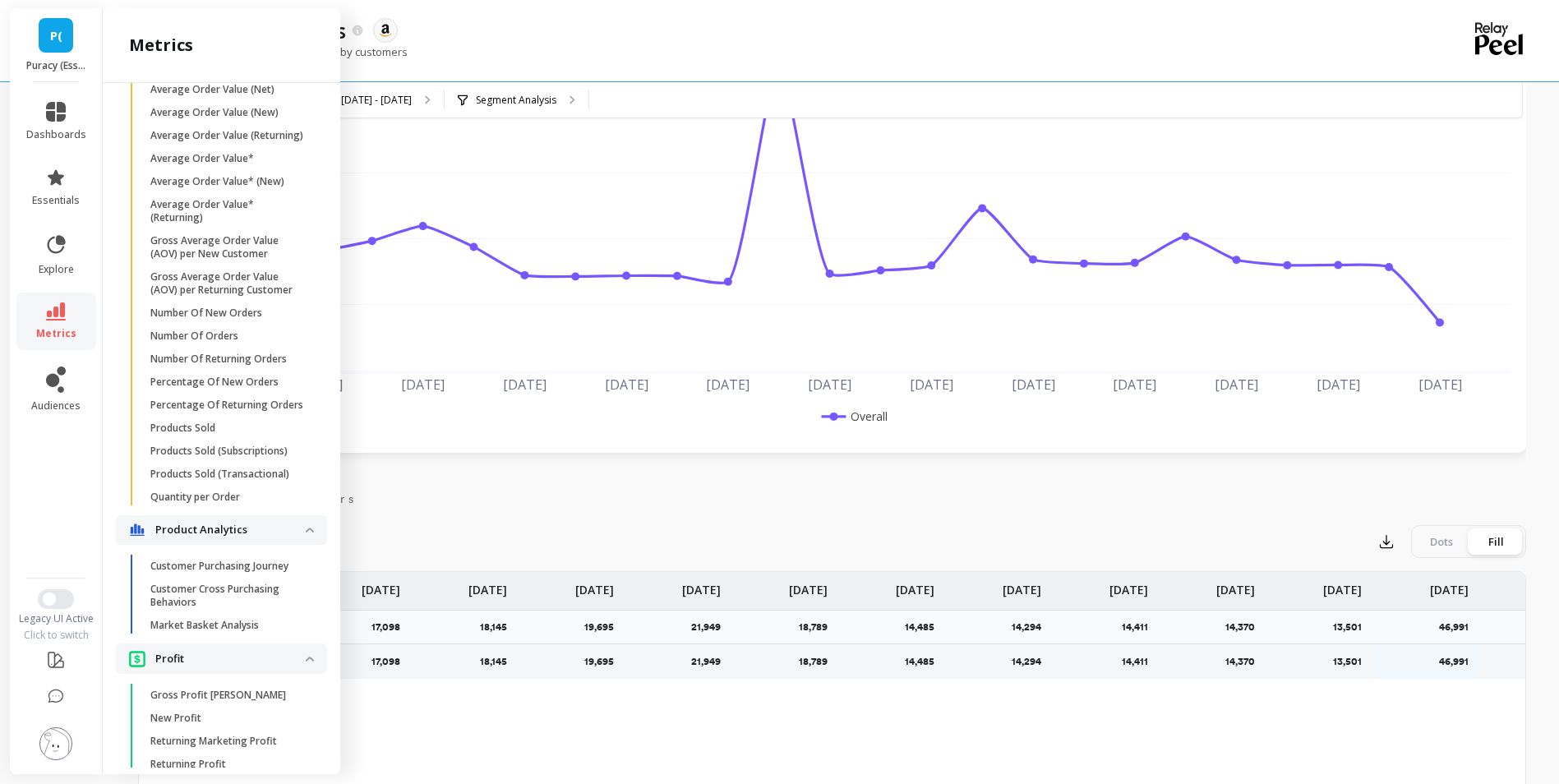
scroll to position [940, 0]
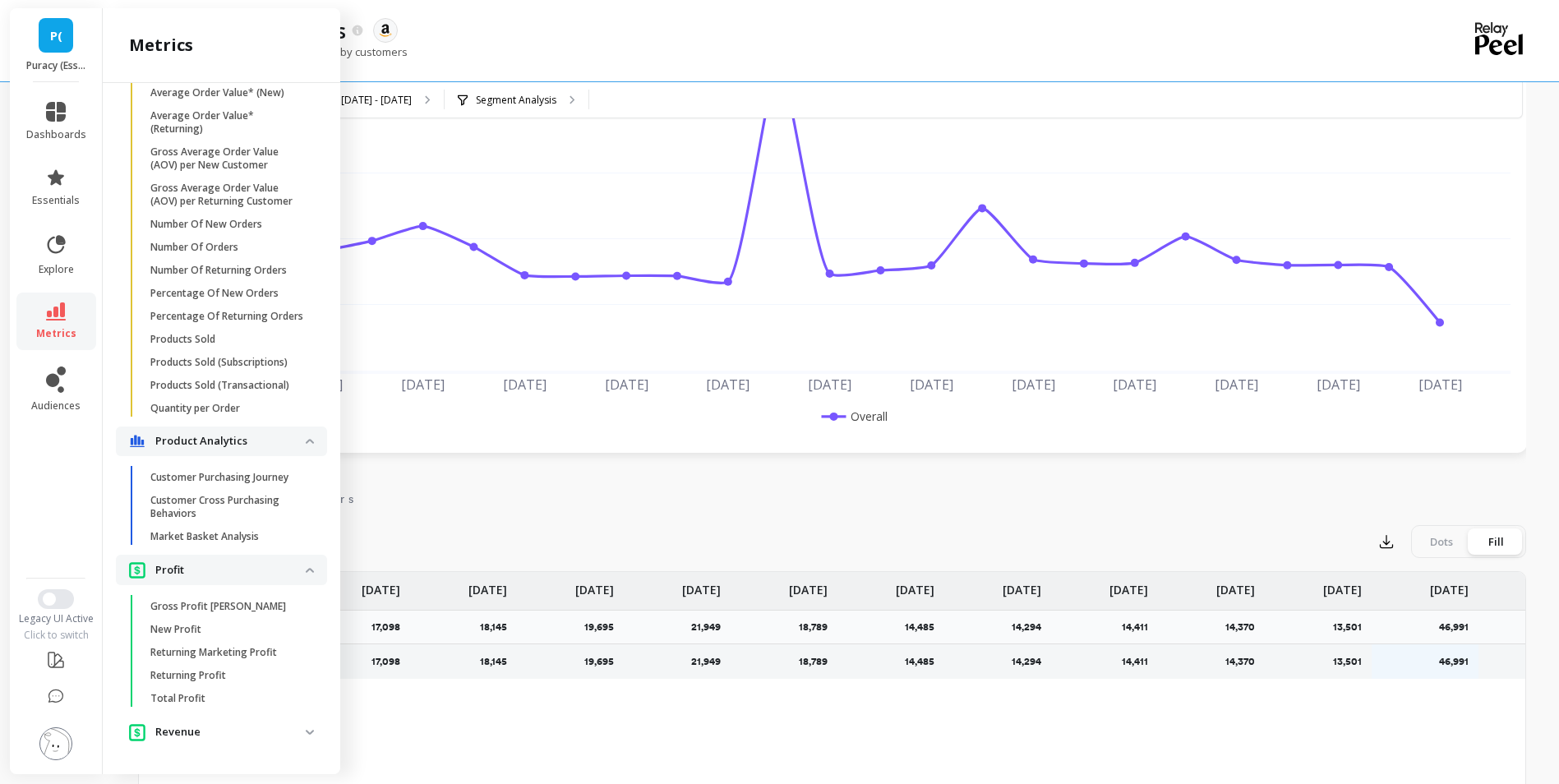
click at [177, 729] on p "Revenue" at bounding box center [230, 732] width 150 height 17
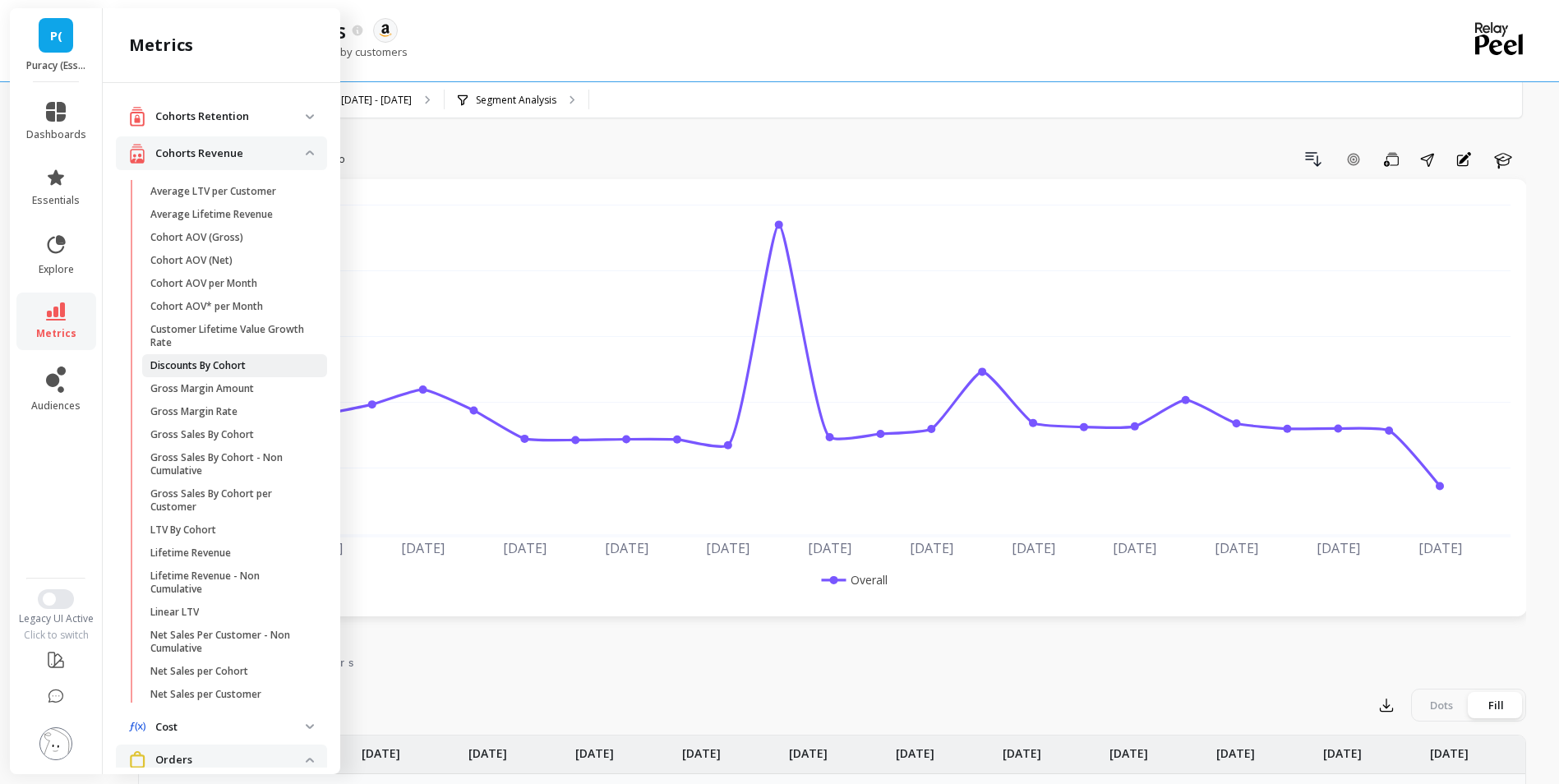
scroll to position [0, 0]
click at [60, 190] on link "essentials" at bounding box center [56, 187] width 60 height 40
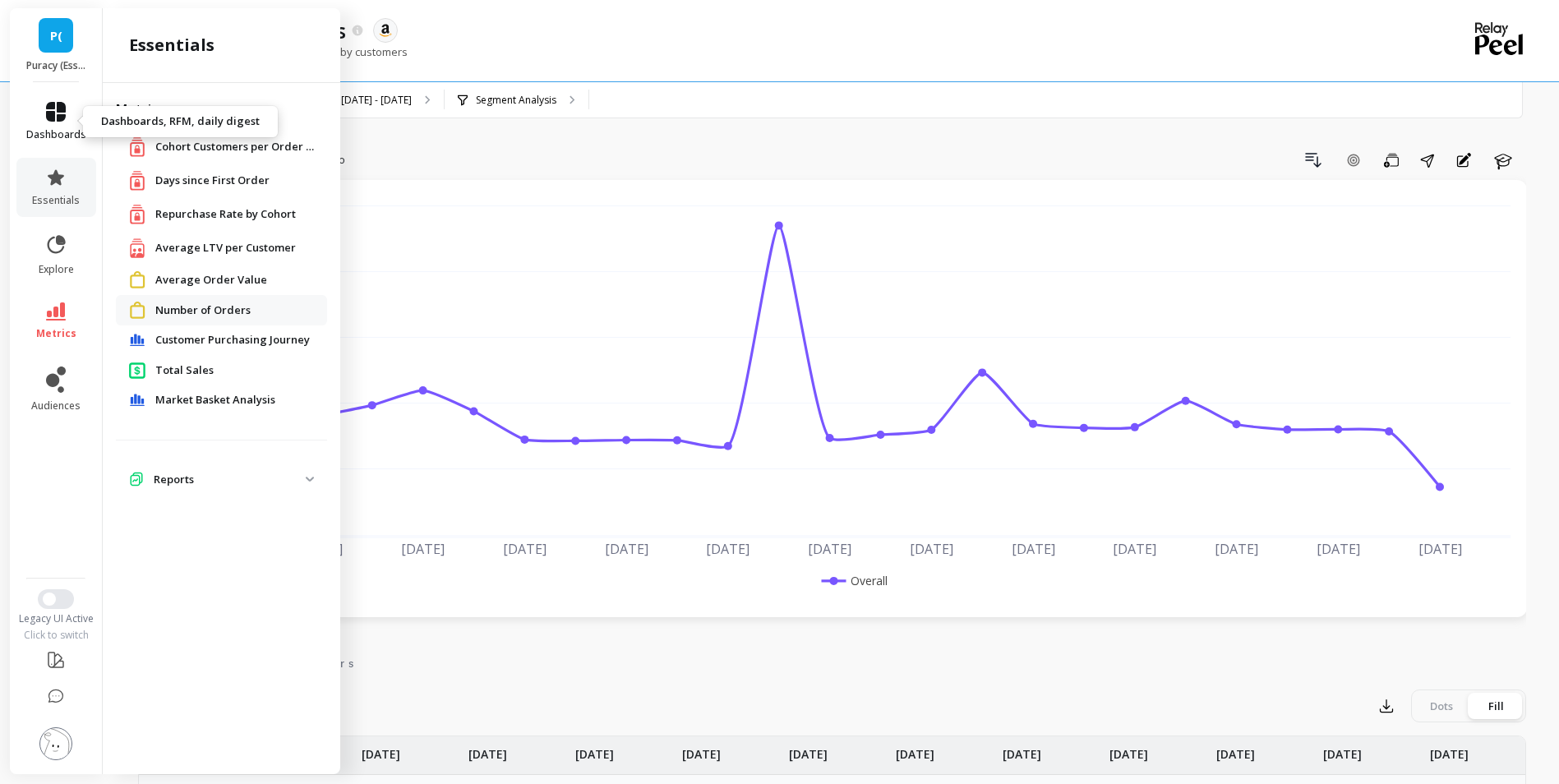
click at [58, 132] on span "dashboards" at bounding box center [56, 135] width 60 height 13
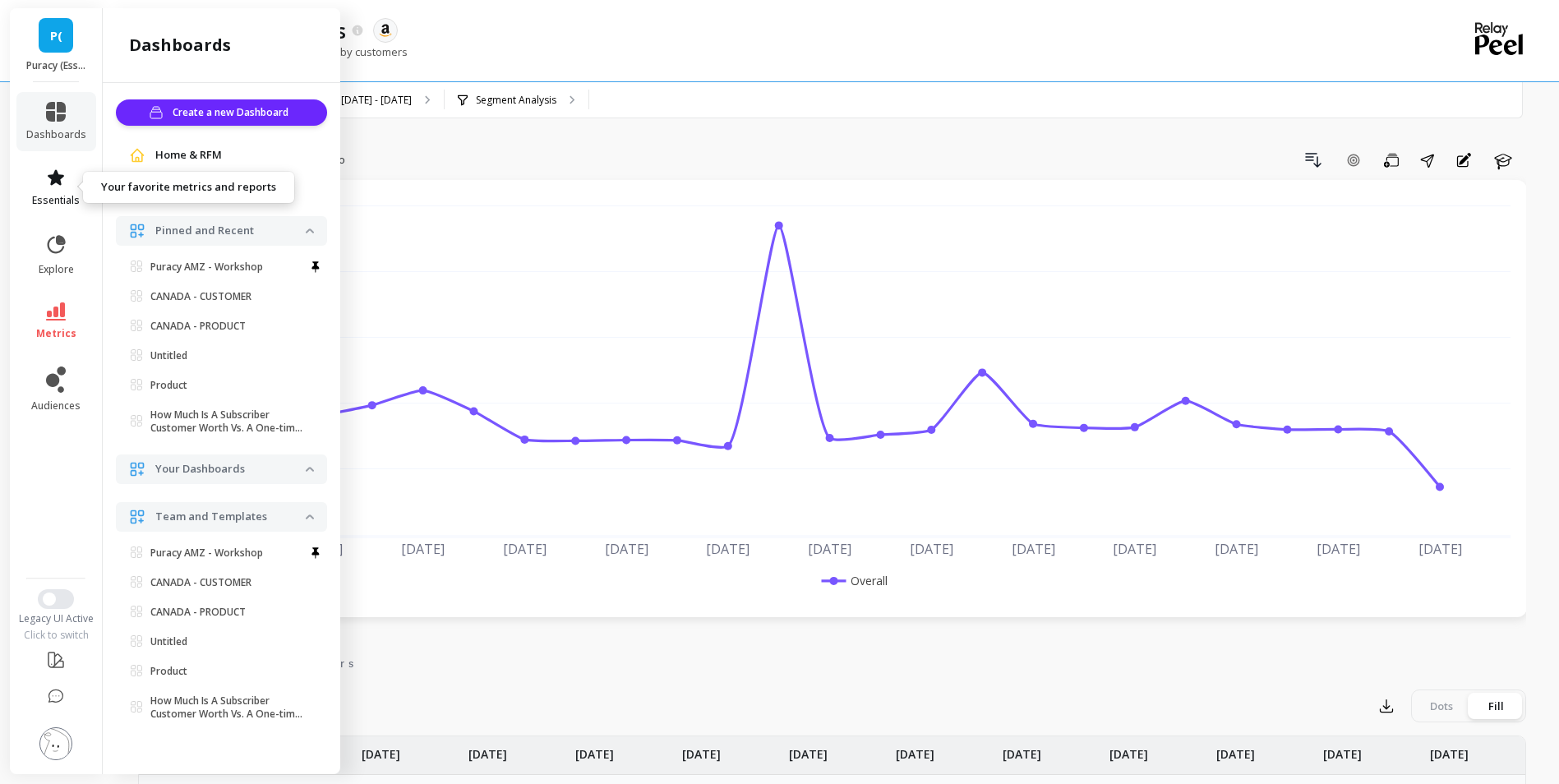
click at [57, 181] on icon at bounding box center [56, 177] width 17 height 16
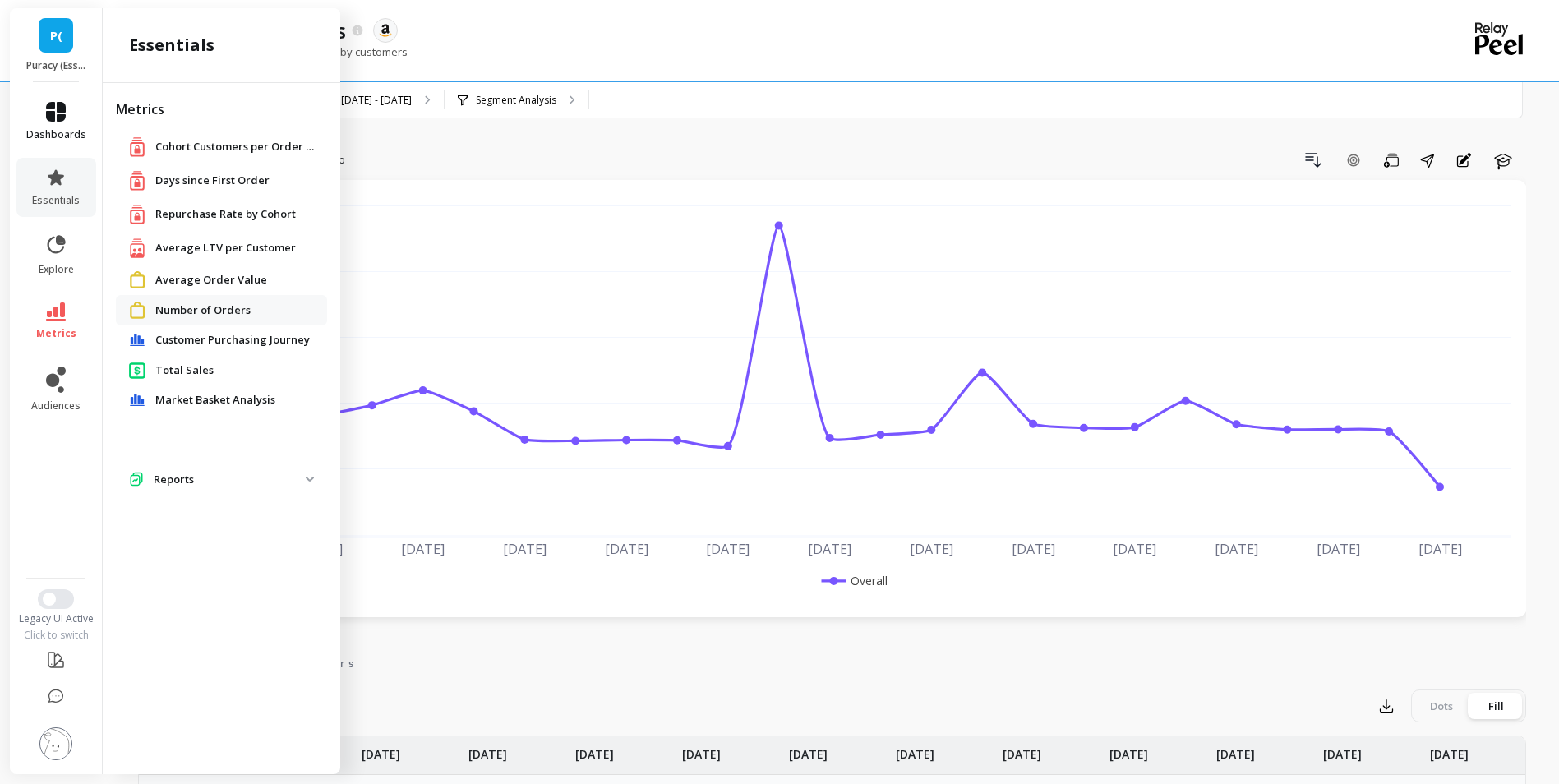
click at [61, 125] on link "dashboards" at bounding box center [56, 122] width 60 height 40
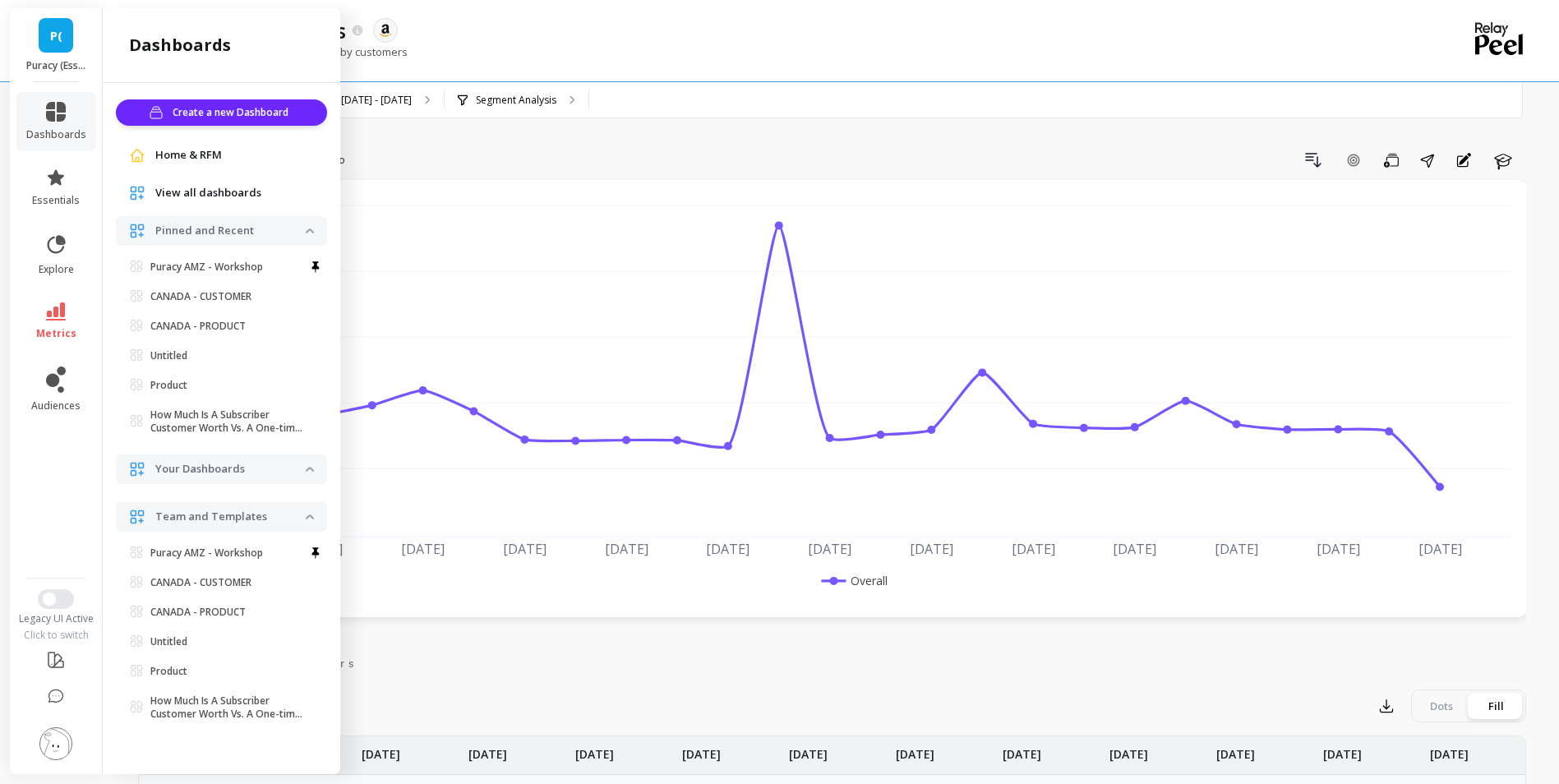
click at [594, 66] on div "The total number of orders placed by customers" at bounding box center [765, 60] width 1253 height 31
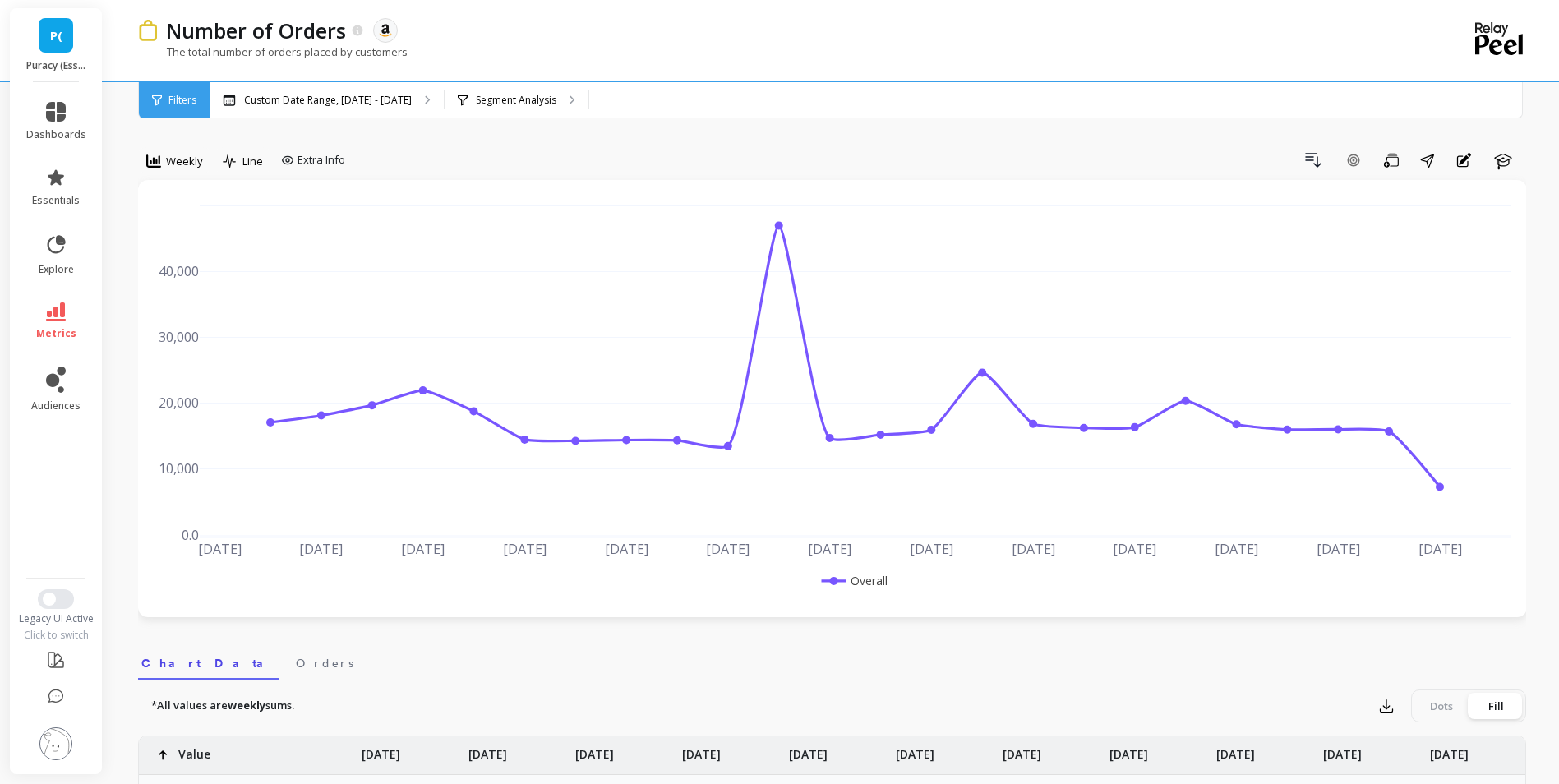
click at [60, 32] on span "P(" at bounding box center [55, 36] width 12 height 19
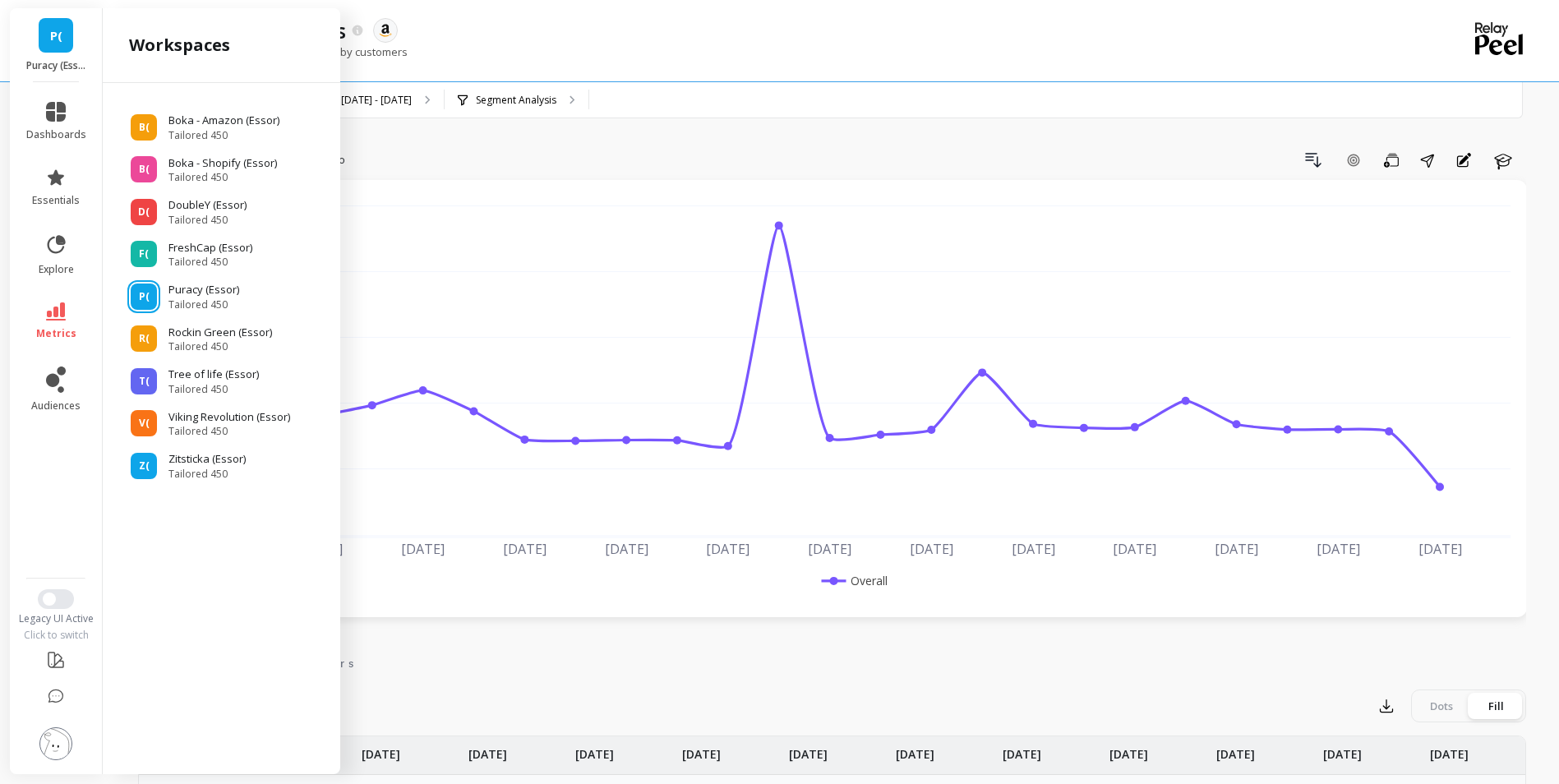
click at [185, 562] on div "B( Boka - Amazon (Essor) Tailored 450 B( Boka - Shopify (Essor) Tailored 450 D(…" at bounding box center [221, 425] width 238 height 685
click at [654, 70] on div "The total number of orders placed by customers" at bounding box center [765, 60] width 1253 height 31
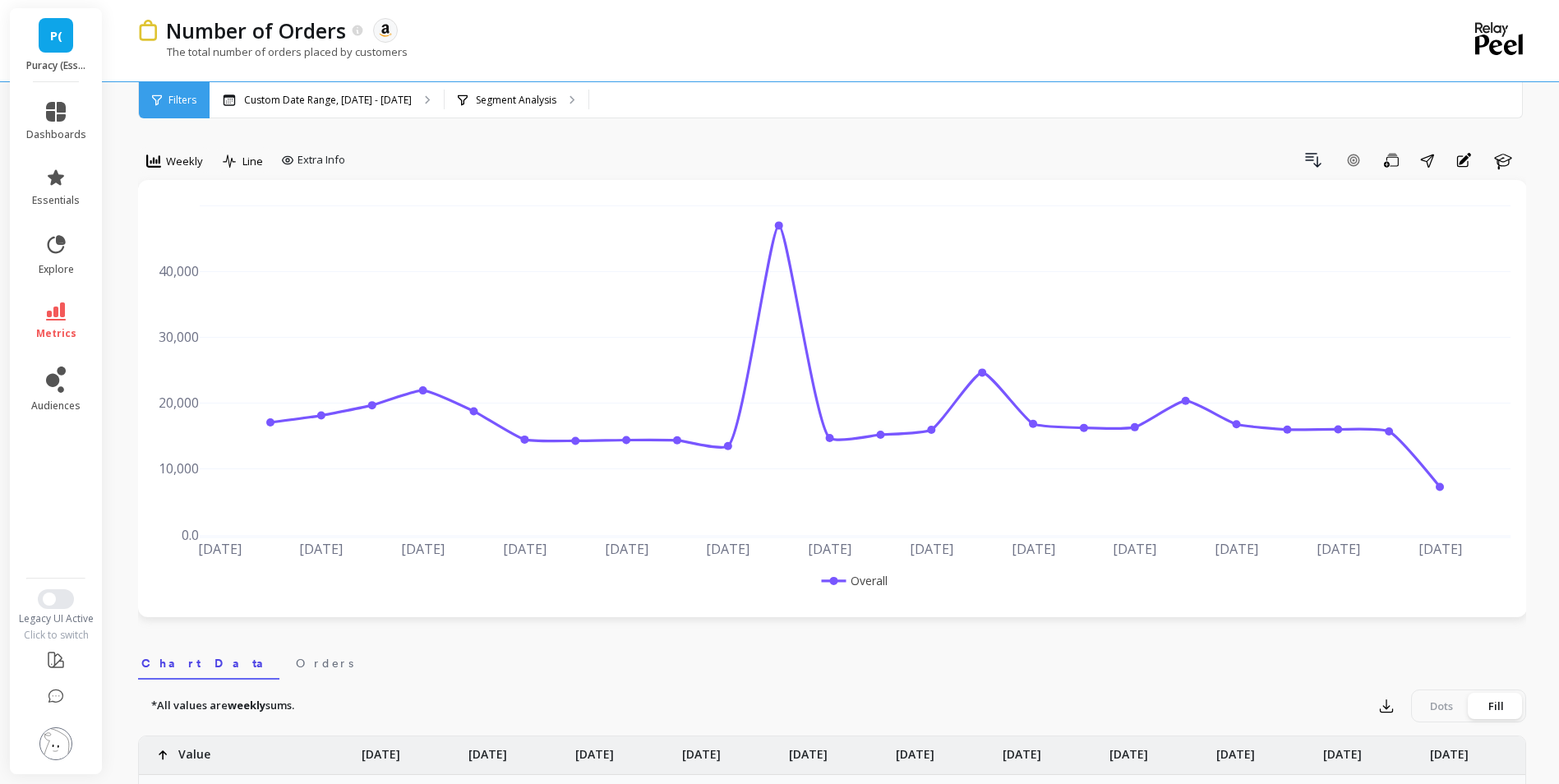
click at [60, 40] on span "P(" at bounding box center [55, 36] width 12 height 19
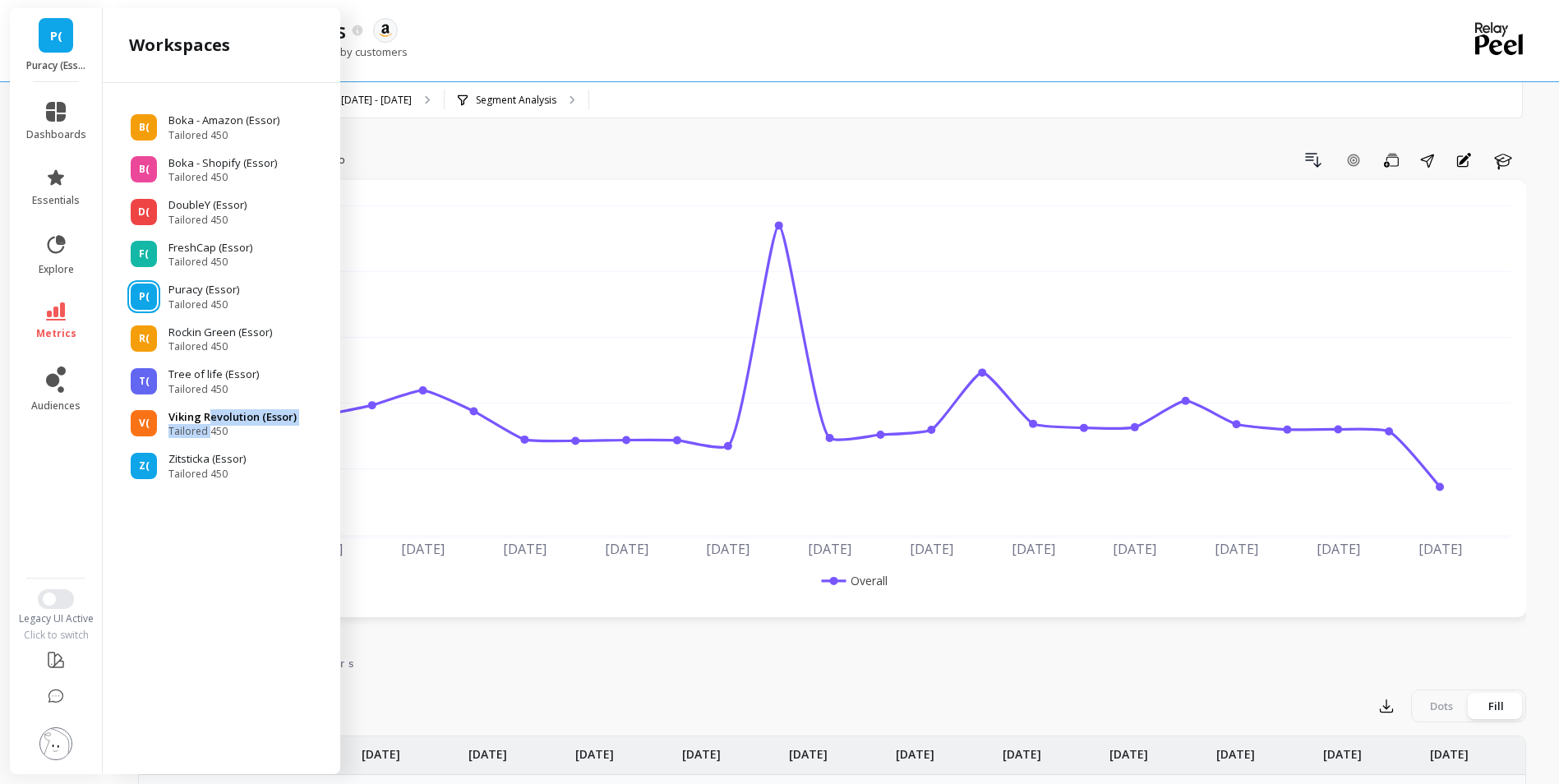
click at [208, 423] on div "Viking Revolution (Essor) Tailored 450" at bounding box center [232, 424] width 128 height 29
click at [207, 415] on p "Viking Revolution (Essor)" at bounding box center [232, 417] width 128 height 17
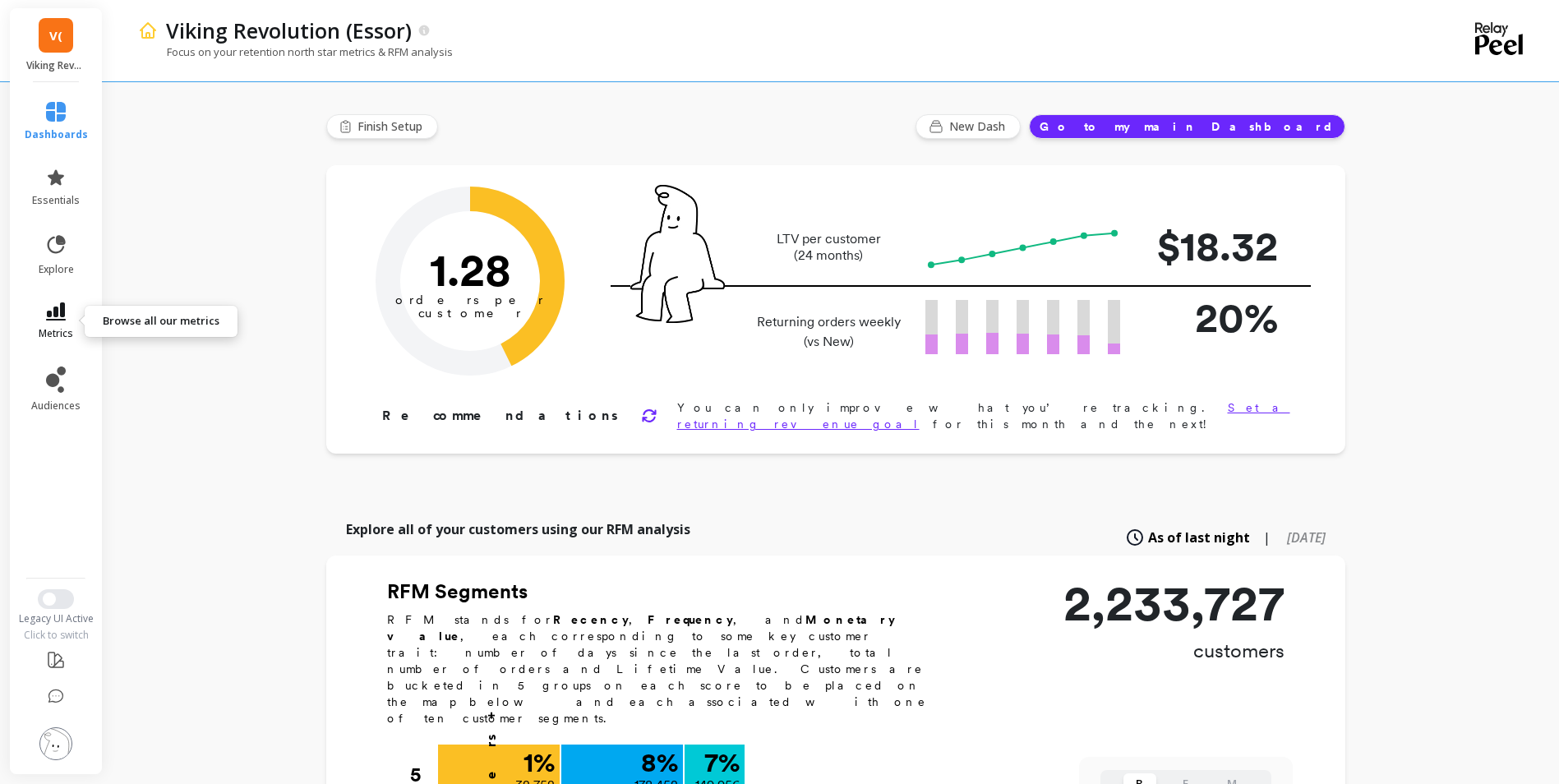
click at [46, 332] on span "metrics" at bounding box center [55, 333] width 34 height 13
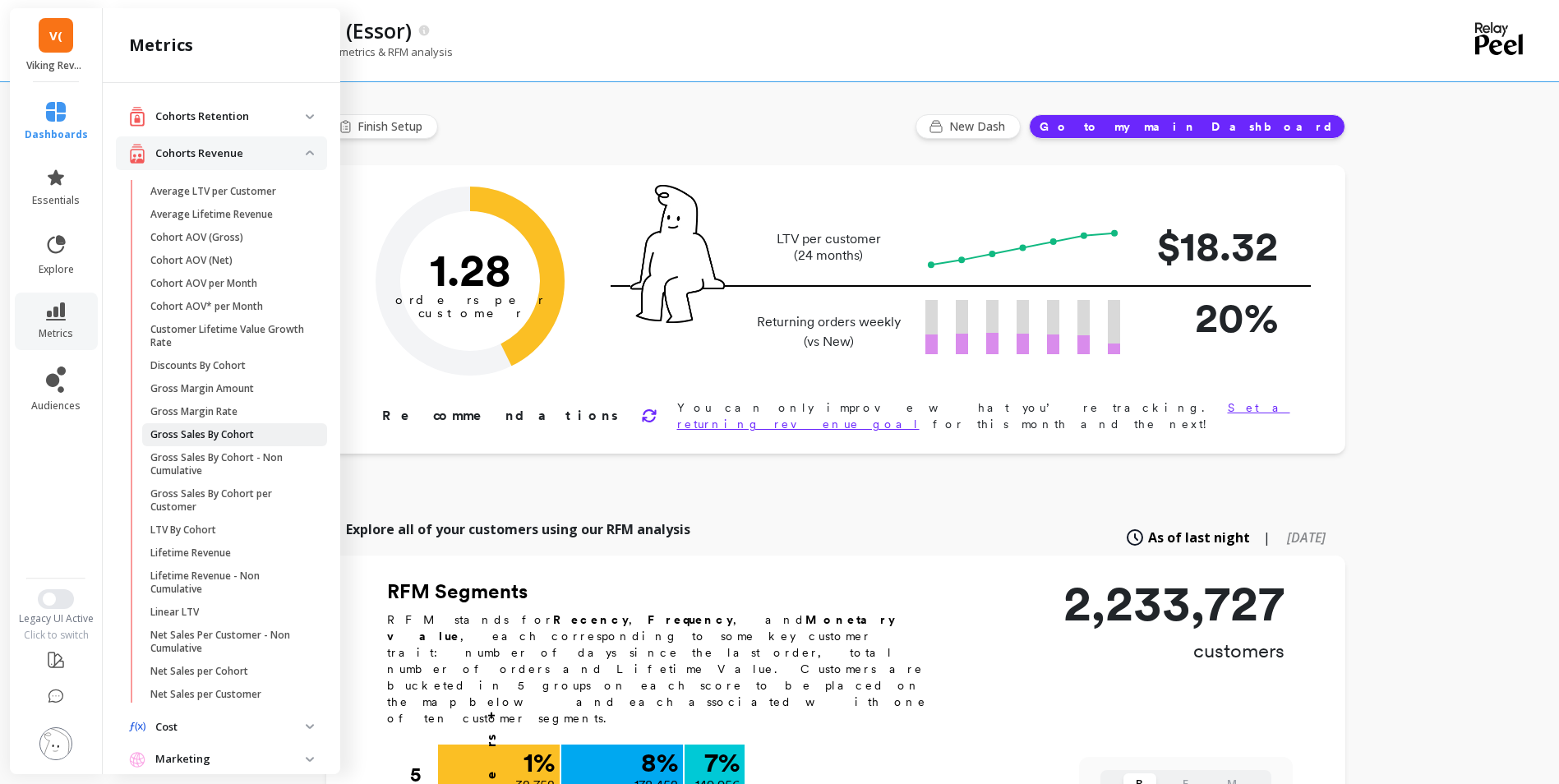
click at [217, 439] on p "Gross Sales By Cohort" at bounding box center [202, 435] width 103 height 13
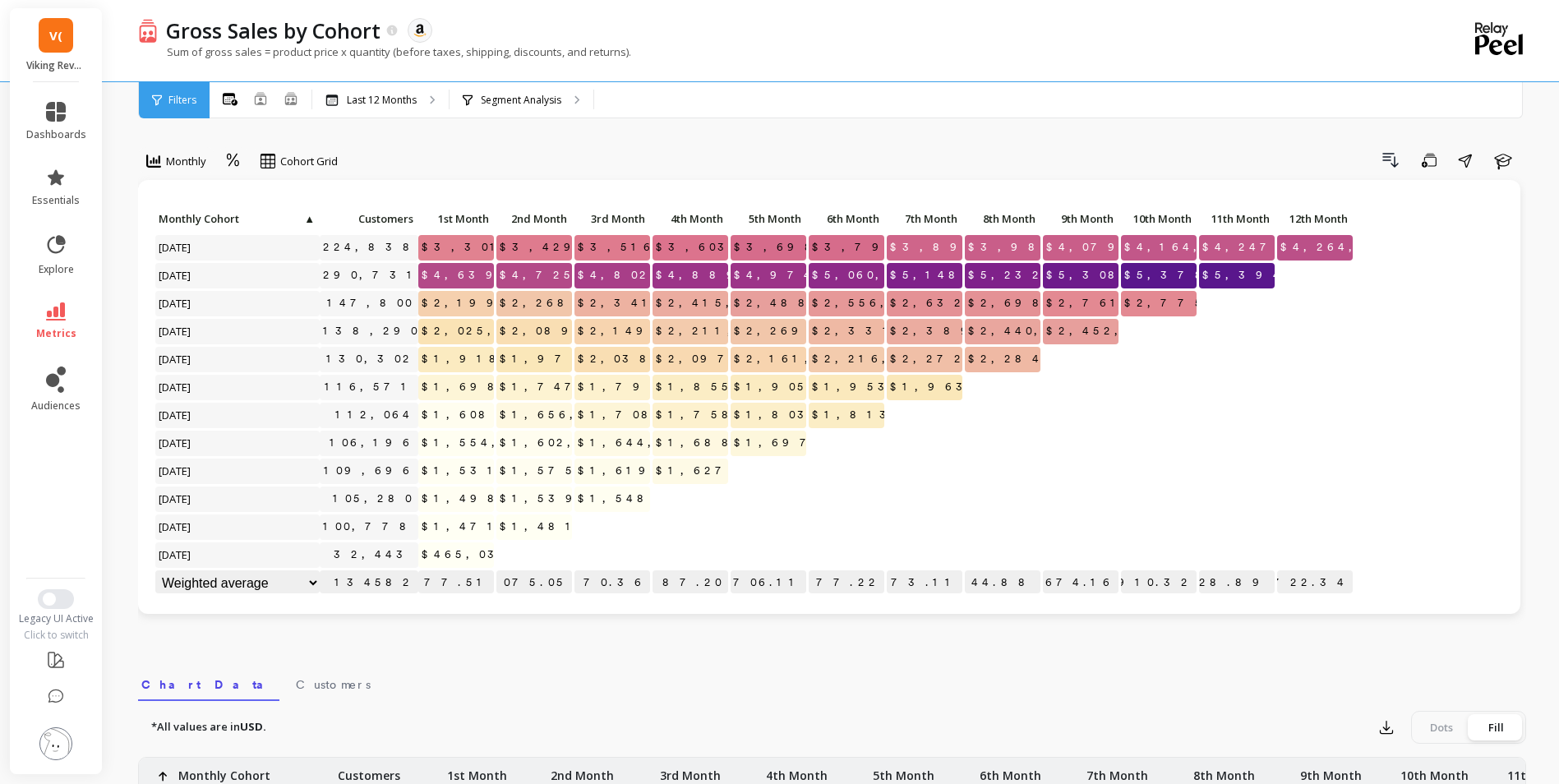
click at [63, 44] on link "V(" at bounding box center [55, 35] width 34 height 34
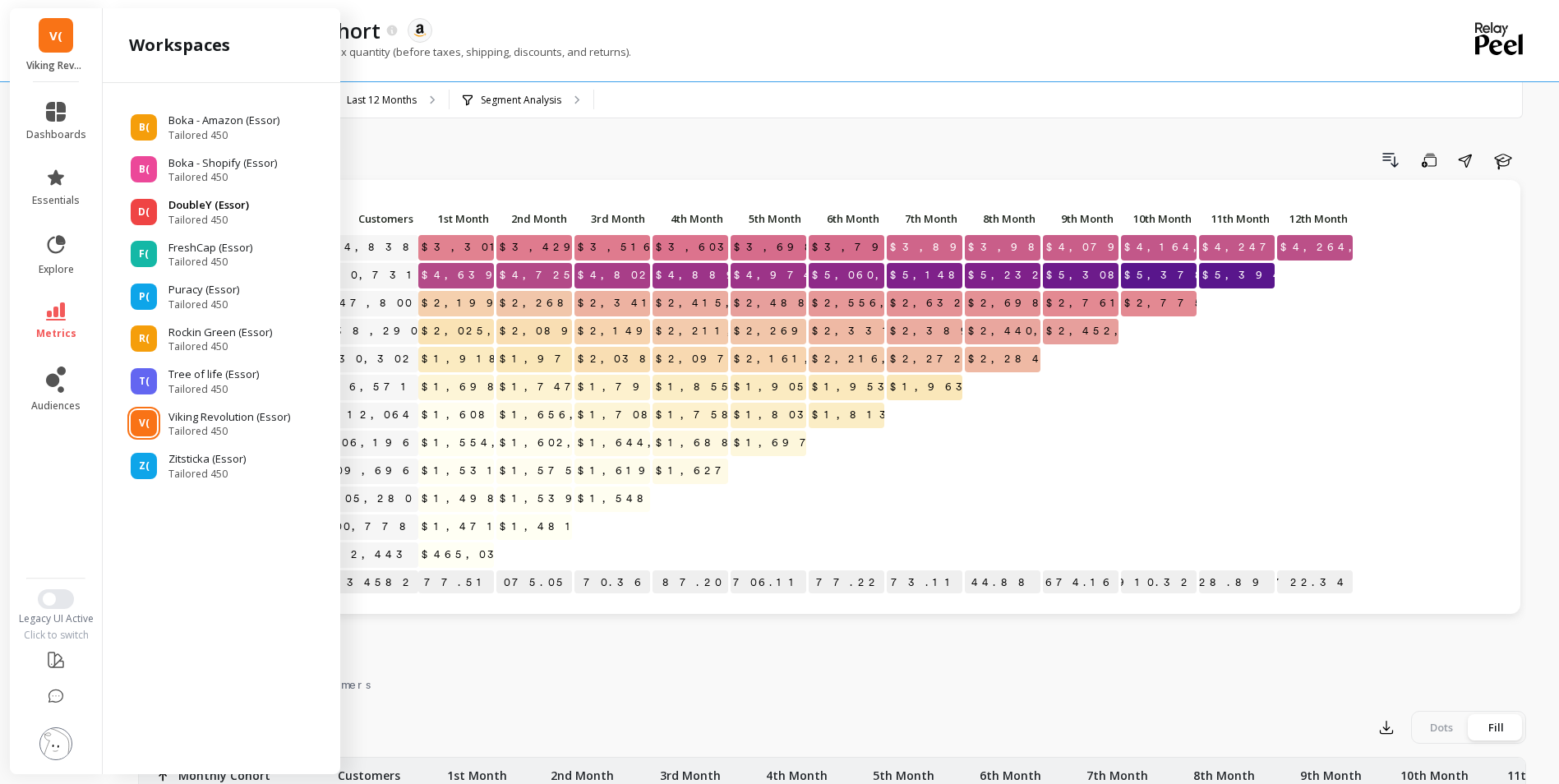
click at [201, 199] on p "DoubleY (Essor)" at bounding box center [208, 205] width 80 height 17
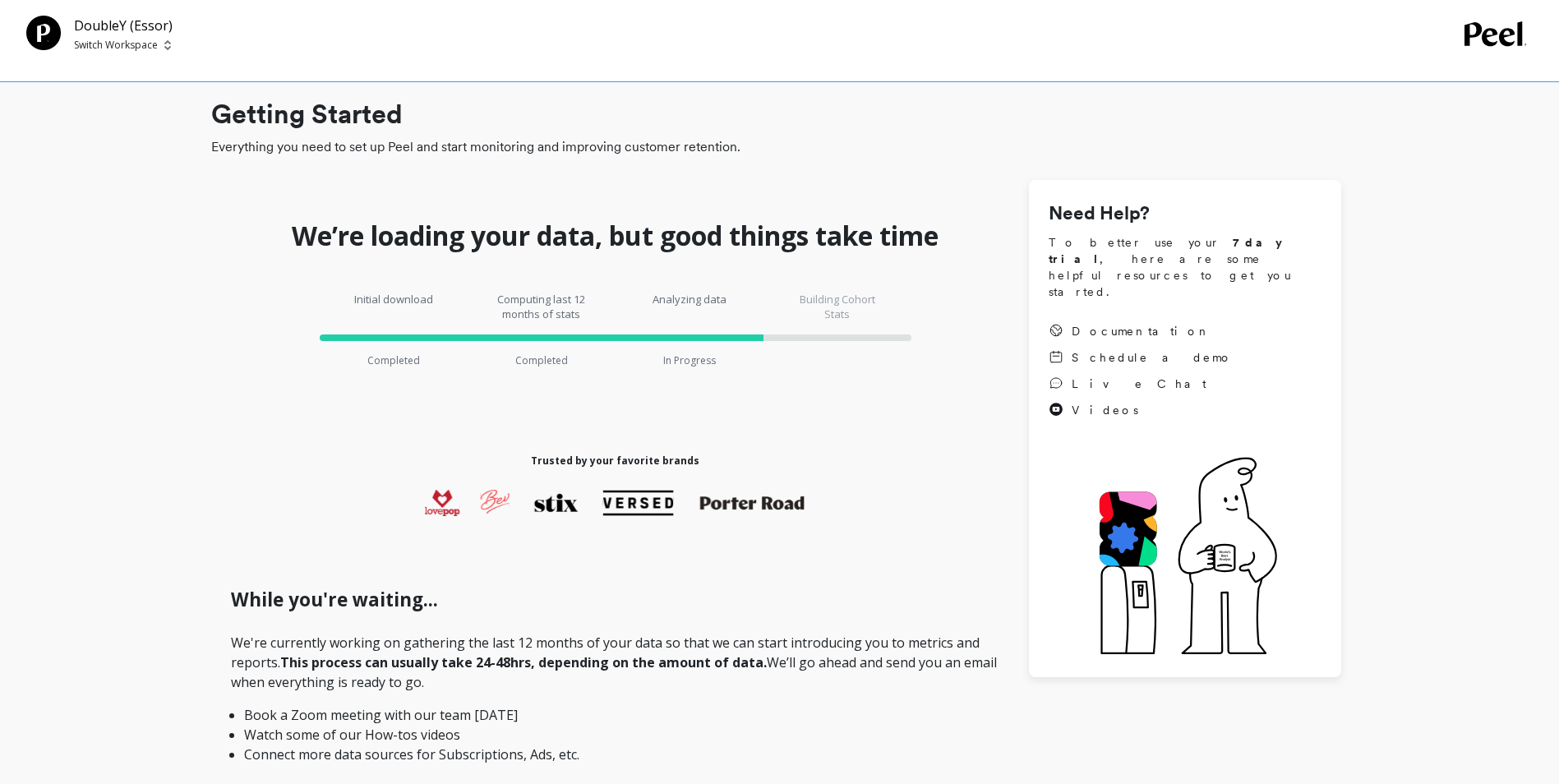
click at [170, 50] on img at bounding box center [167, 45] width 6 height 13
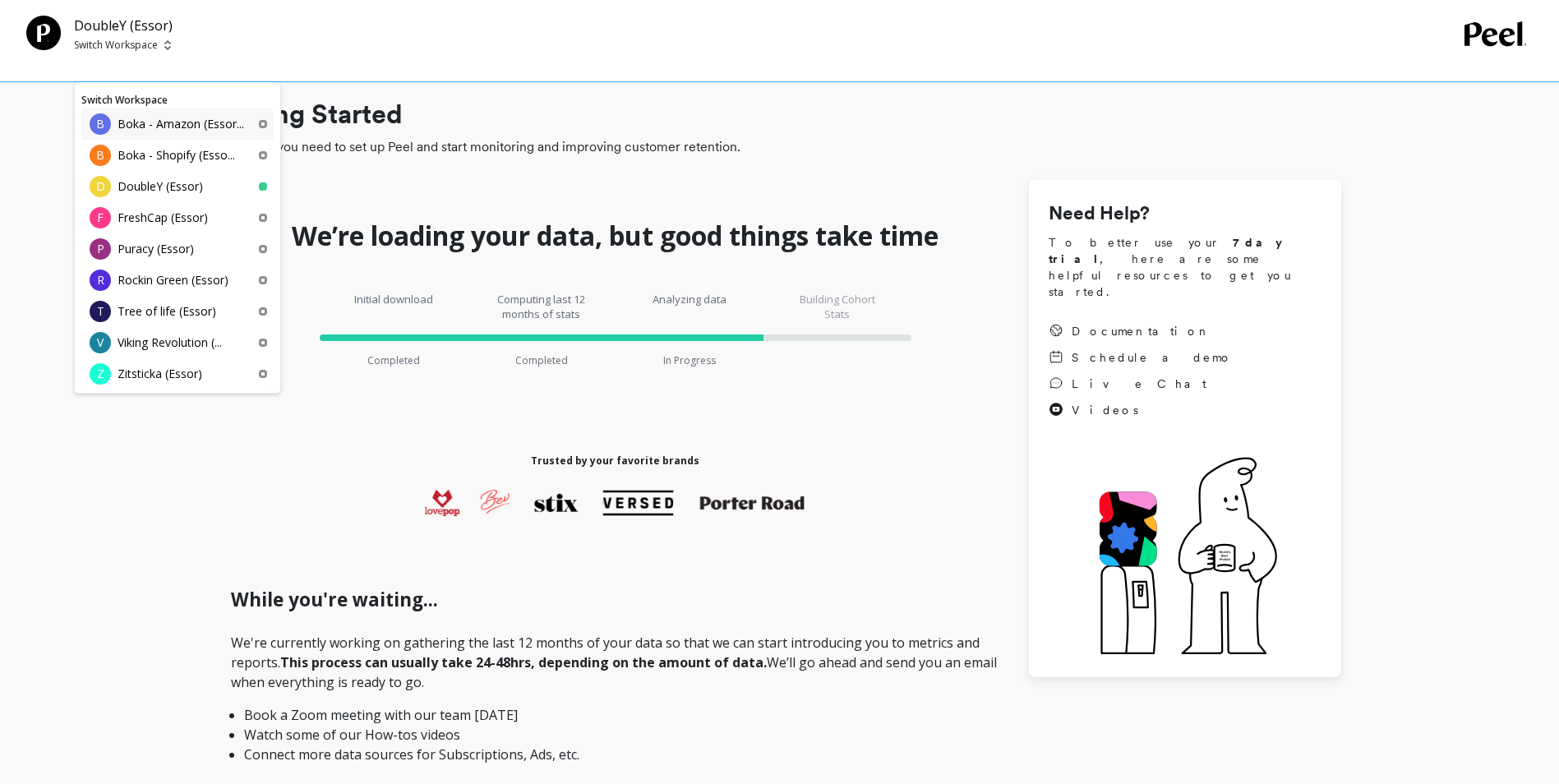
click at [162, 129] on p "Boka - Amazon (Essor..." at bounding box center [181, 124] width 126 height 17
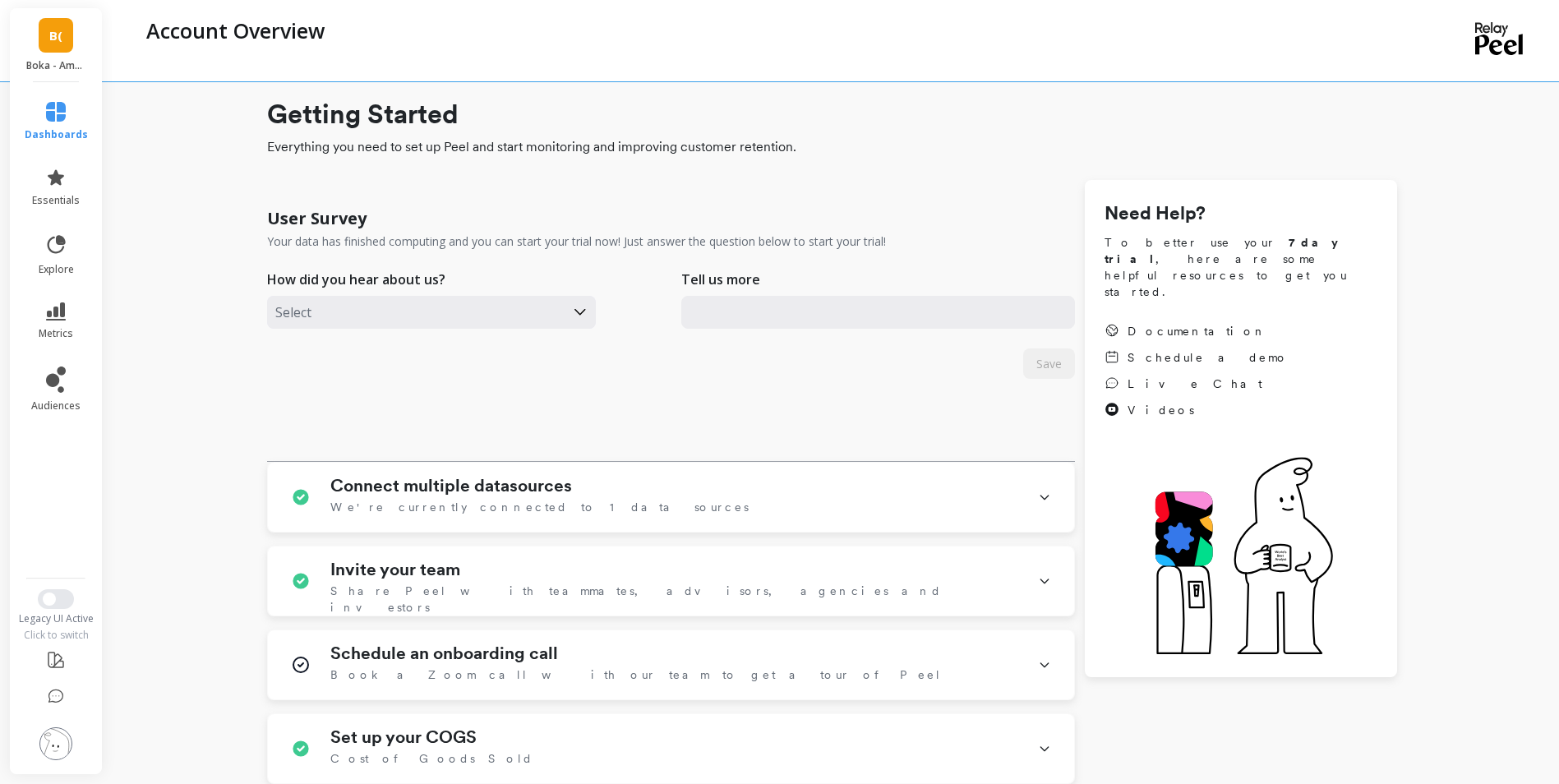
click at [69, 33] on link "B(" at bounding box center [55, 35] width 34 height 34
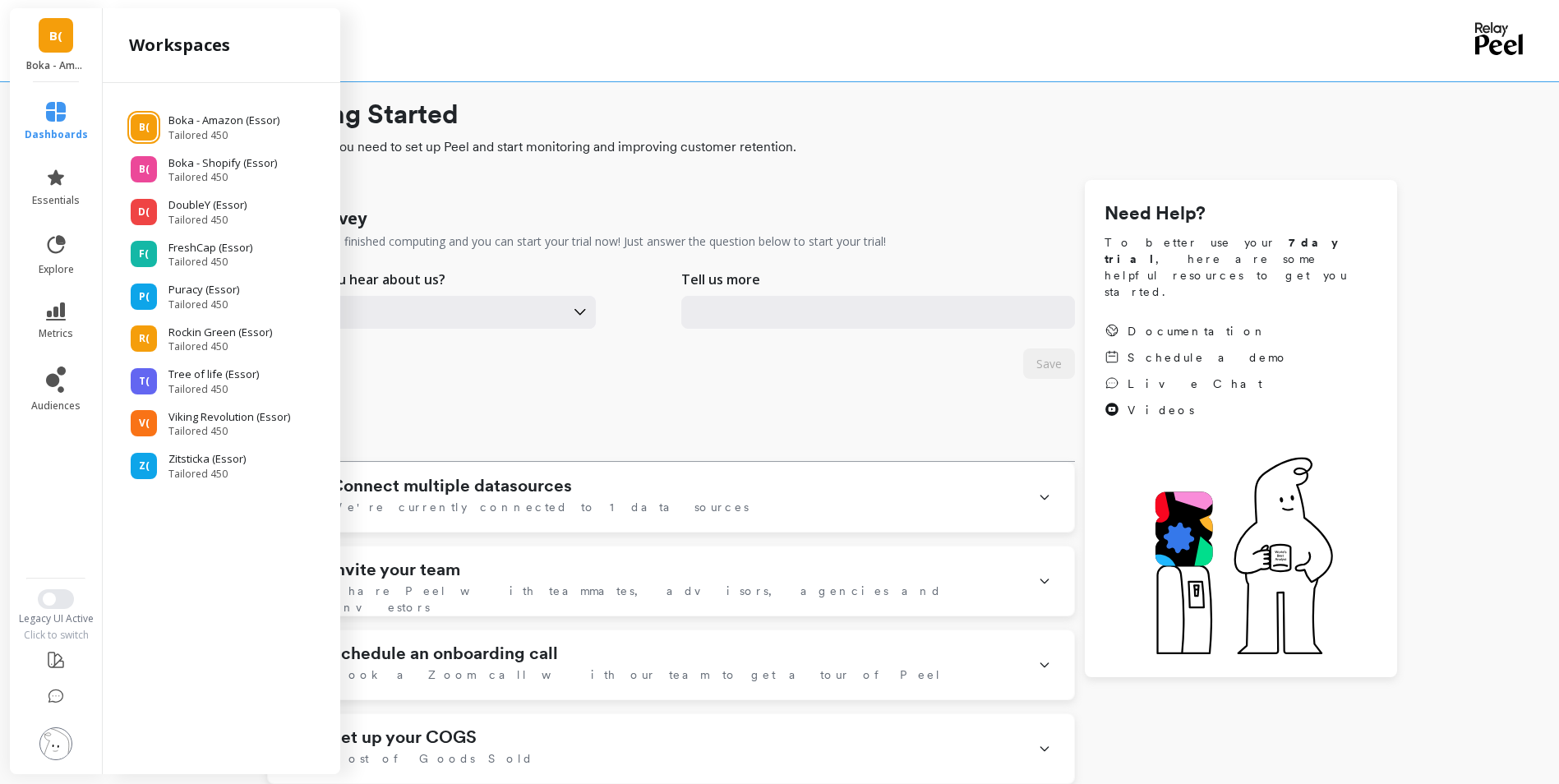
click at [605, 77] on div "Account Overview" at bounding box center [765, 41] width 1253 height 81
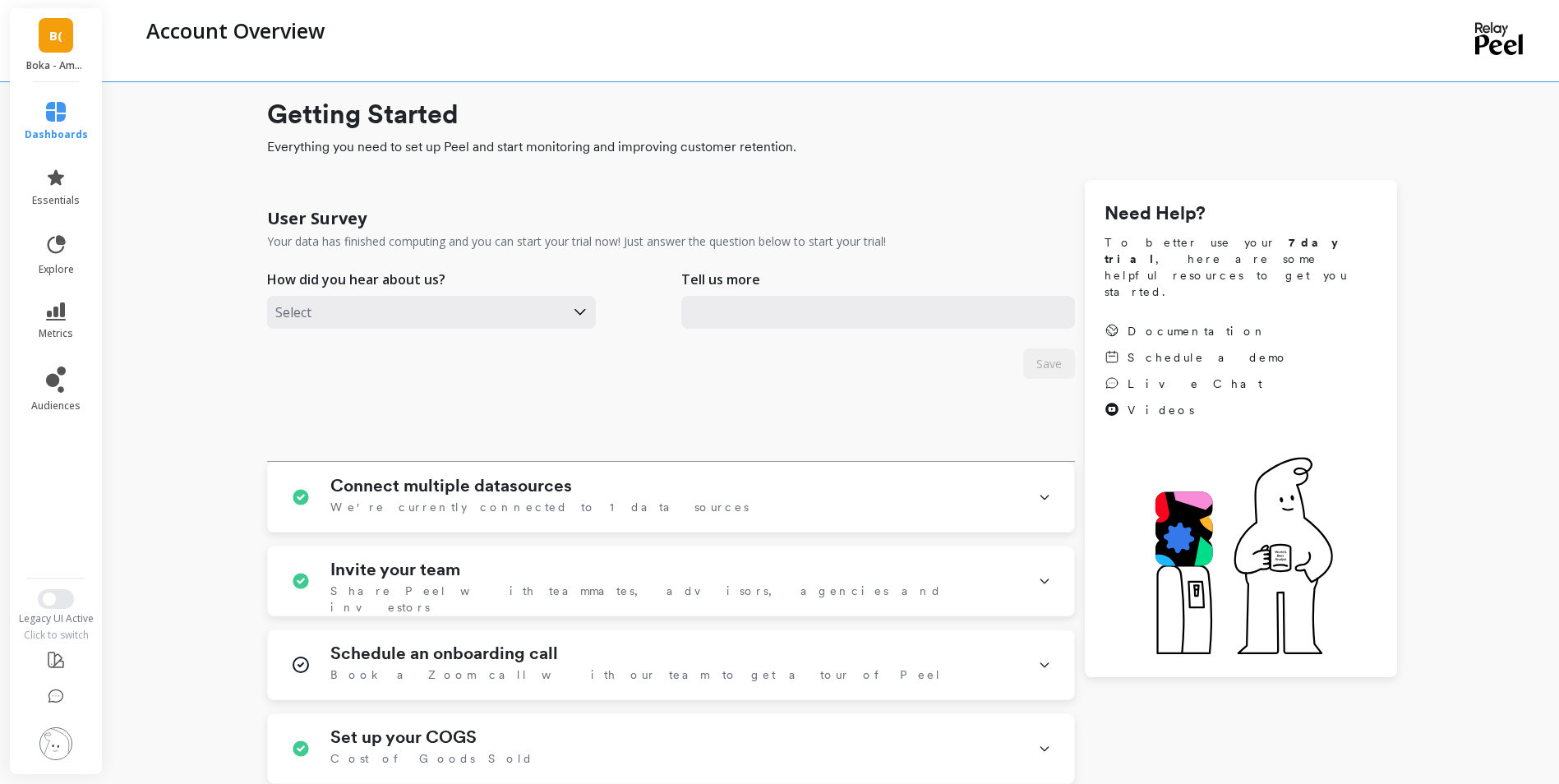
click at [58, 35] on span "B(" at bounding box center [56, 36] width 13 height 19
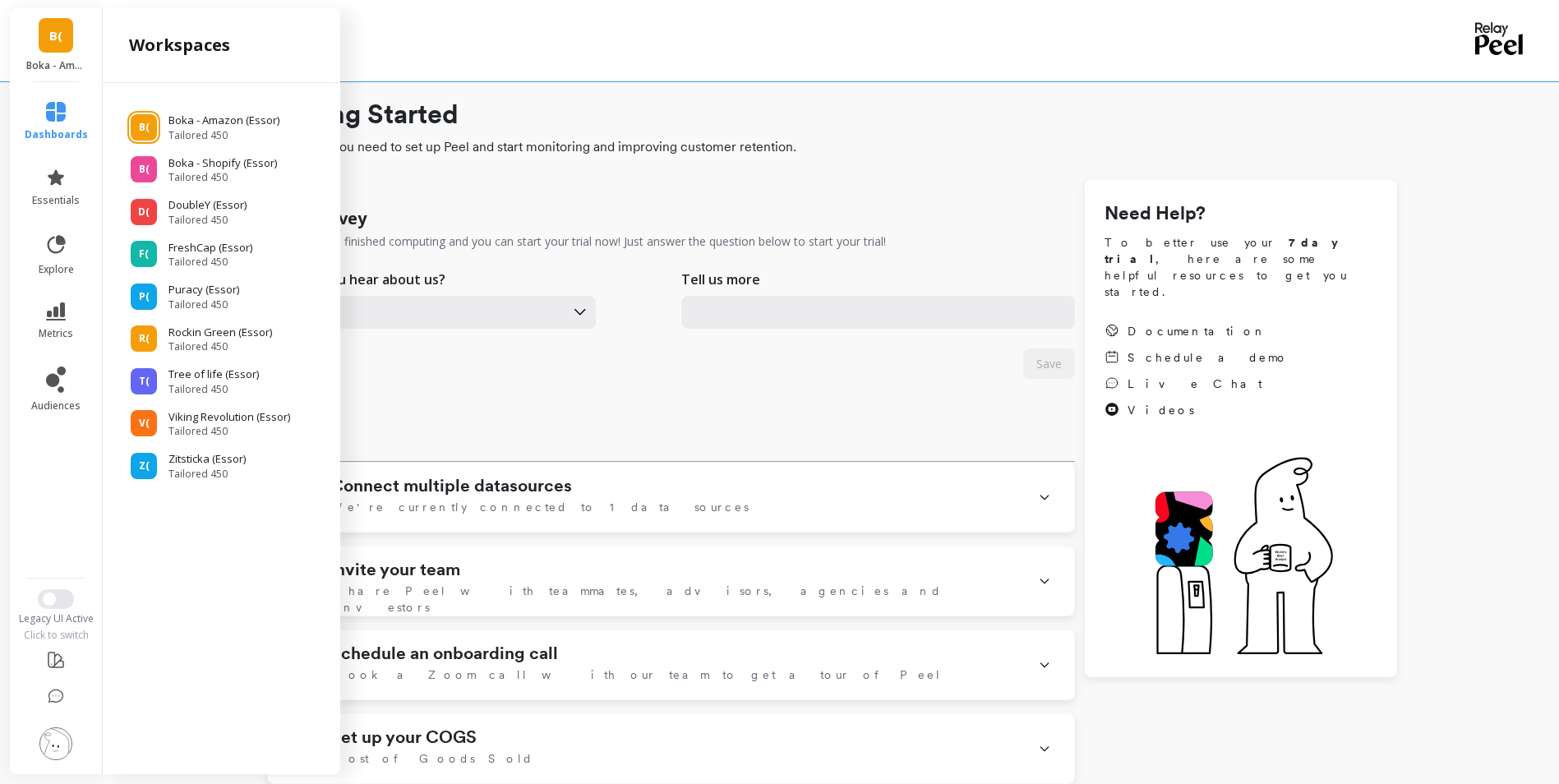
click at [58, 35] on span "B(" at bounding box center [56, 36] width 13 height 19
